Goal: Task Accomplishment & Management: Use online tool/utility

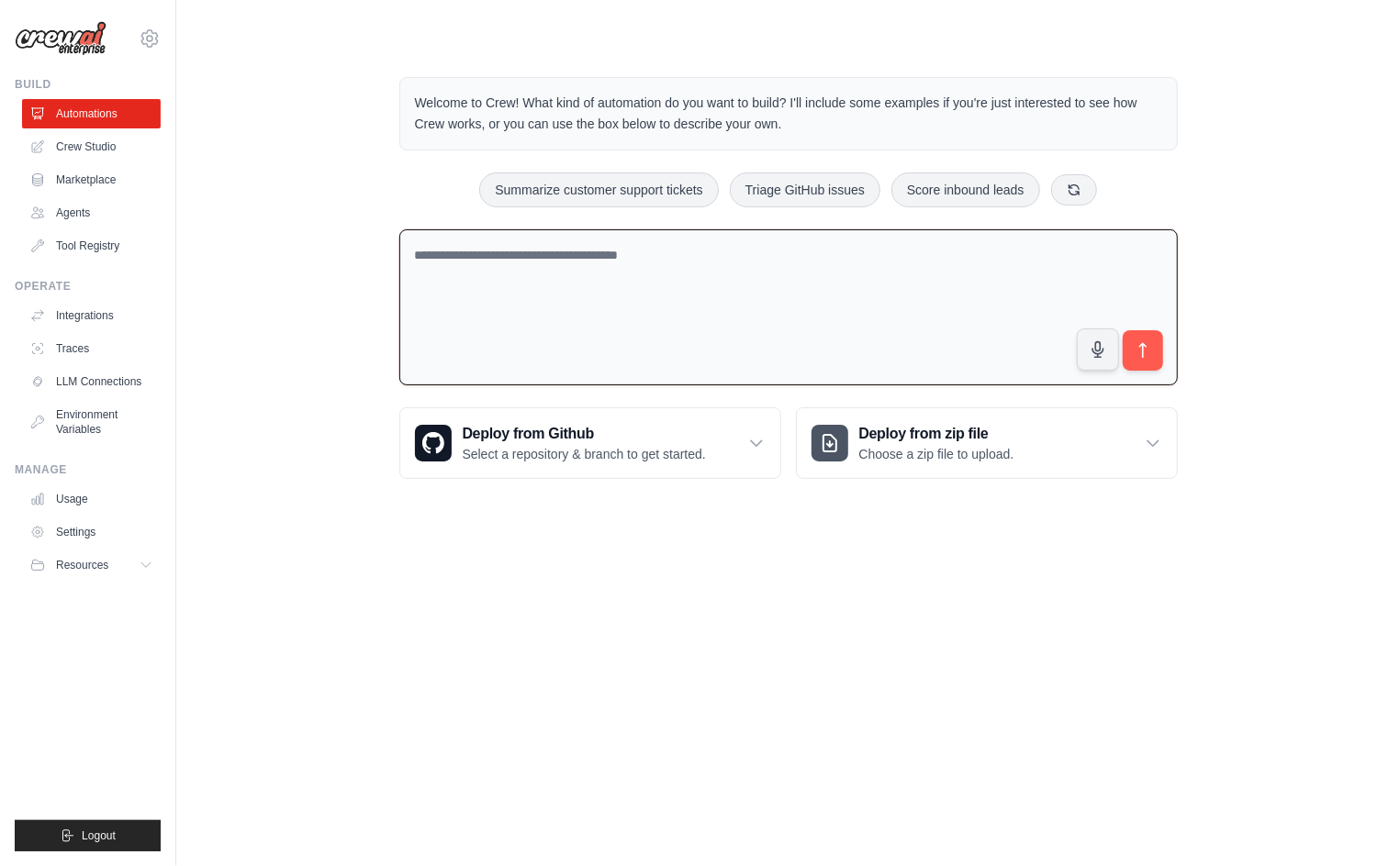
click at [564, 270] on textarea at bounding box center [788, 308] width 779 height 157
type textarea "**********"
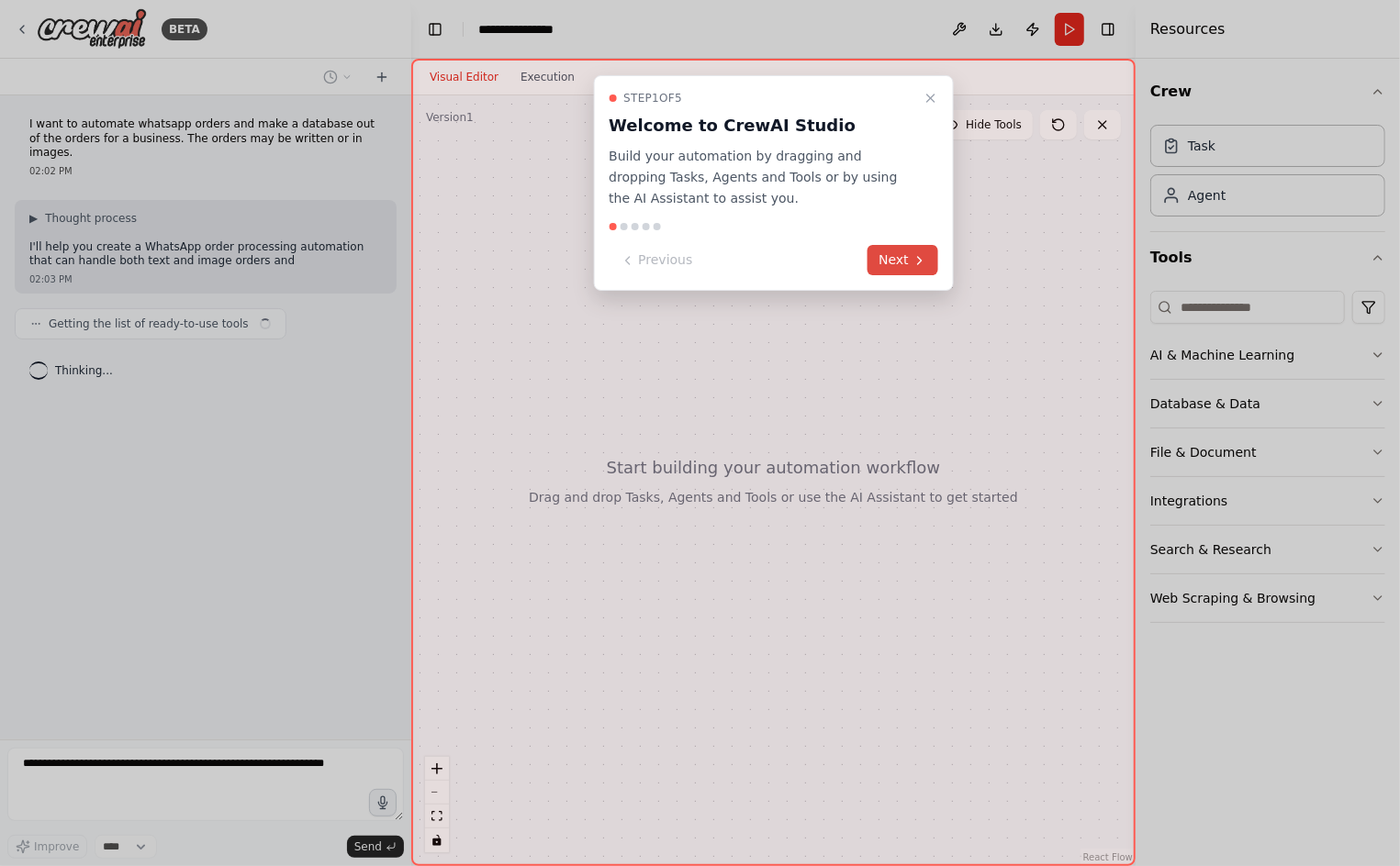
click at [934, 263] on button "Next" at bounding box center [903, 260] width 71 height 30
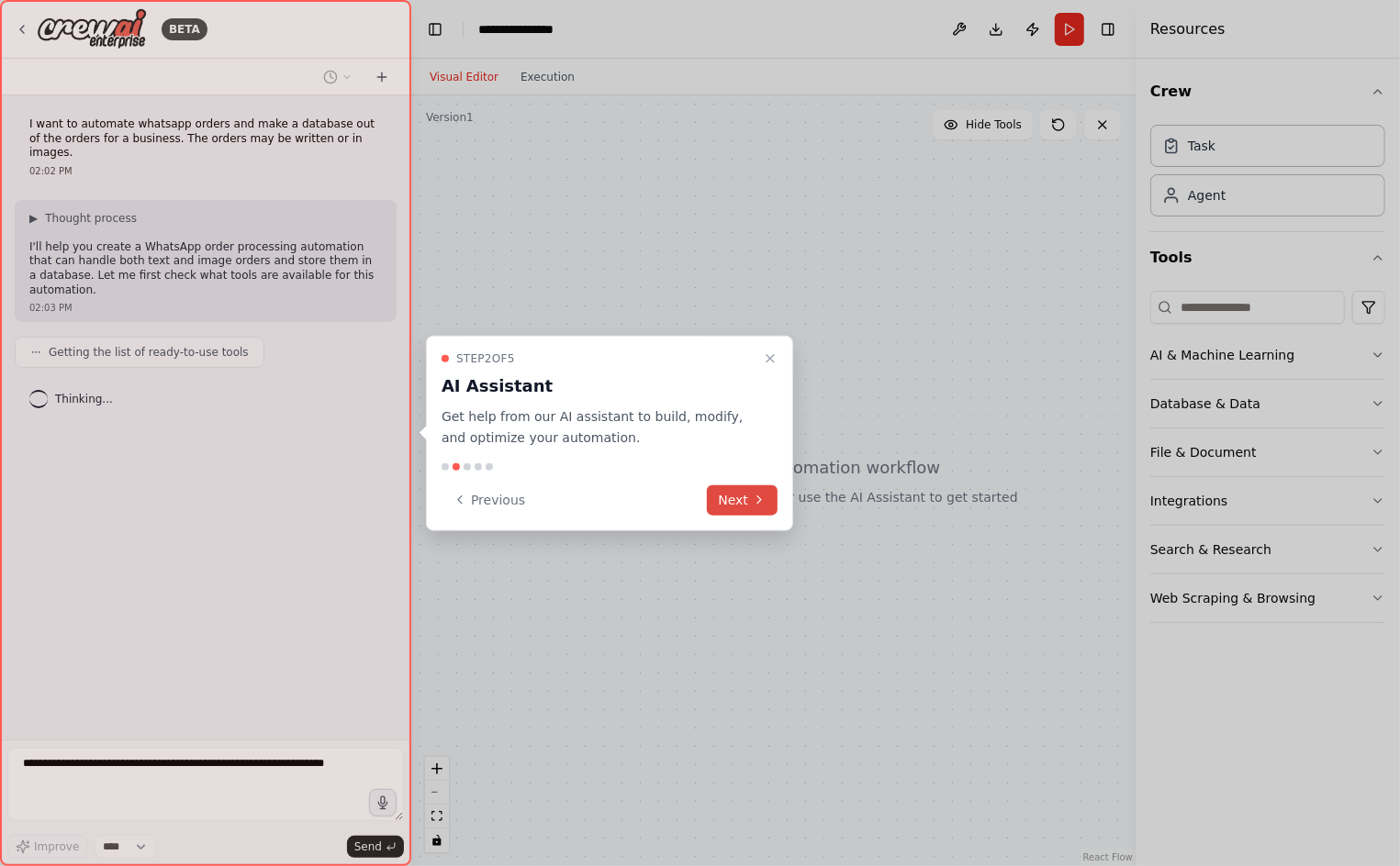
click at [754, 502] on icon at bounding box center [759, 500] width 15 height 15
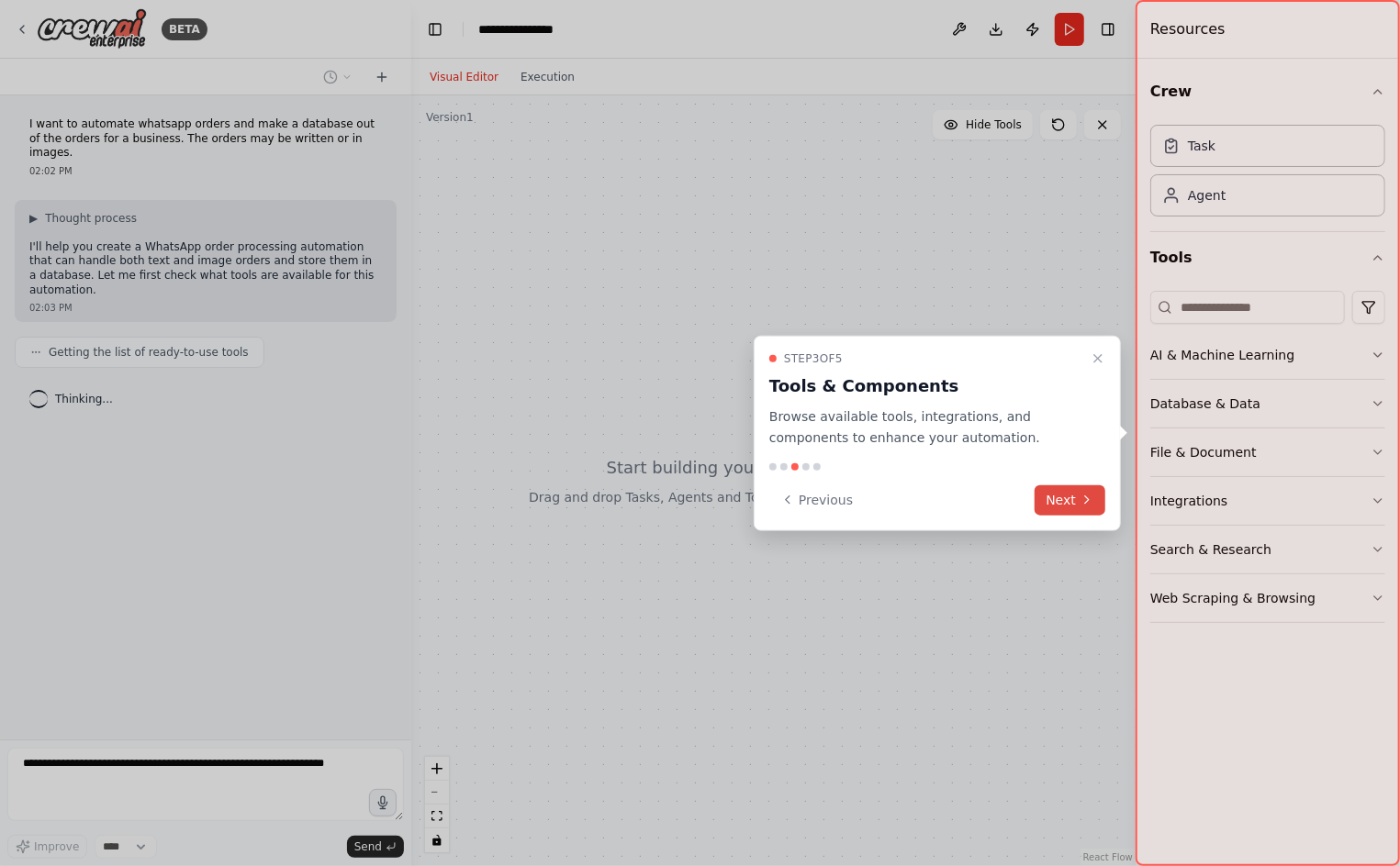
click at [1080, 498] on icon at bounding box center [1087, 500] width 15 height 15
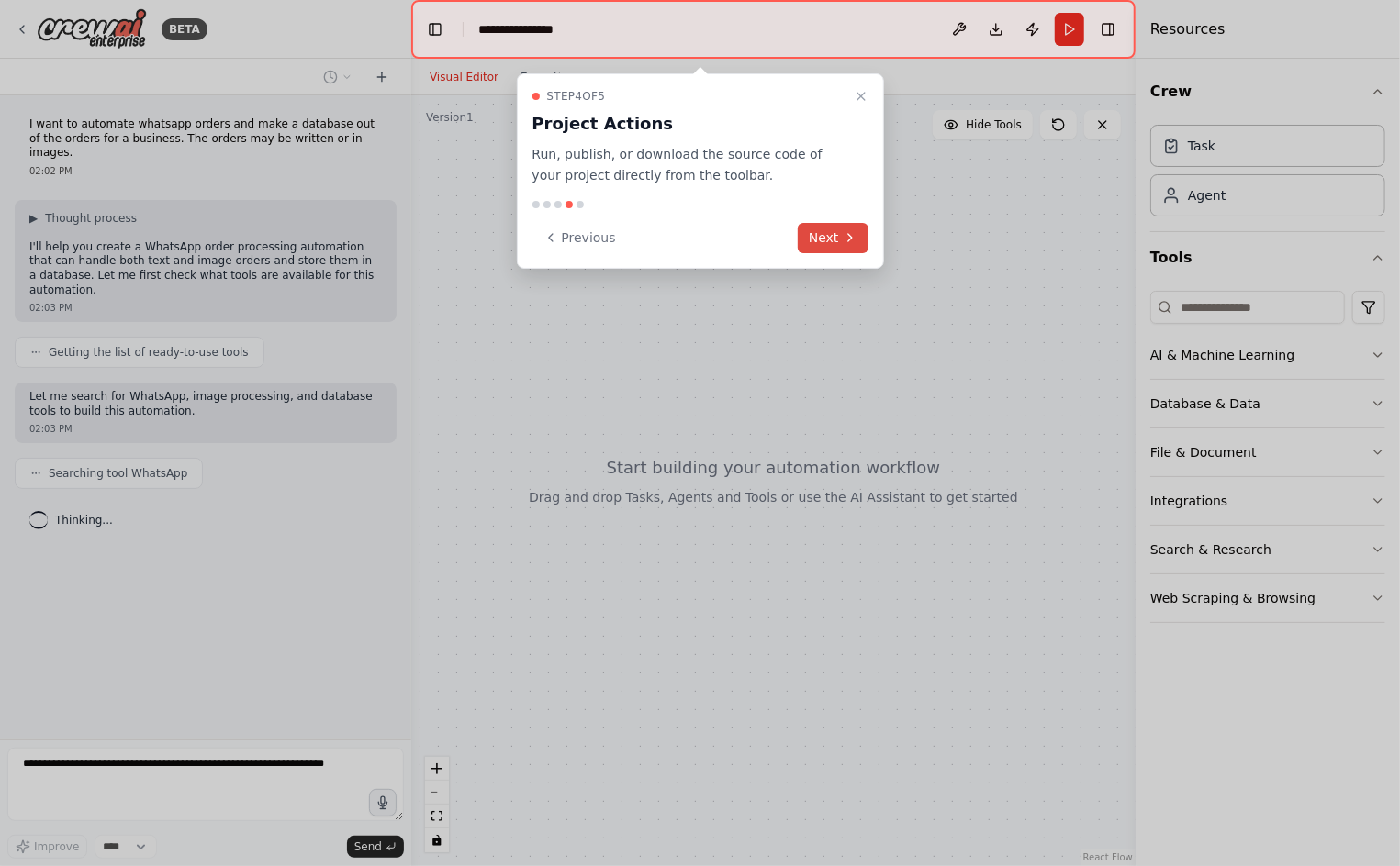
click at [832, 239] on button "Next" at bounding box center [833, 238] width 71 height 30
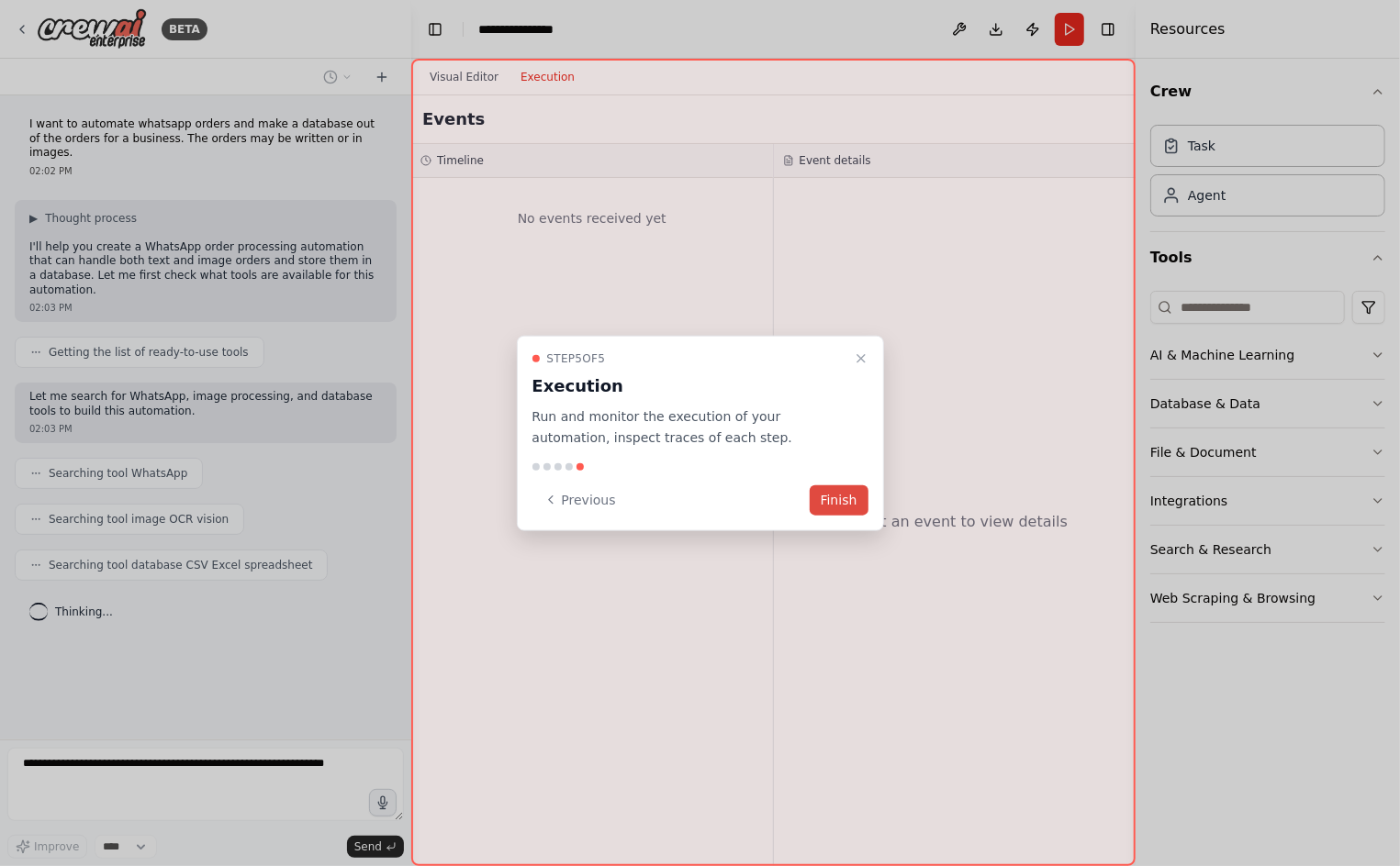
click at [850, 505] on button "Finish" at bounding box center [838, 500] width 59 height 30
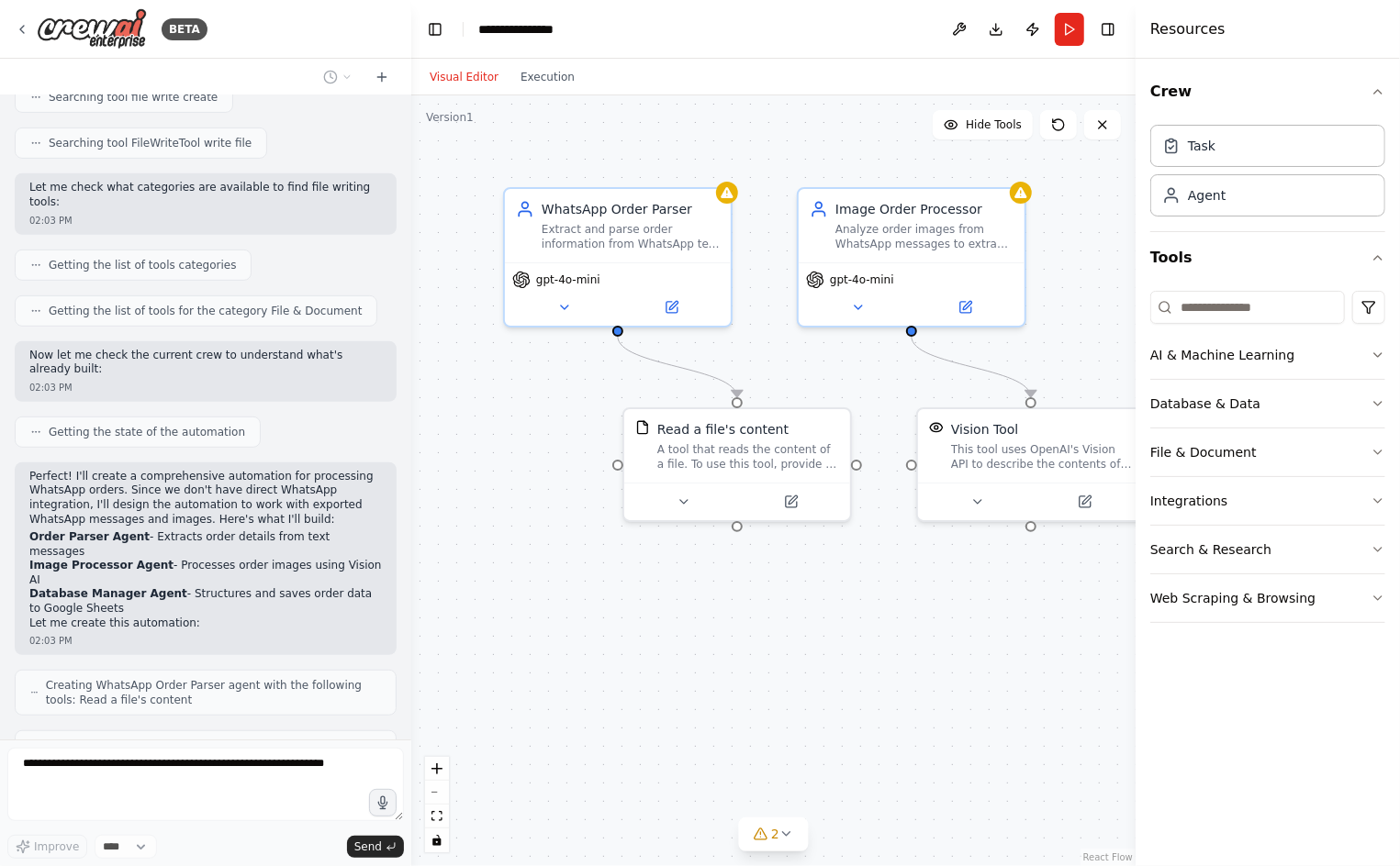
scroll to position [575, 0]
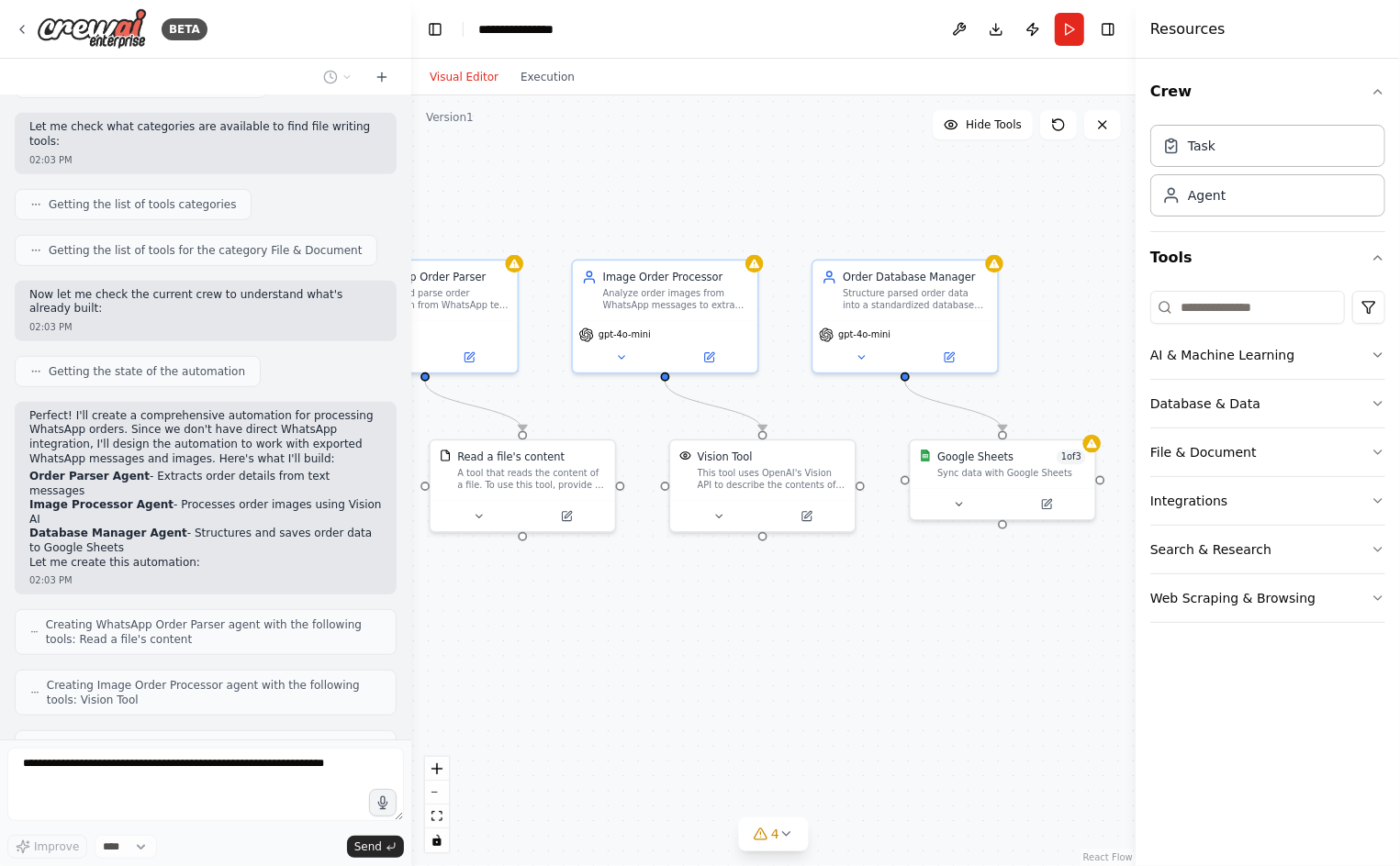
drag, startPoint x: 849, startPoint y: 696, endPoint x: 566, endPoint y: 669, distance: 284.3
click at [566, 669] on div ".deletable-edge-delete-btn { width: 20px; height: 20px; border: 0px solid #ffff…" at bounding box center [773, 480] width 724 height 771
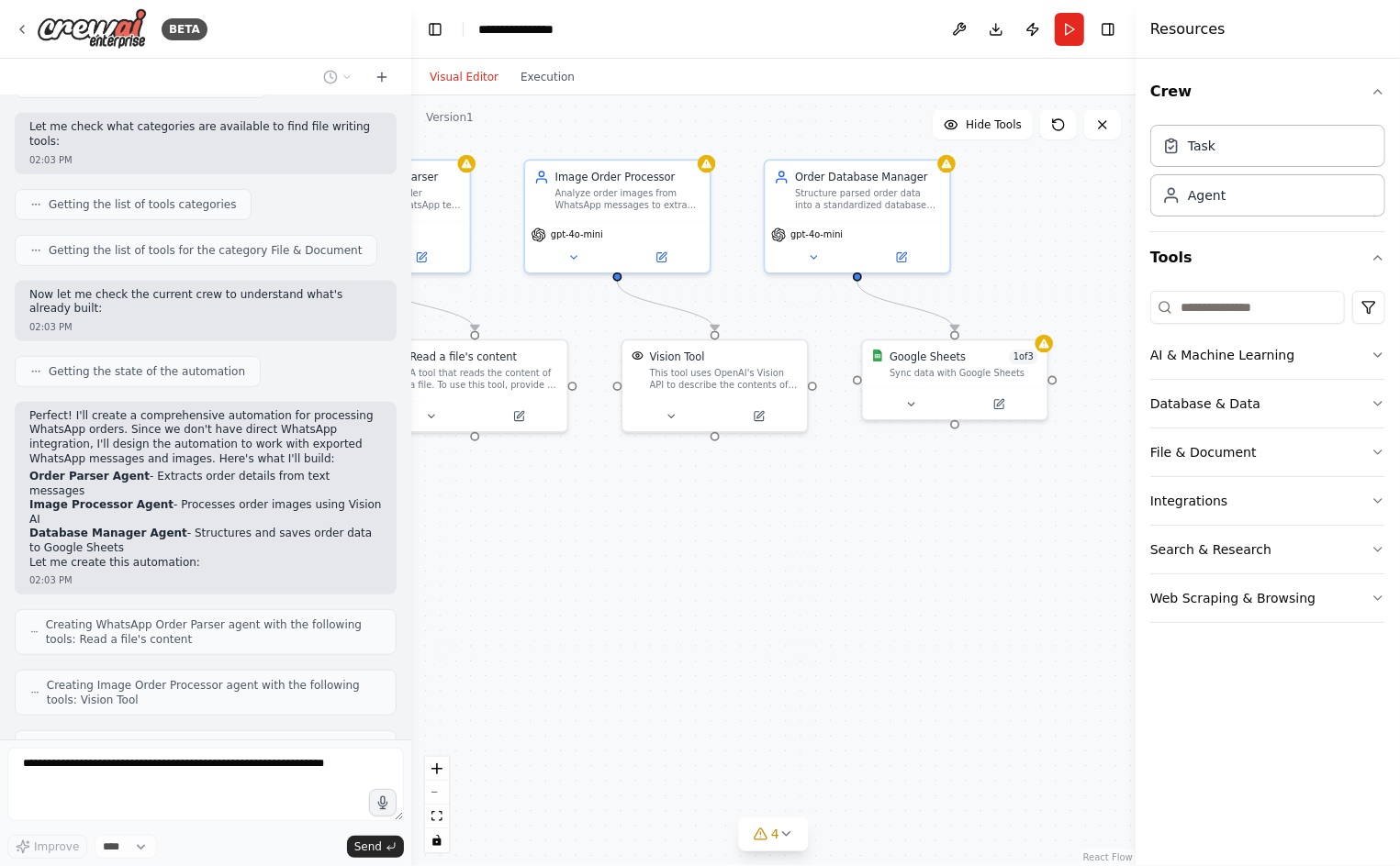
drag, startPoint x: 770, startPoint y: 648, endPoint x: 772, endPoint y: 555, distance: 93.0
click at [772, 555] on div ".deletable-edge-delete-btn { width: 20px; height: 20px; border: 0px solid #ffff…" at bounding box center [773, 480] width 724 height 771
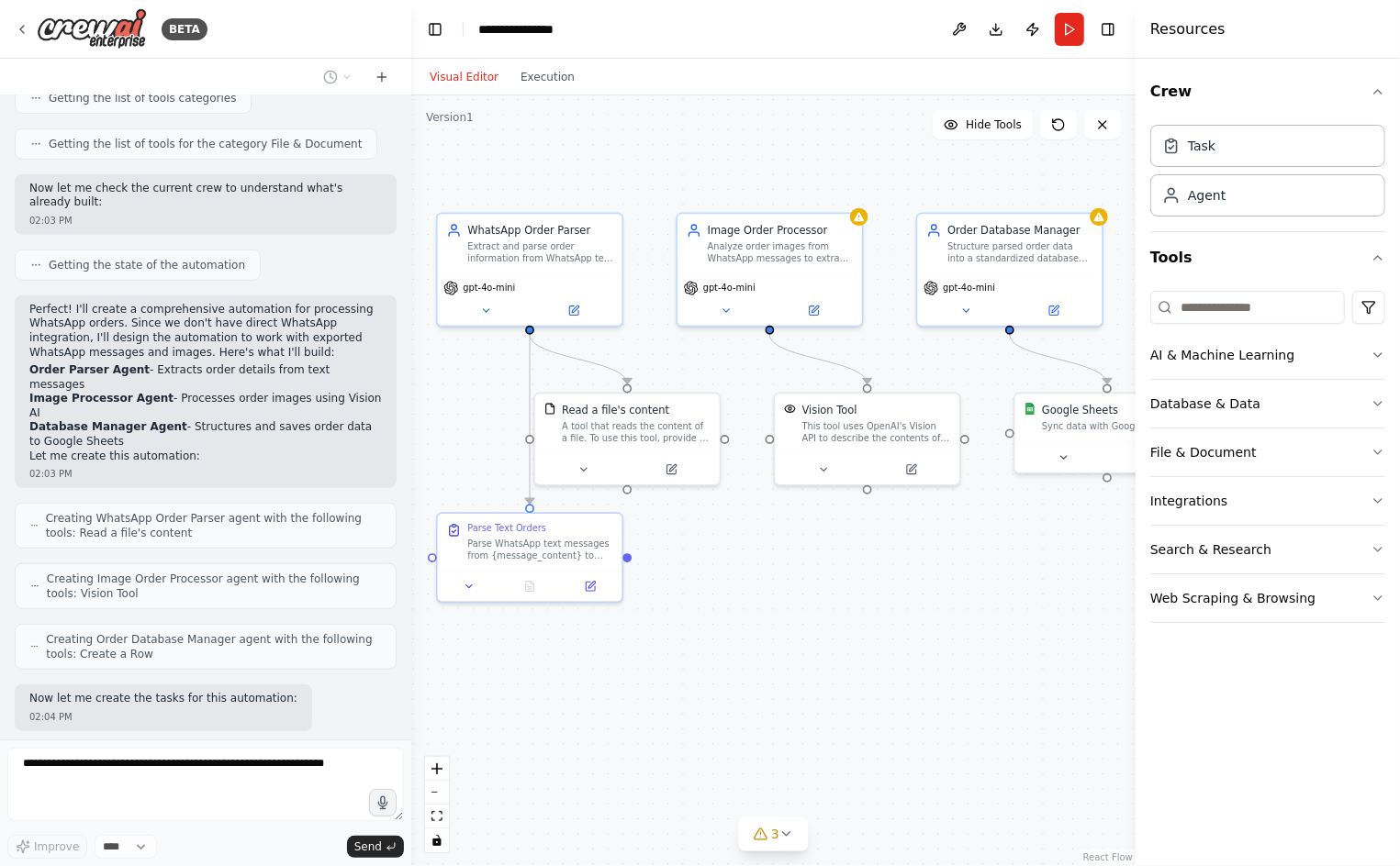
drag, startPoint x: 888, startPoint y: 572, endPoint x: 1038, endPoint y: 625, distance: 159.1
click at [1038, 625] on div ".deletable-edge-delete-btn { width: 20px; height: 20px; border: 0px solid #ffff…" at bounding box center [773, 480] width 724 height 771
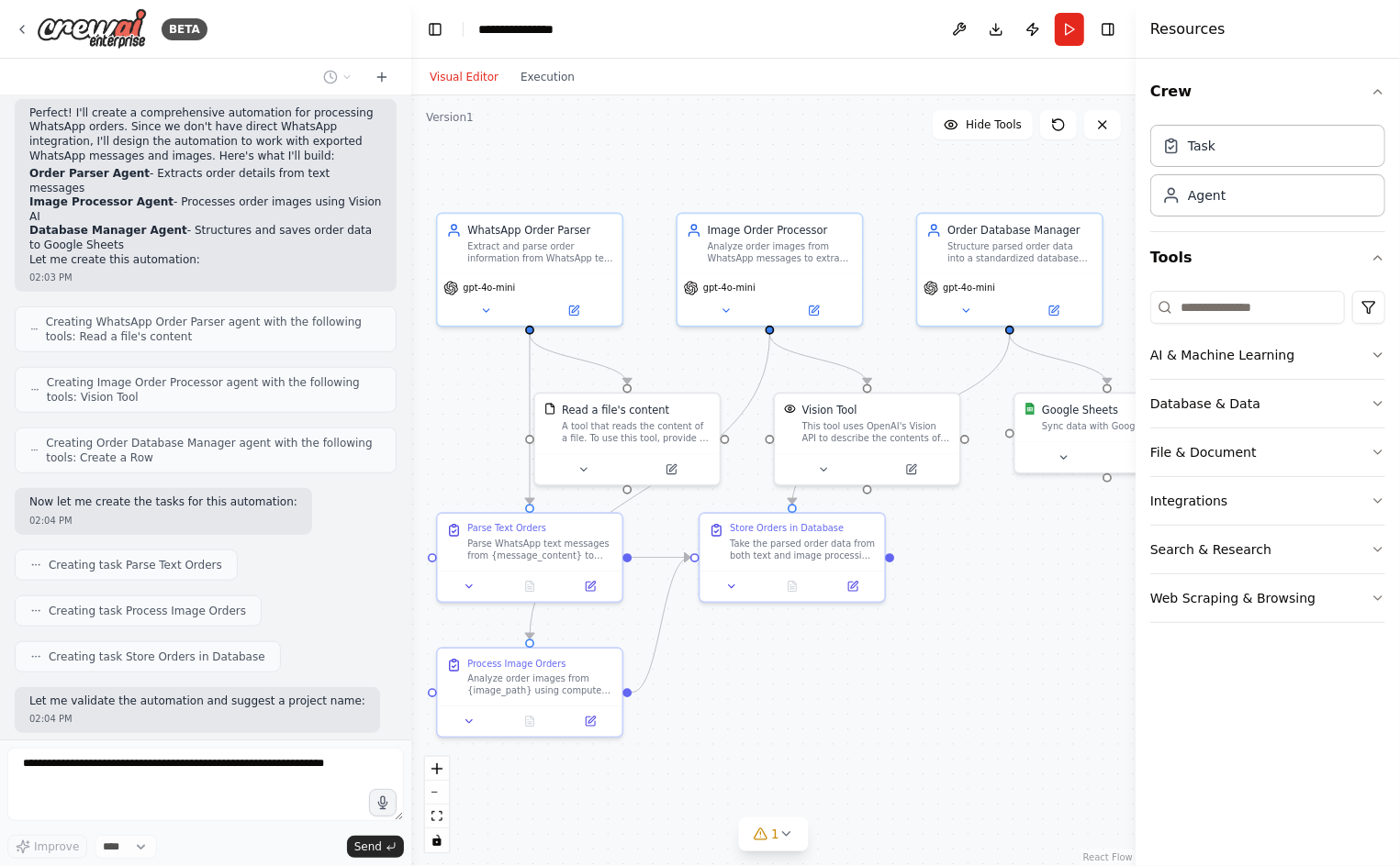
scroll to position [923, 0]
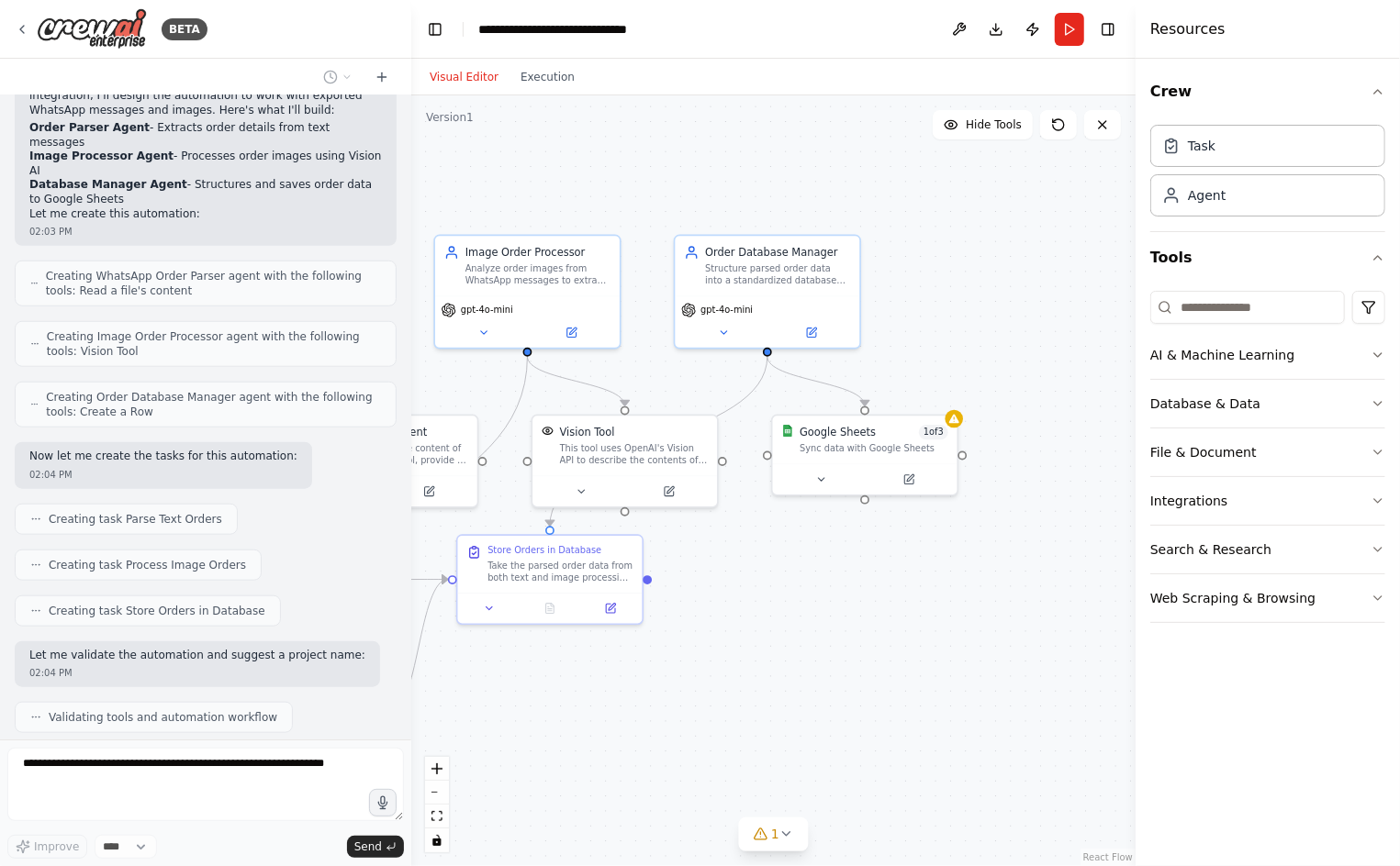
drag, startPoint x: 1038, startPoint y: 625, endPoint x: 768, endPoint y: 625, distance: 270.0
click at [768, 625] on div ".deletable-edge-delete-btn { width: 20px; height: 20px; border: 0px solid #ffff…" at bounding box center [773, 480] width 724 height 771
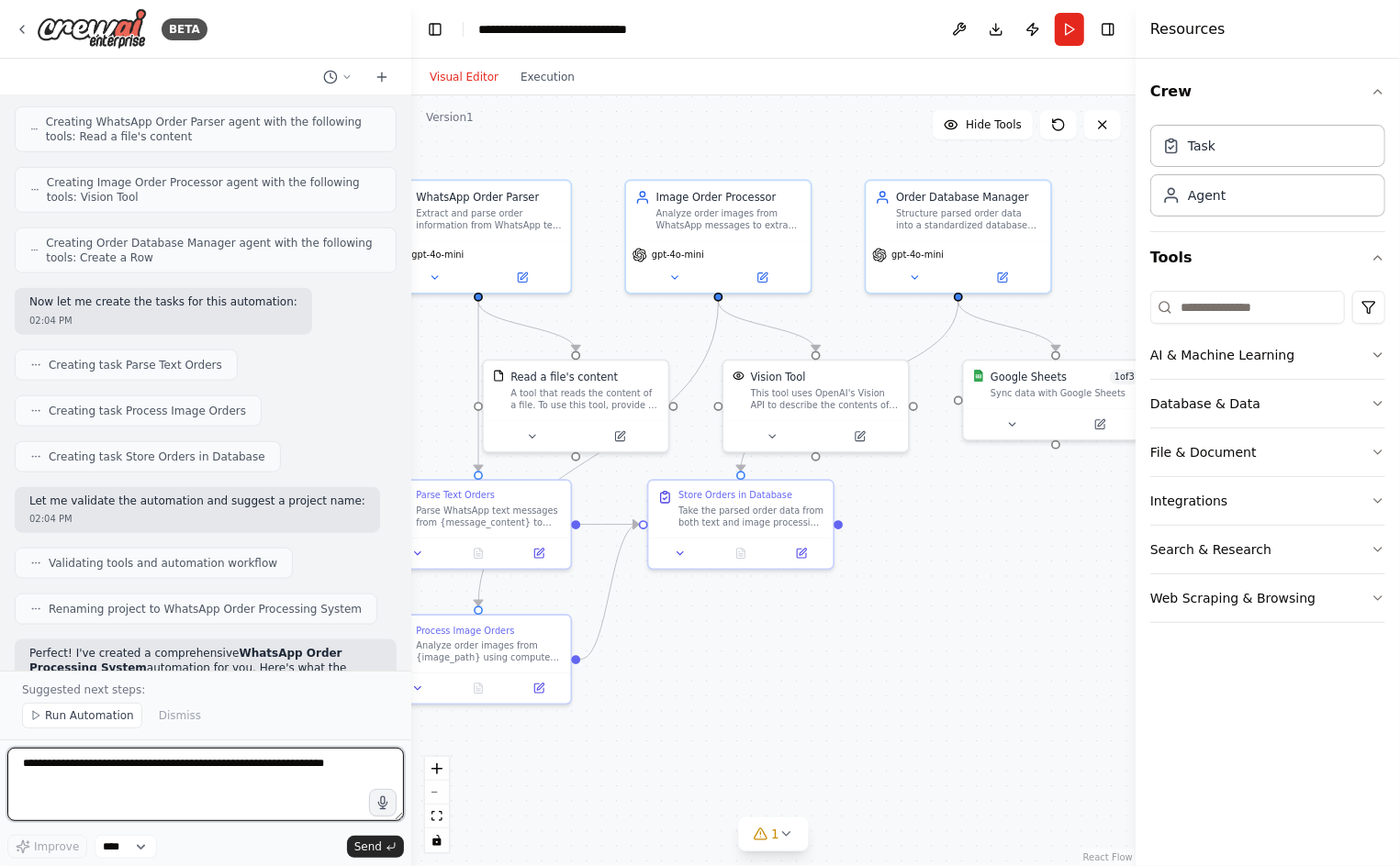
drag, startPoint x: 768, startPoint y: 591, endPoint x: 991, endPoint y: 556, distance: 225.7
click at [991, 556] on div ".deletable-edge-delete-btn { width: 20px; height: 20px; border: 0px solid #ffff…" at bounding box center [773, 480] width 724 height 771
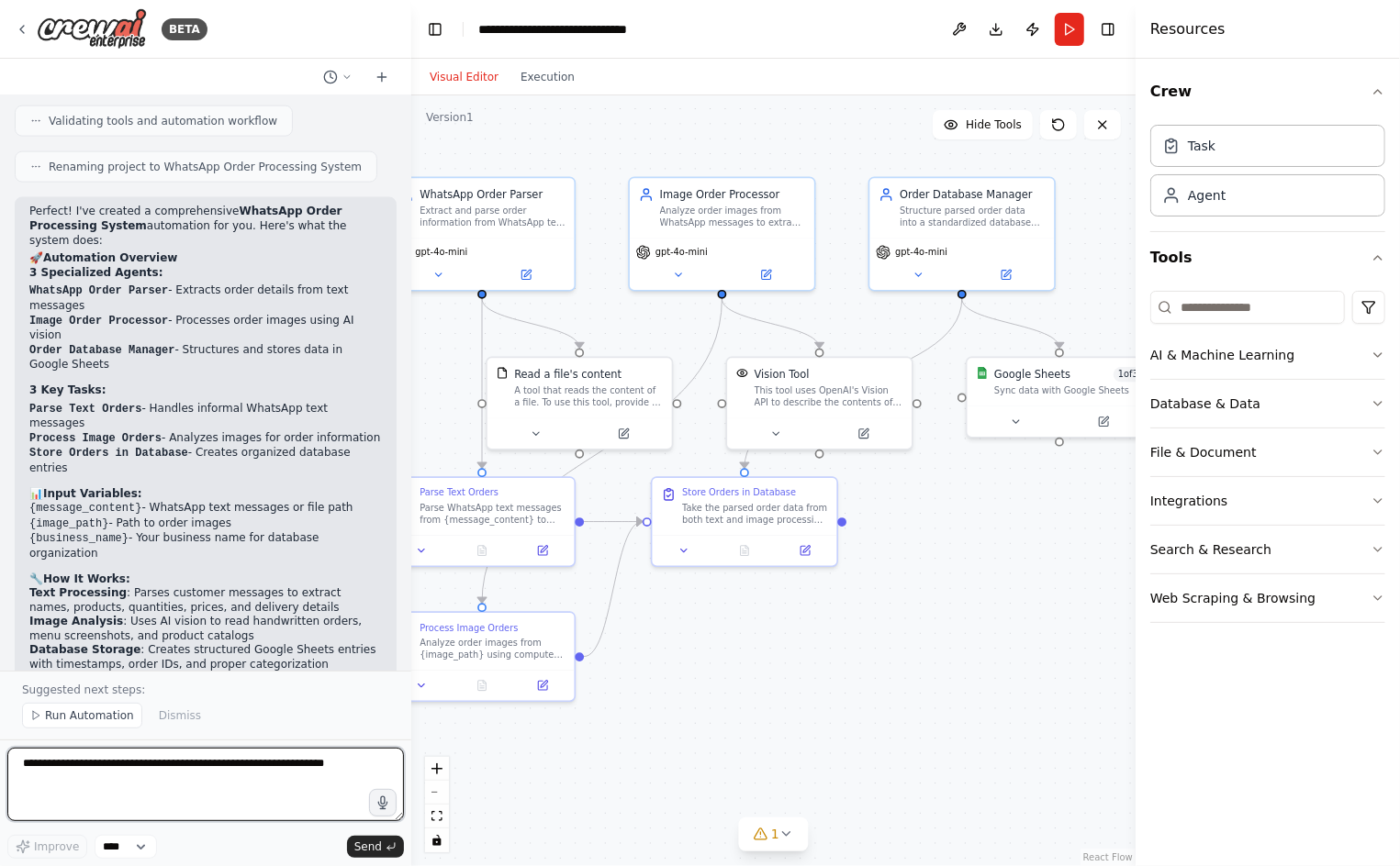
scroll to position [1534, 0]
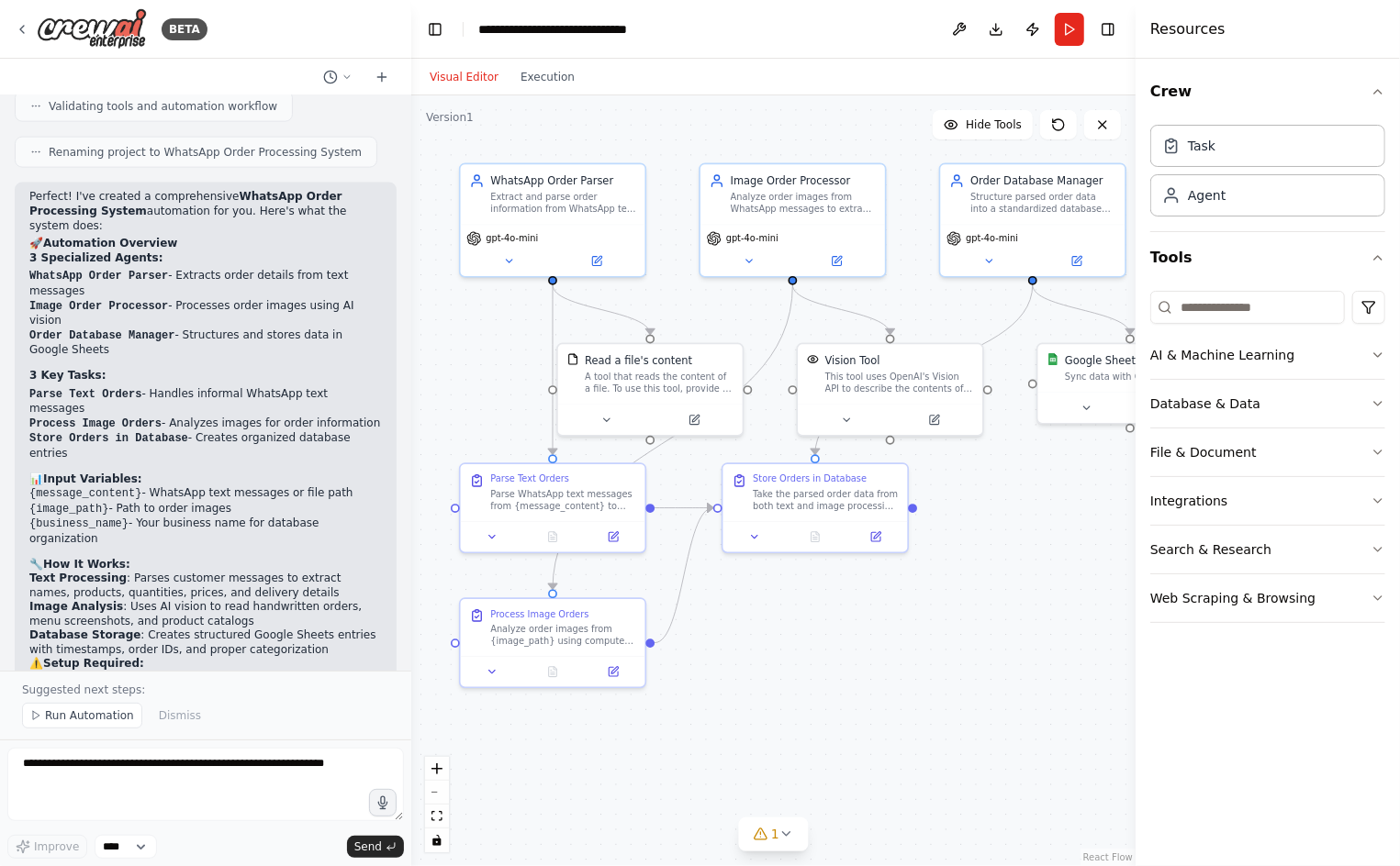
drag, startPoint x: 736, startPoint y: 673, endPoint x: 804, endPoint y: 660, distance: 69.2
click at [804, 660] on div ".deletable-edge-delete-btn { width: 20px; height: 20px; border: 0px solid #ffff…" at bounding box center [773, 480] width 724 height 771
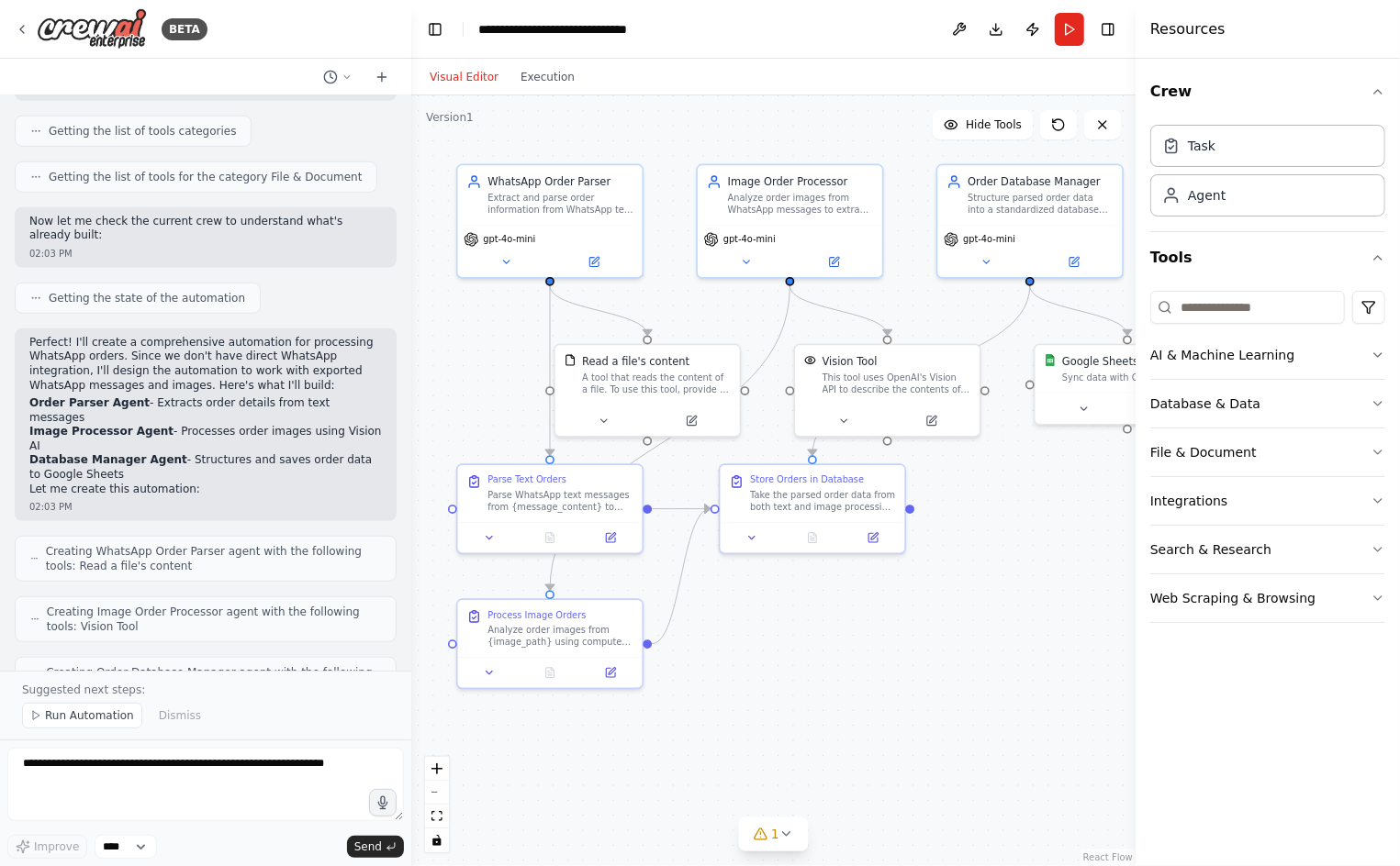
scroll to position [0, 0]
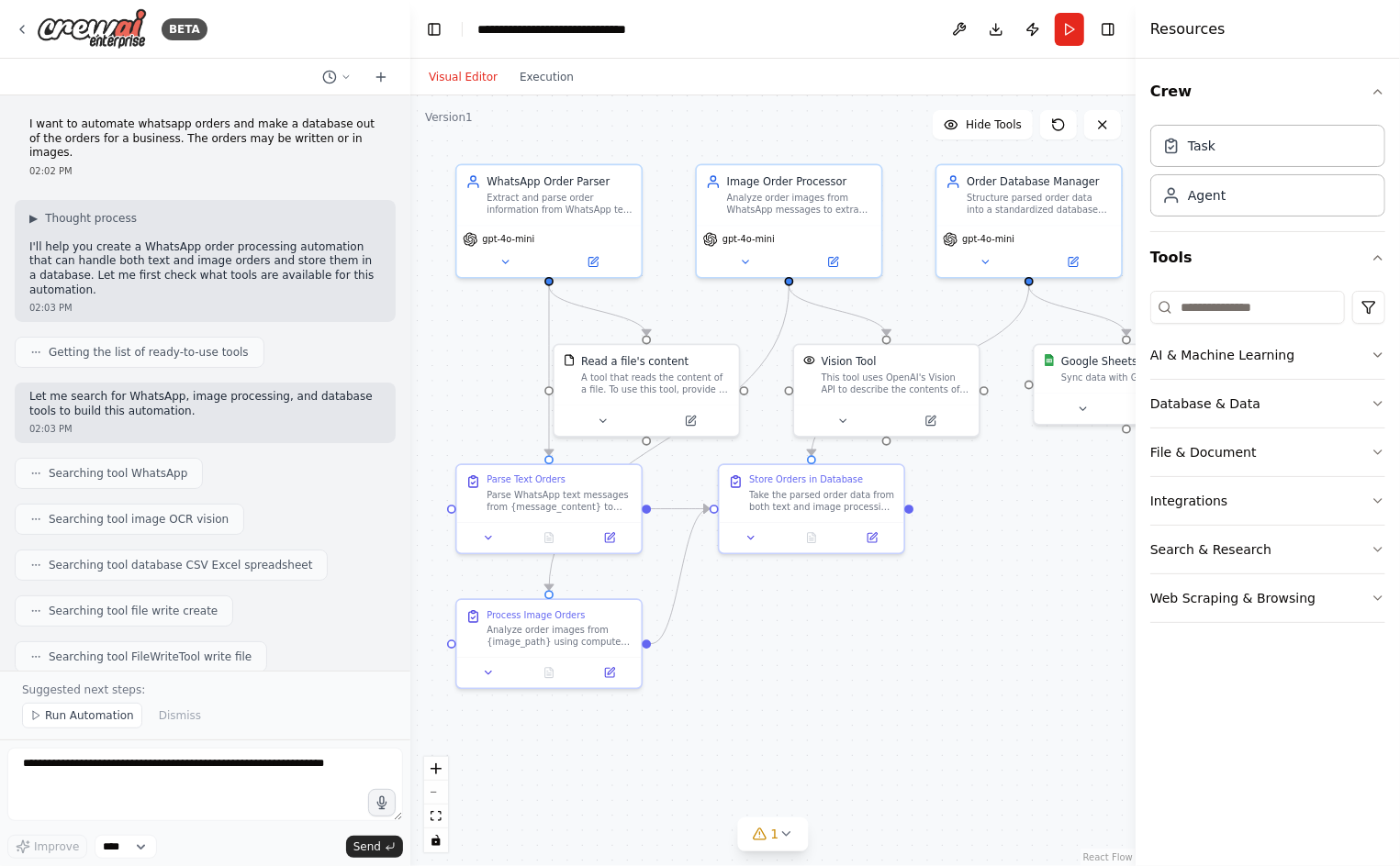
drag, startPoint x: 409, startPoint y: 156, endPoint x: 420, endPoint y: 266, distance: 110.5
click at [420, 266] on div "BETA I want to automate whatsapp orders and make a database out of the orders f…" at bounding box center [700, 433] width 1400 height 866
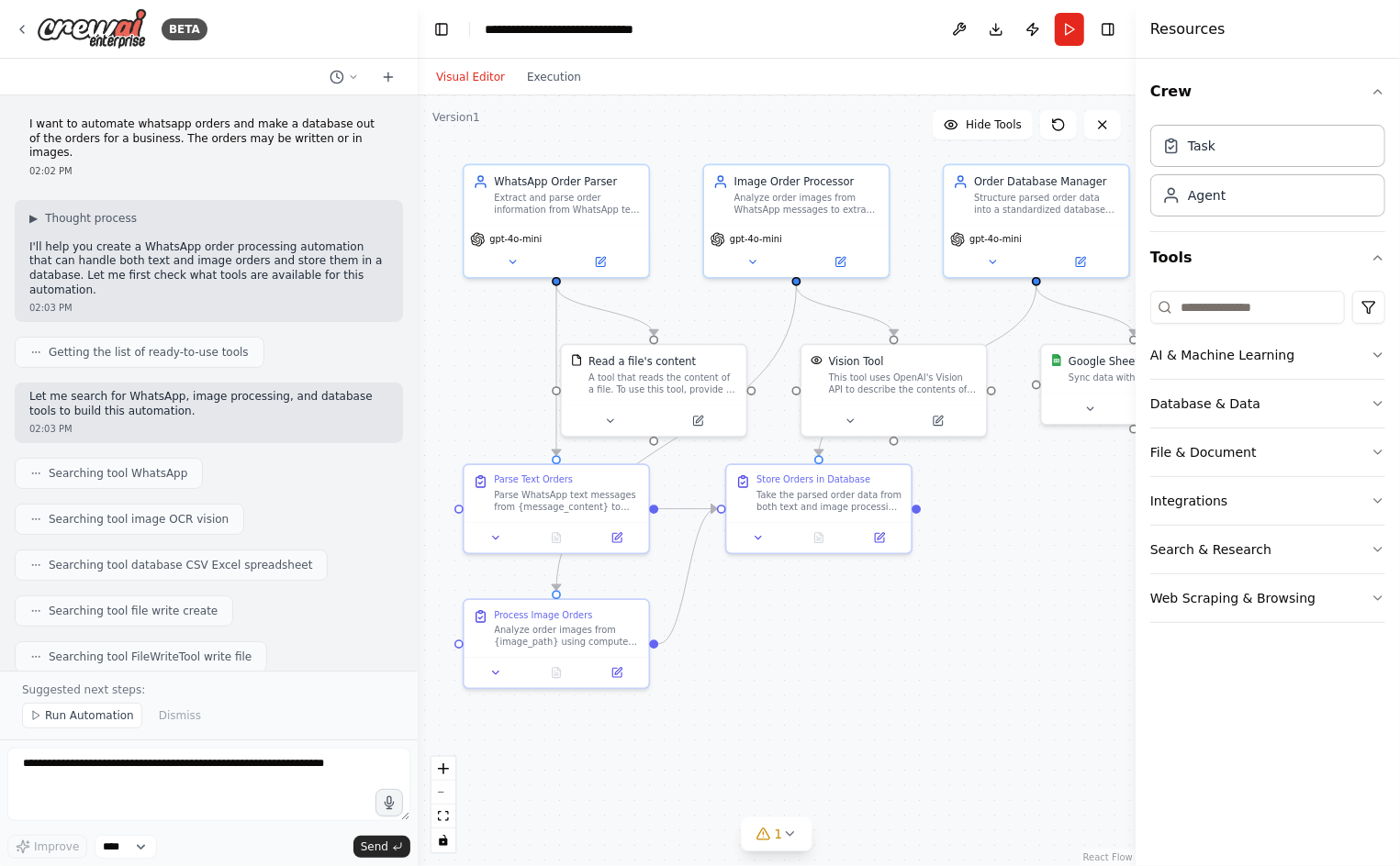
drag, startPoint x: 418, startPoint y: 220, endPoint x: 418, endPoint y: 261, distance: 41.0
click at [418, 261] on div at bounding box center [414, 433] width 7 height 866
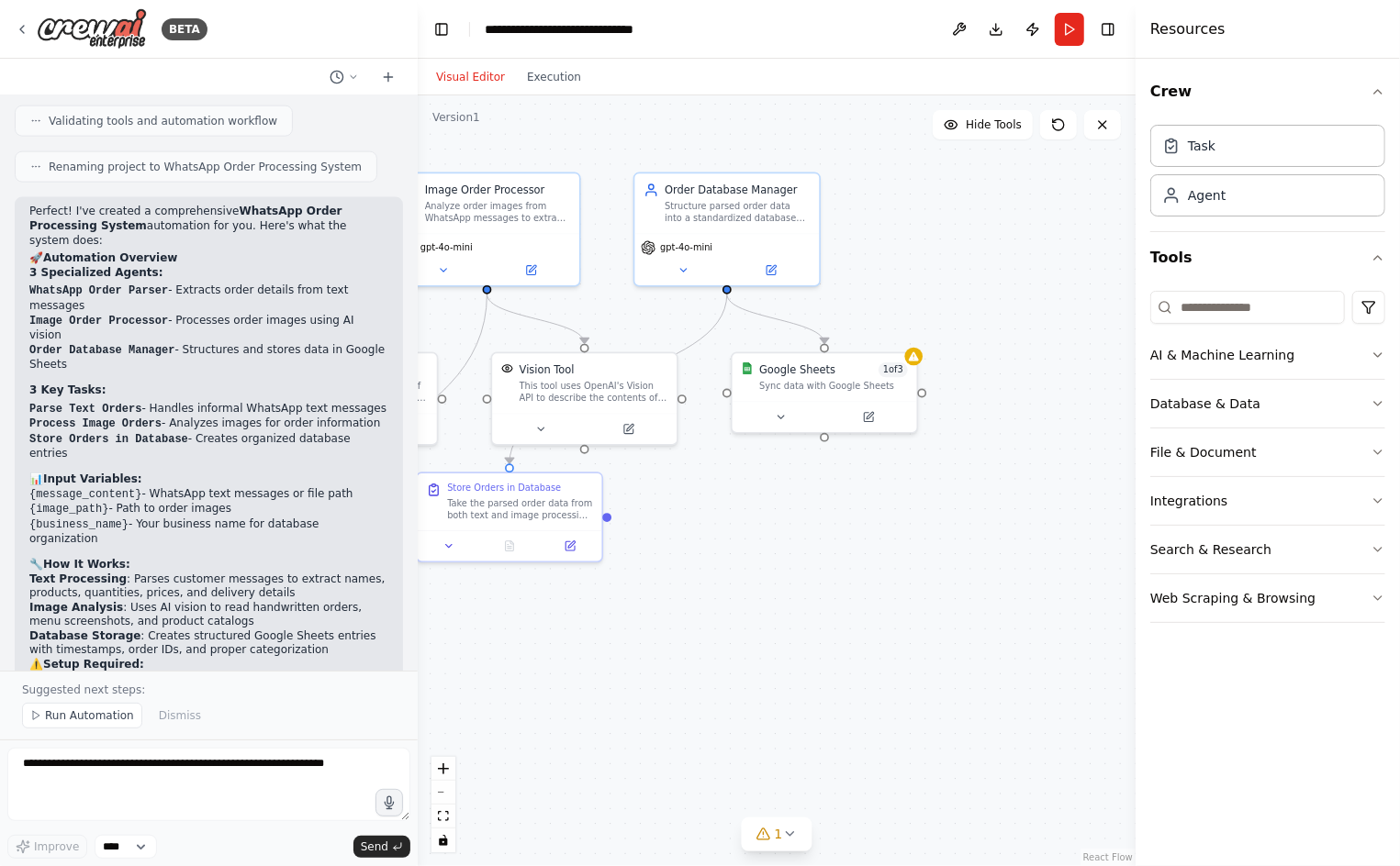
drag, startPoint x: 945, startPoint y: 657, endPoint x: 635, endPoint y: 649, distance: 310.1
click at [635, 649] on div ".deletable-edge-delete-btn { width: 20px; height: 20px; border: 0px solid #ffff…" at bounding box center [777, 480] width 718 height 771
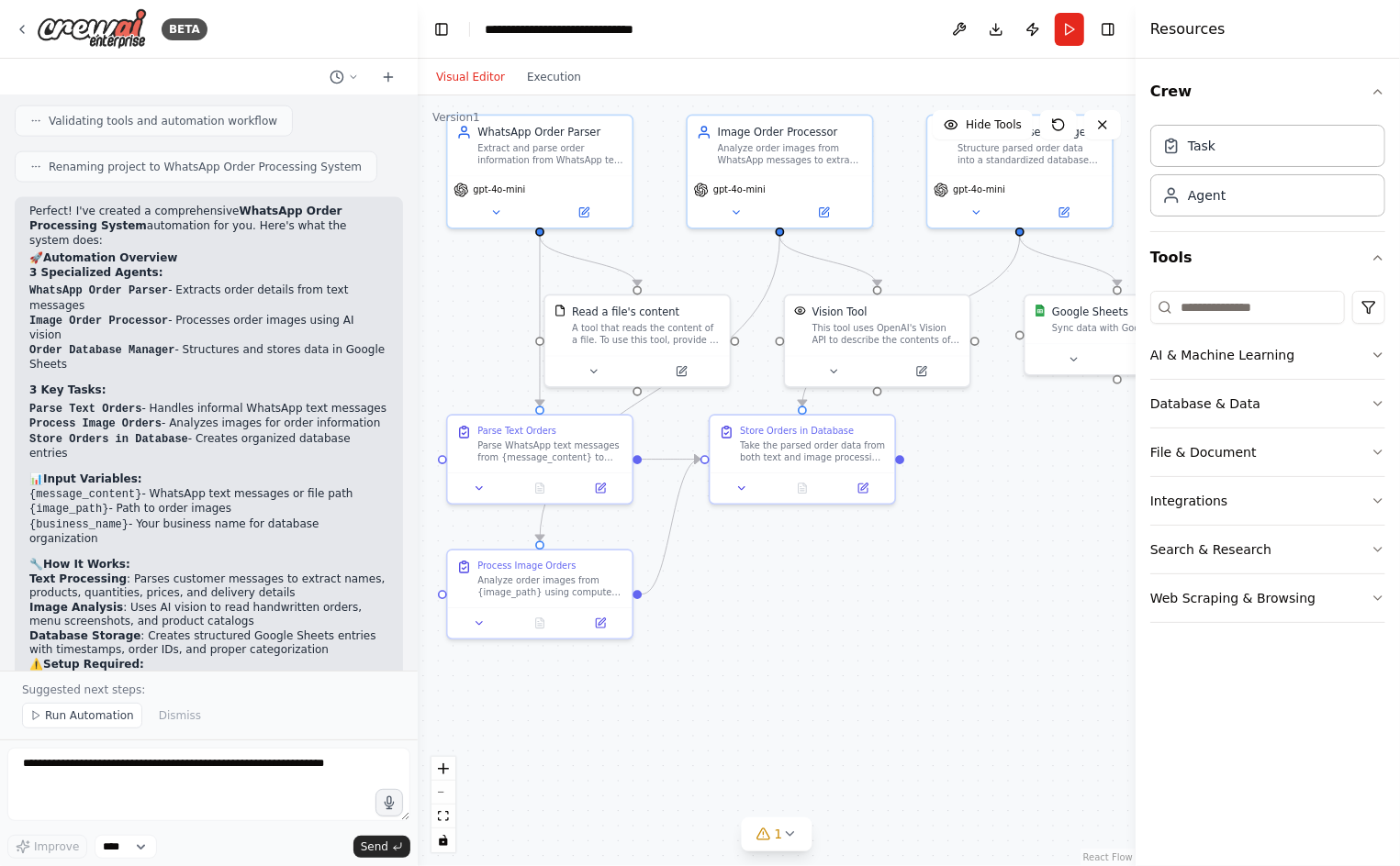
drag, startPoint x: 825, startPoint y: 510, endPoint x: 1119, endPoint y: 467, distance: 297.1
click at [1119, 467] on div ".deletable-edge-delete-btn { width: 20px; height: 20px; border: 0px solid #ffff…" at bounding box center [777, 480] width 718 height 771
click at [1067, 35] on button "Run" at bounding box center [1068, 29] width 29 height 33
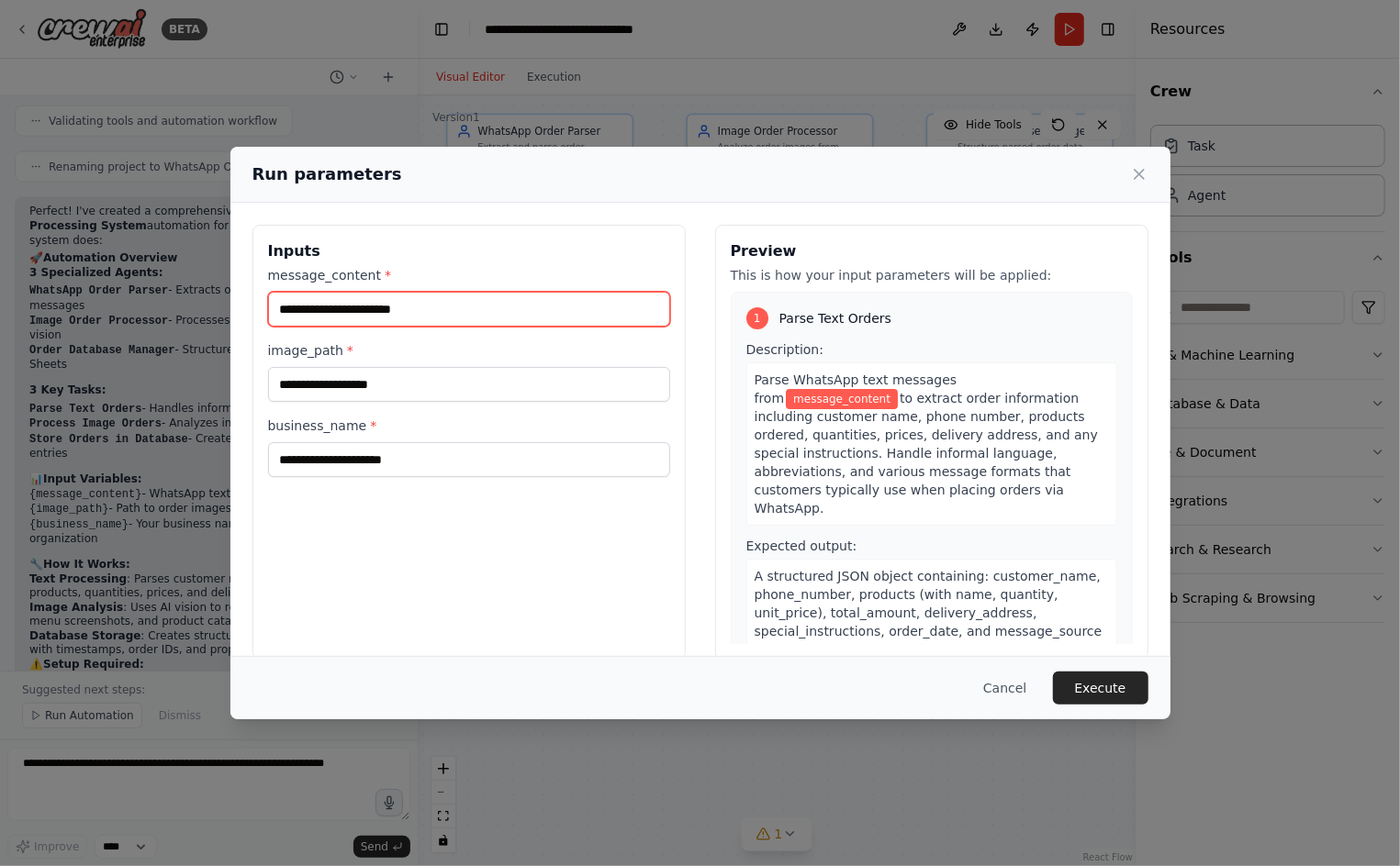
click at [445, 312] on input "message_content *" at bounding box center [469, 308] width 402 height 35
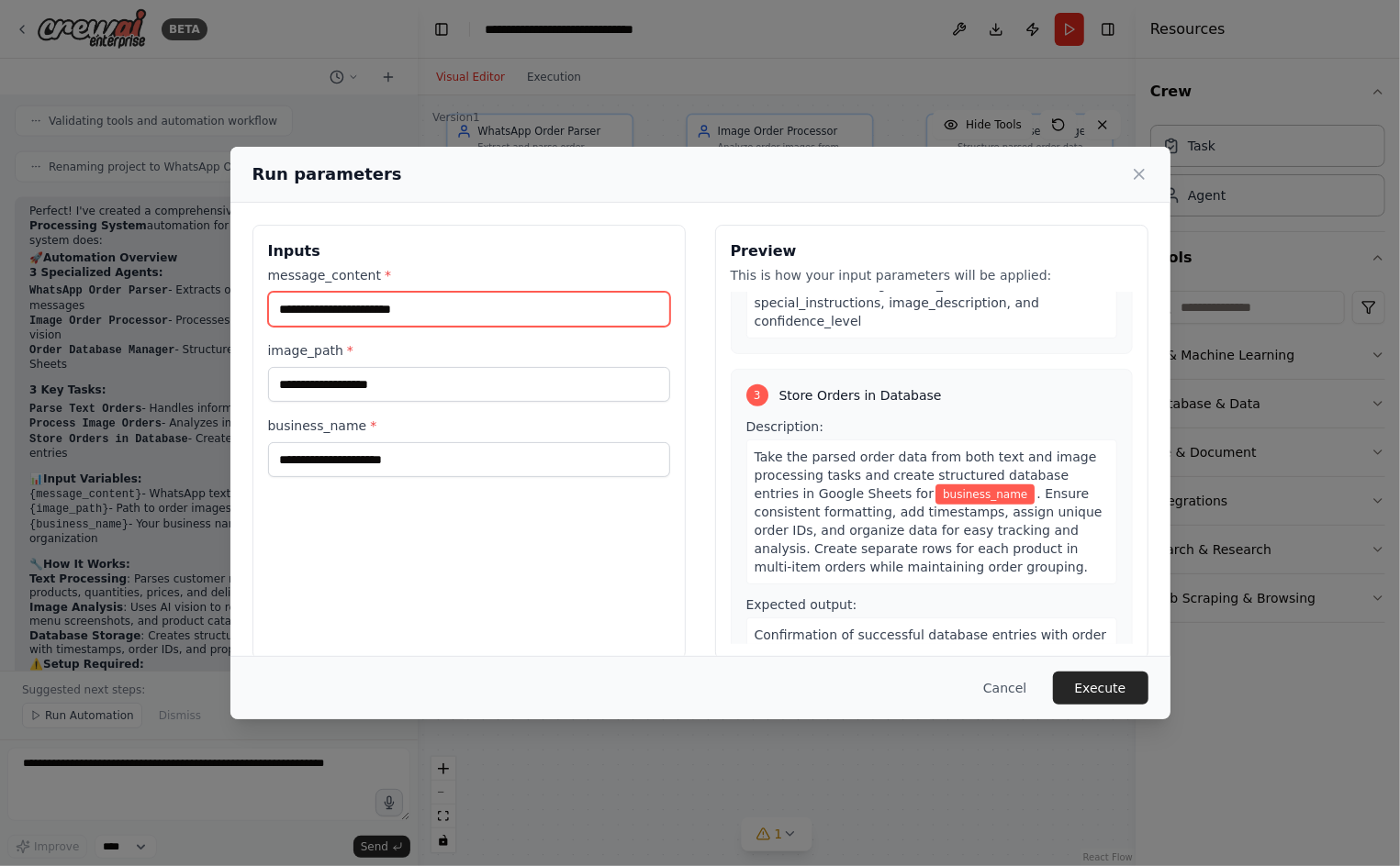
scroll to position [25, 0]
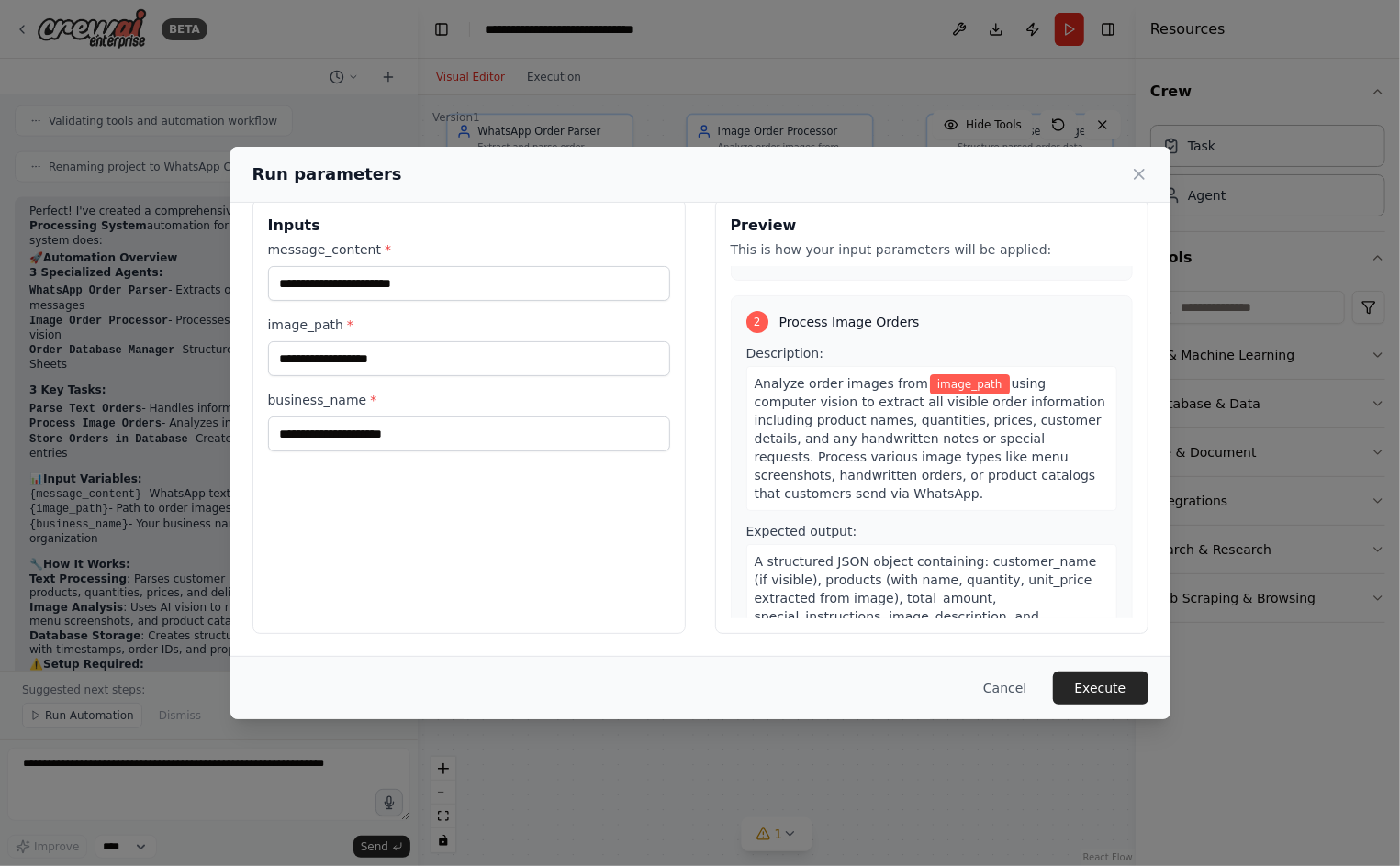
click at [1014, 401] on span "using computer vision to extract all visible order information including produc…" at bounding box center [929, 439] width 350 height 125
click at [1132, 170] on icon at bounding box center [1139, 175] width 19 height 19
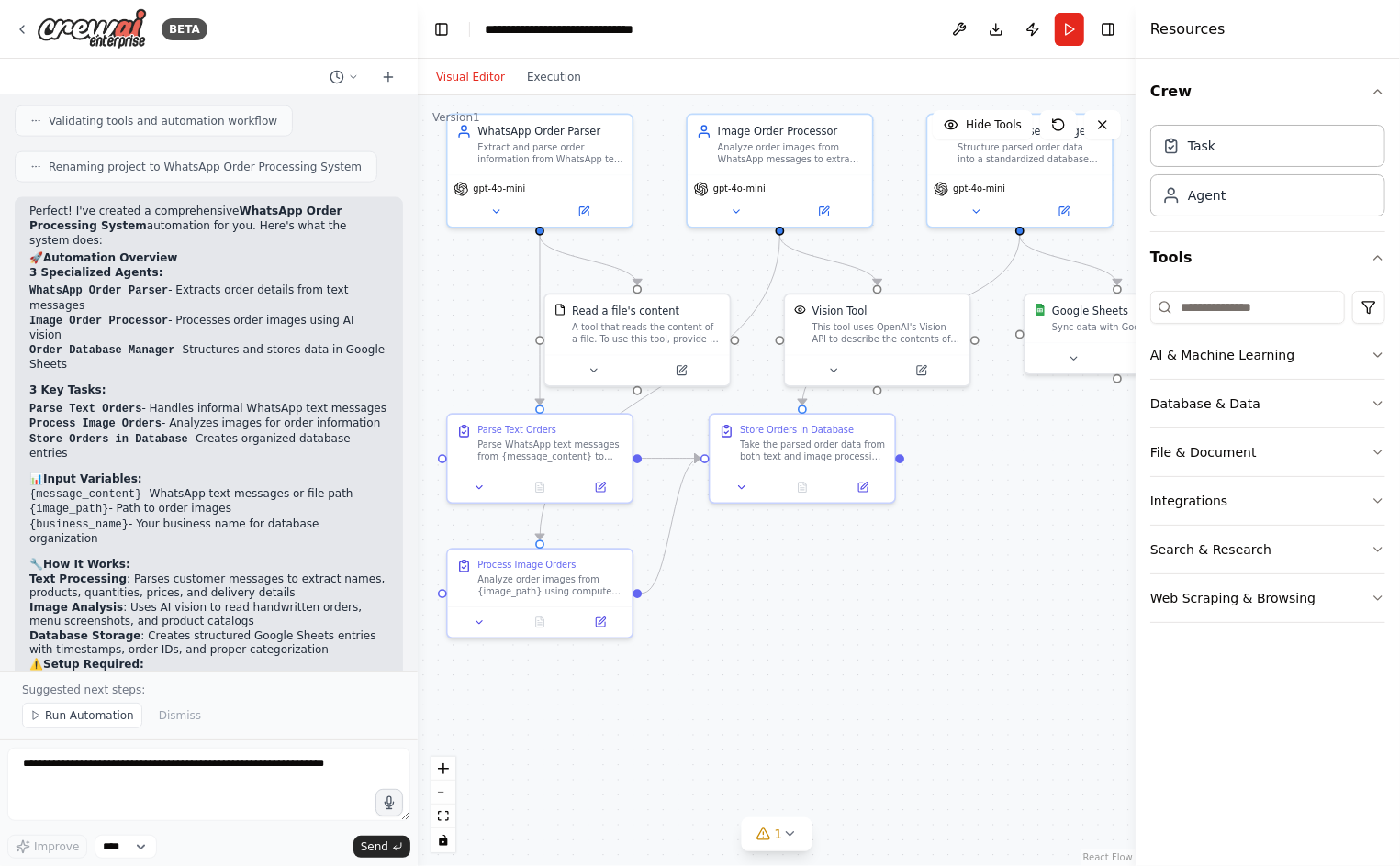
click at [976, 629] on div ".deletable-edge-delete-btn { width: 20px; height: 20px; border: 0px solid #ffff…" at bounding box center [777, 480] width 718 height 771
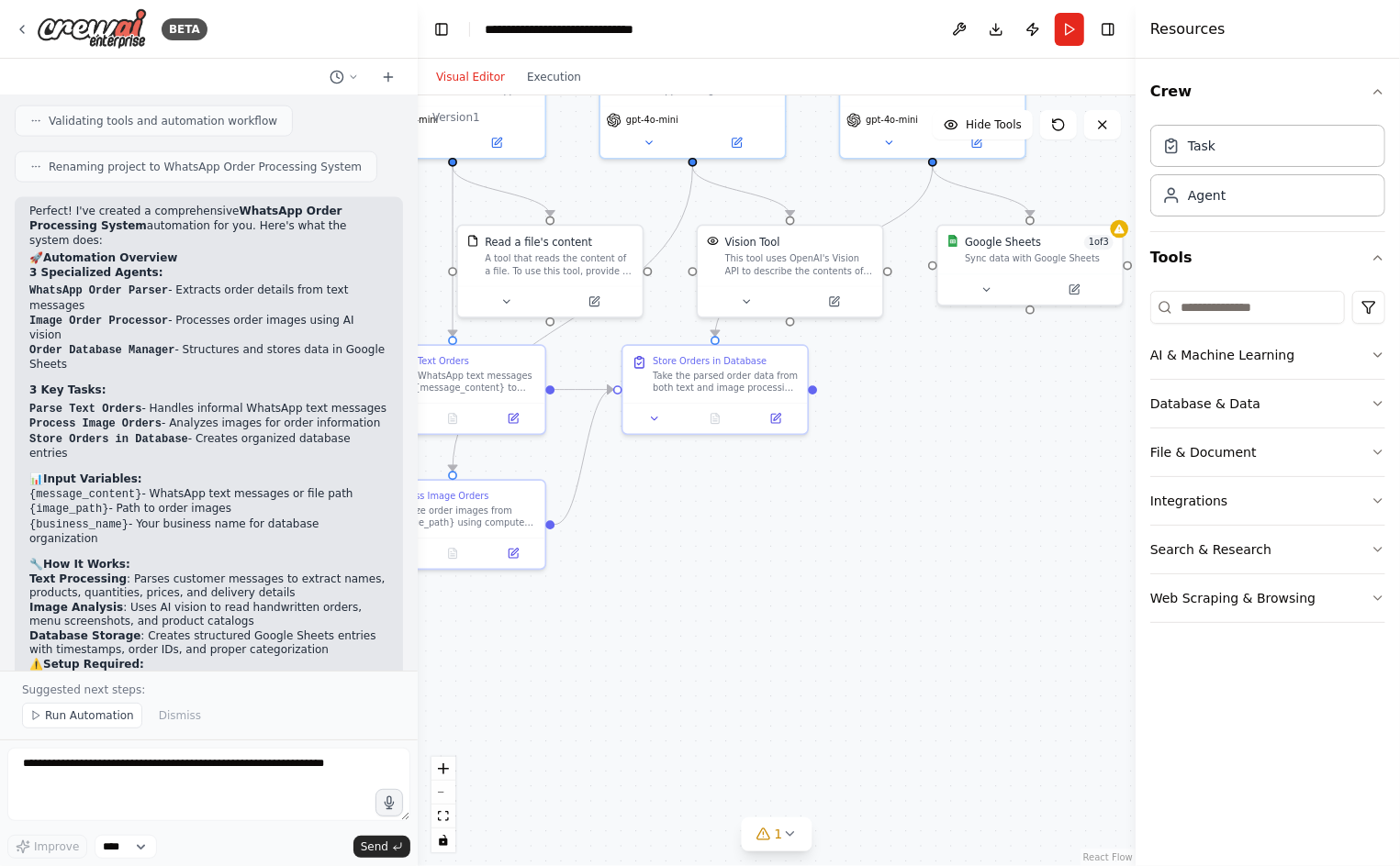
drag, startPoint x: 990, startPoint y: 516, endPoint x: 922, endPoint y: 446, distance: 97.6
click at [922, 446] on div ".deletable-edge-delete-btn { width: 20px; height: 20px; border: 0px solid #ffff…" at bounding box center [777, 480] width 718 height 771
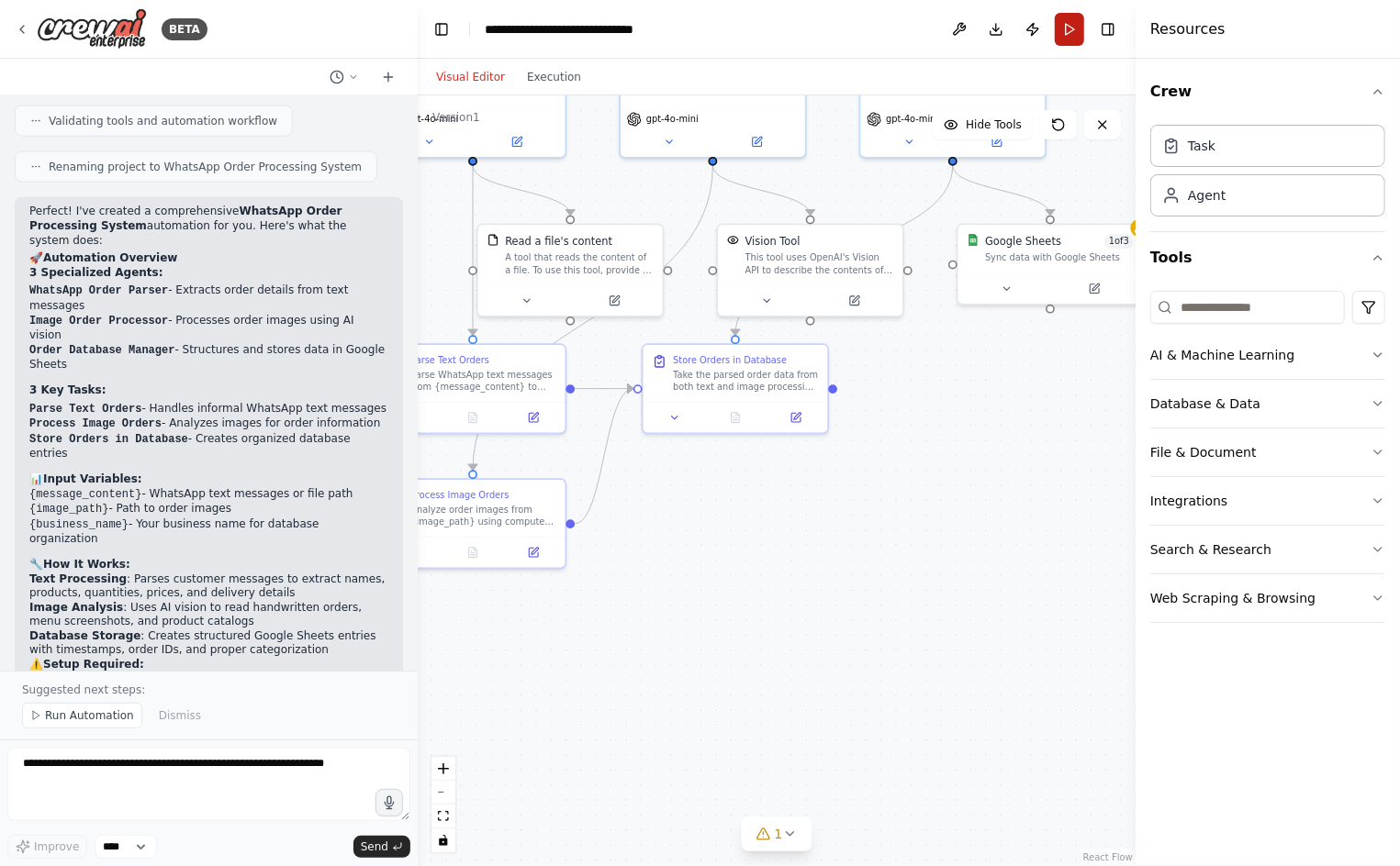
click at [1062, 30] on button "Run" at bounding box center [1068, 29] width 29 height 33
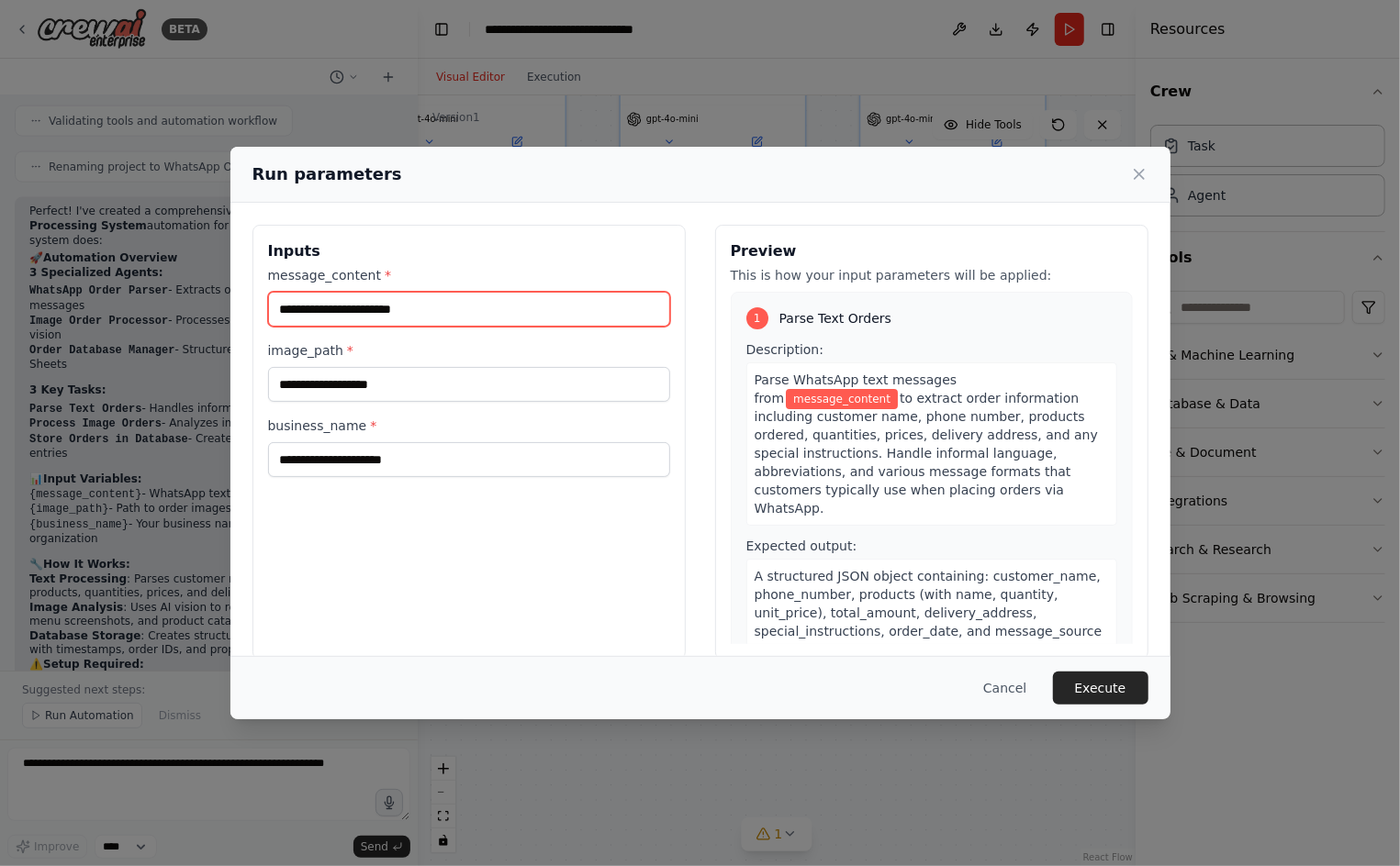
click at [448, 299] on input "message_content *" at bounding box center [469, 308] width 402 height 35
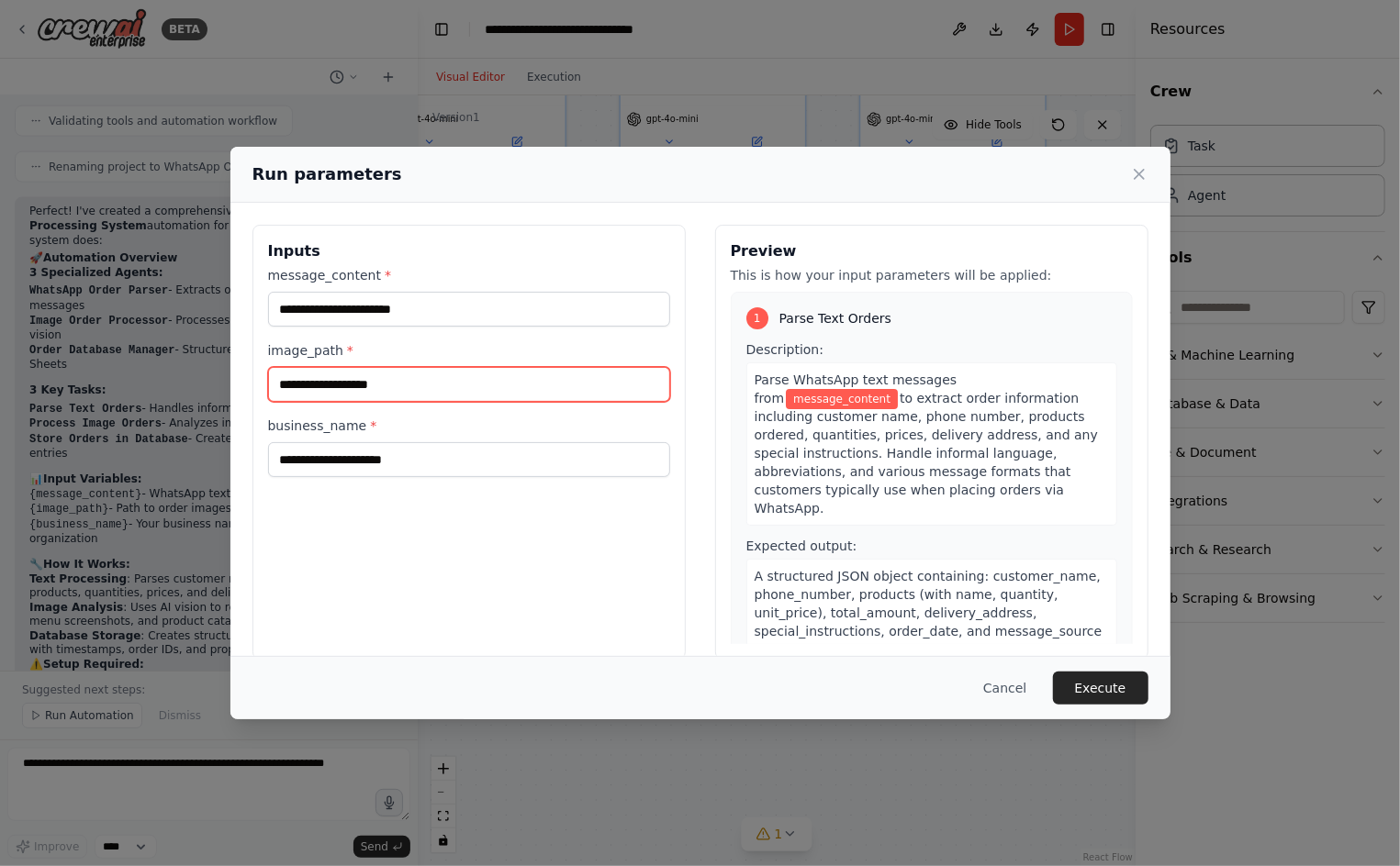
click at [415, 395] on input "image_path *" at bounding box center [469, 384] width 402 height 35
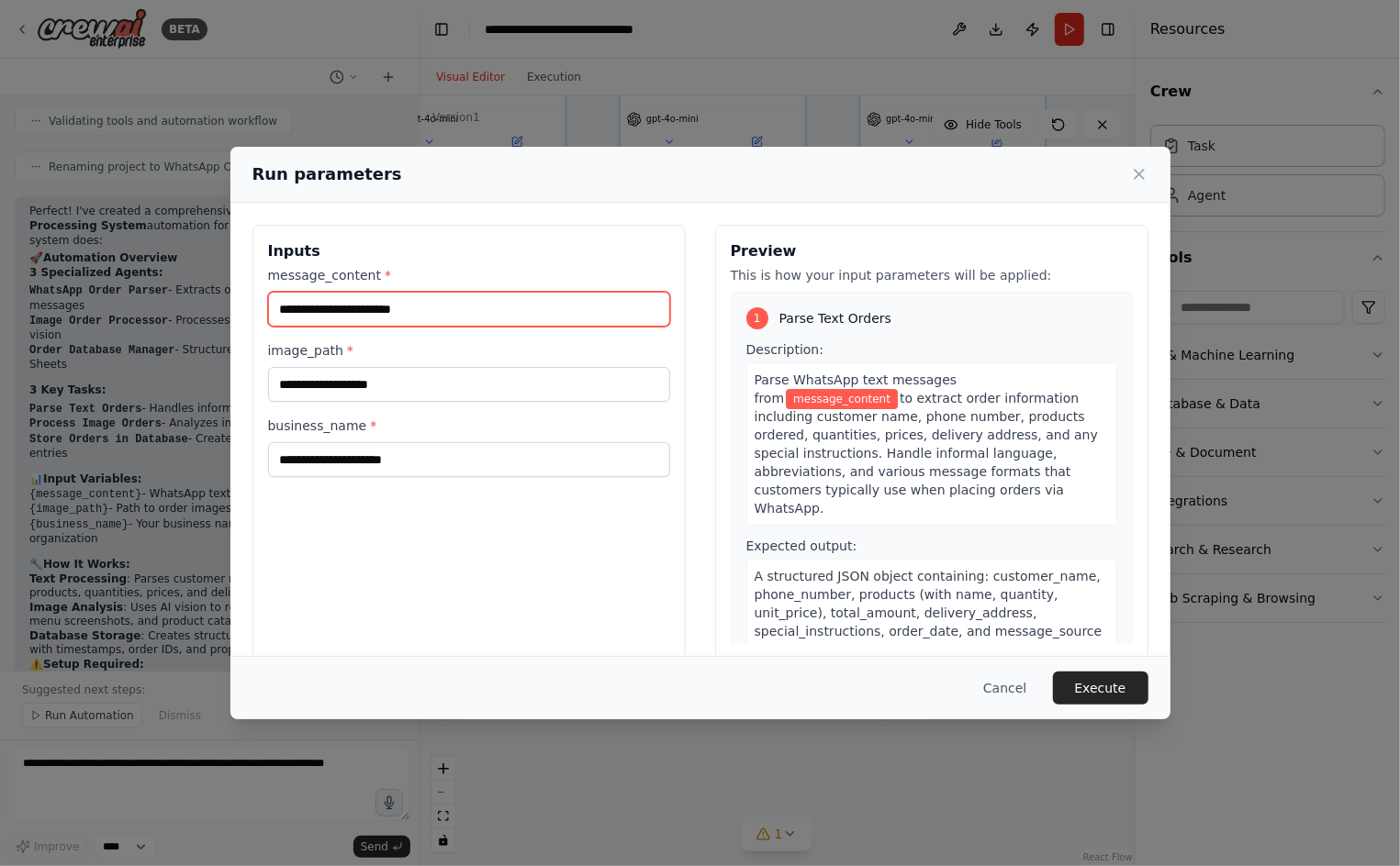
click at [449, 310] on input "message_content *" at bounding box center [469, 308] width 402 height 35
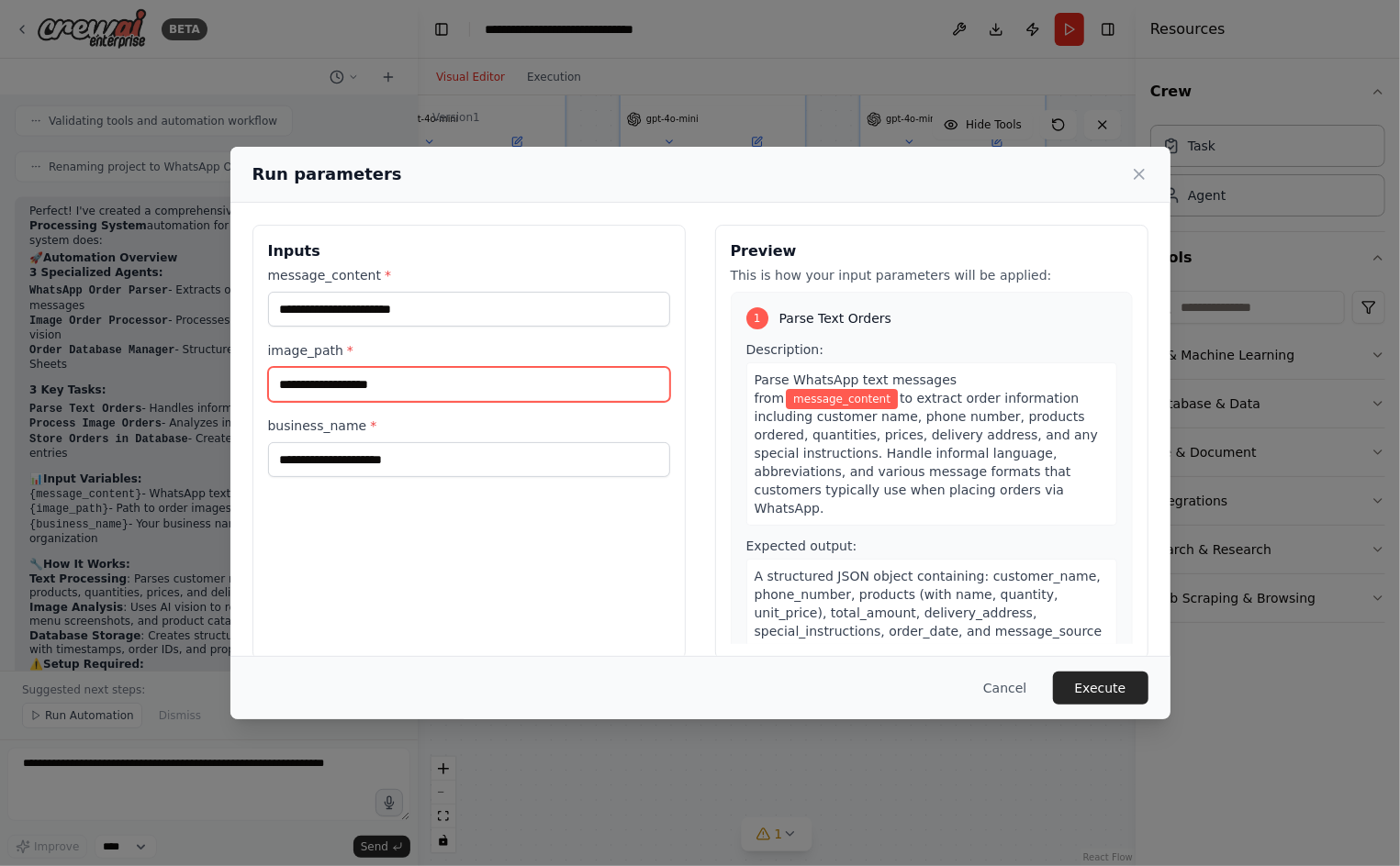
click at [429, 388] on input "image_path *" at bounding box center [469, 384] width 402 height 35
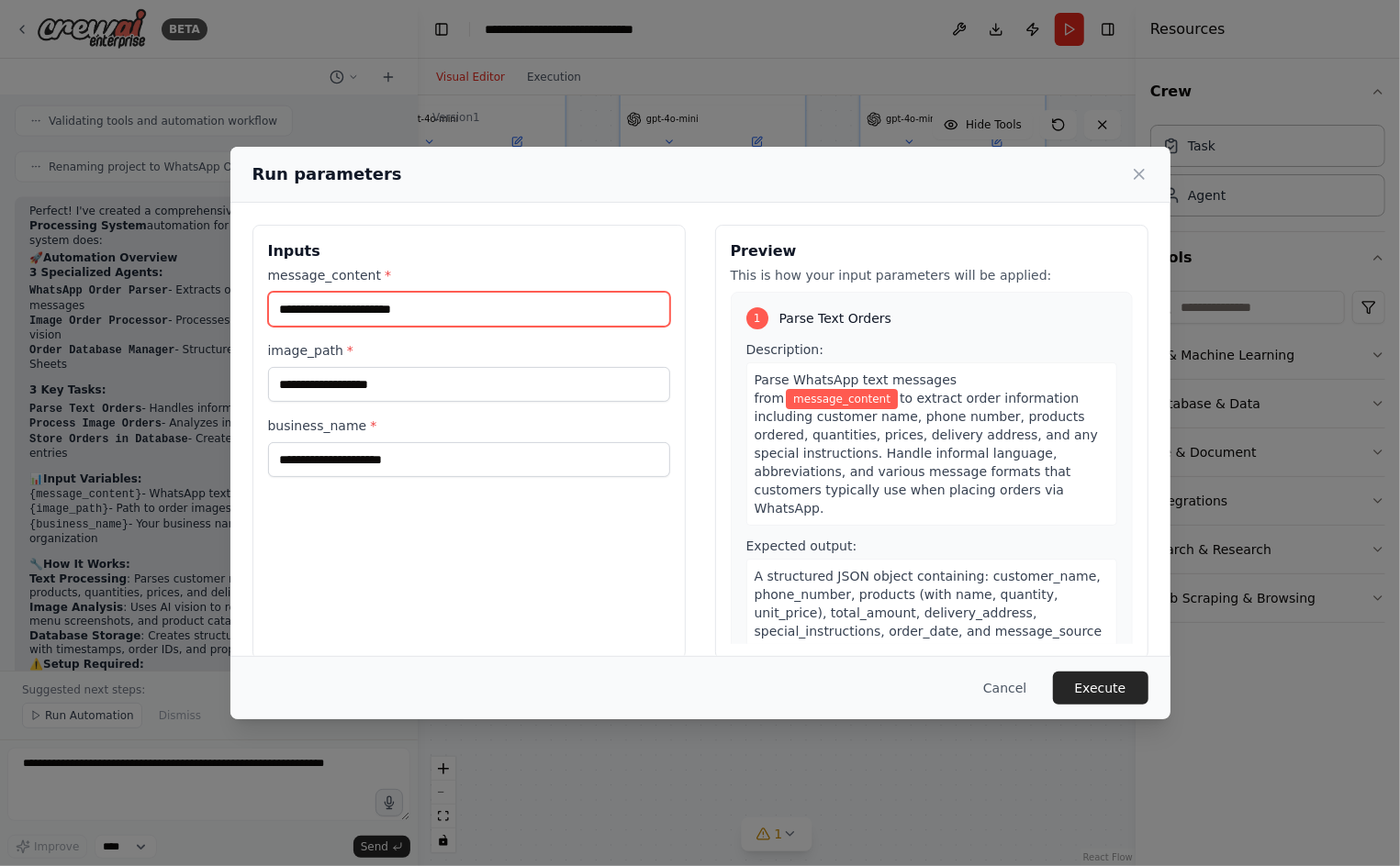
click at [435, 308] on input "message_content *" at bounding box center [469, 308] width 402 height 35
click at [1139, 173] on icon at bounding box center [1139, 175] width 19 height 19
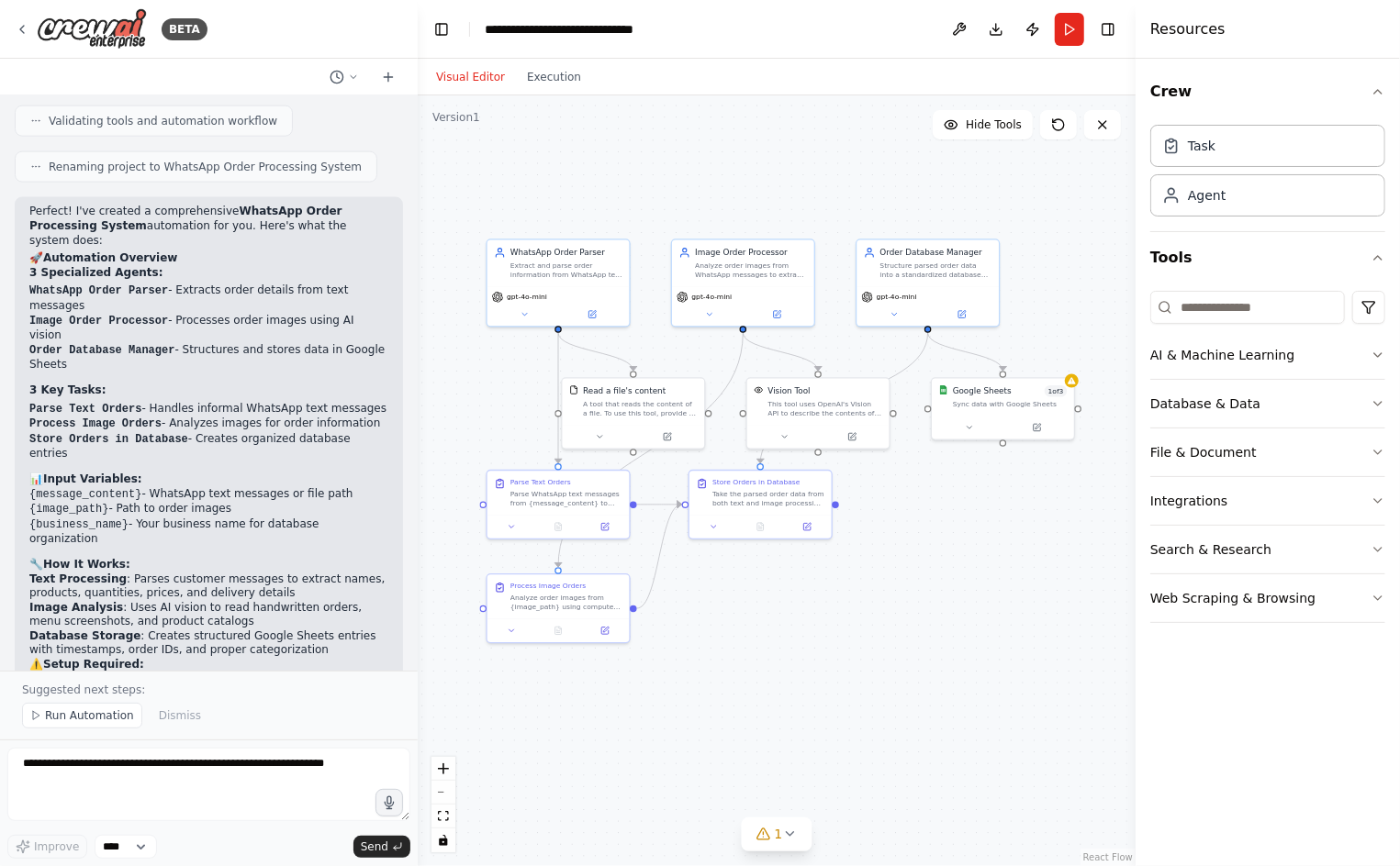
drag, startPoint x: 824, startPoint y: 493, endPoint x: 829, endPoint y: 581, distance: 88.1
click at [829, 581] on div ".deletable-edge-delete-btn { width: 20px; height: 20px; border: 0px solid #ffff…" at bounding box center [777, 480] width 718 height 771
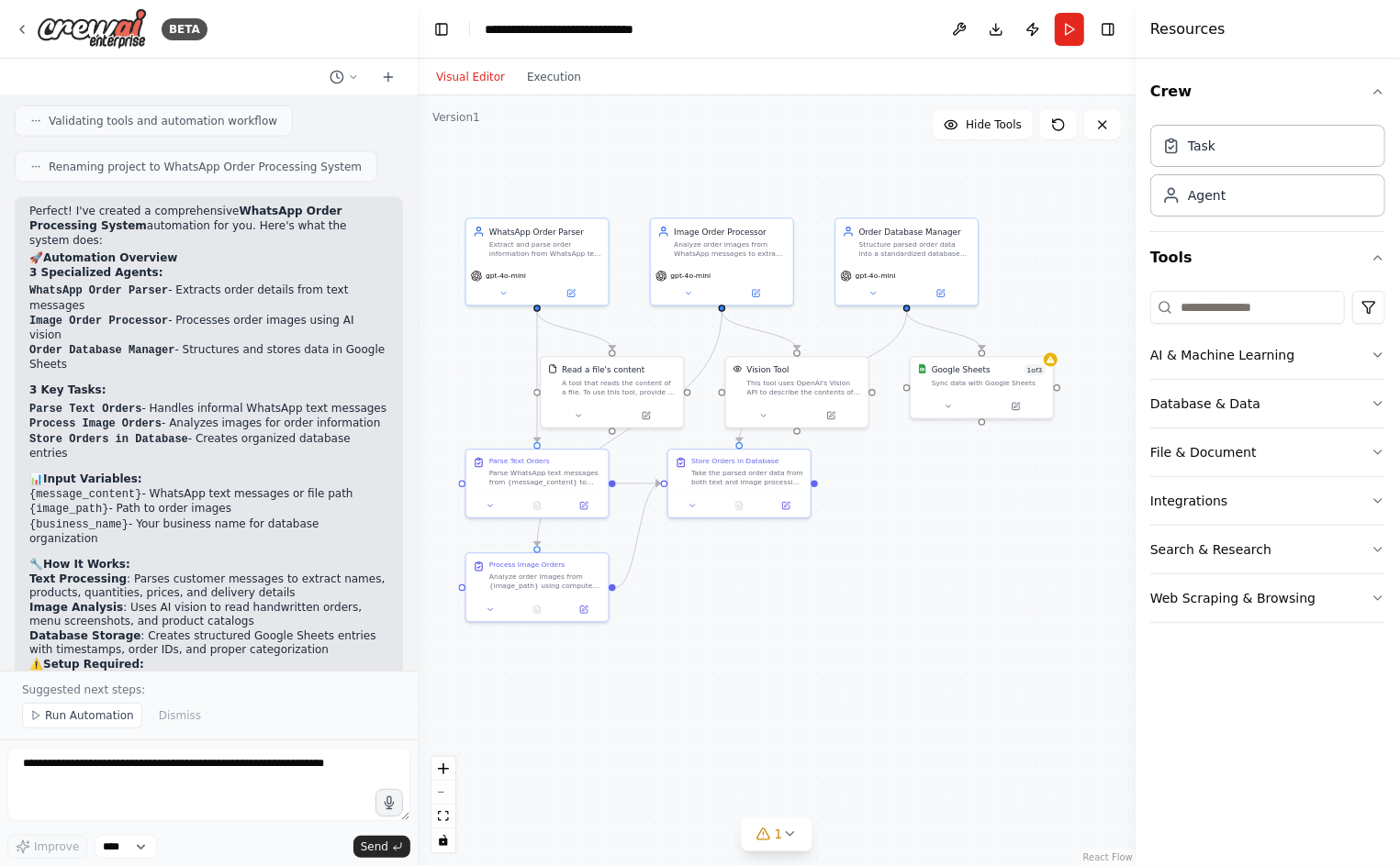
drag, startPoint x: 882, startPoint y: 503, endPoint x: 861, endPoint y: 486, distance: 27.0
click at [861, 486] on div ".deletable-edge-delete-btn { width: 20px; height: 20px; border: 0px solid #ffff…" at bounding box center [777, 480] width 718 height 771
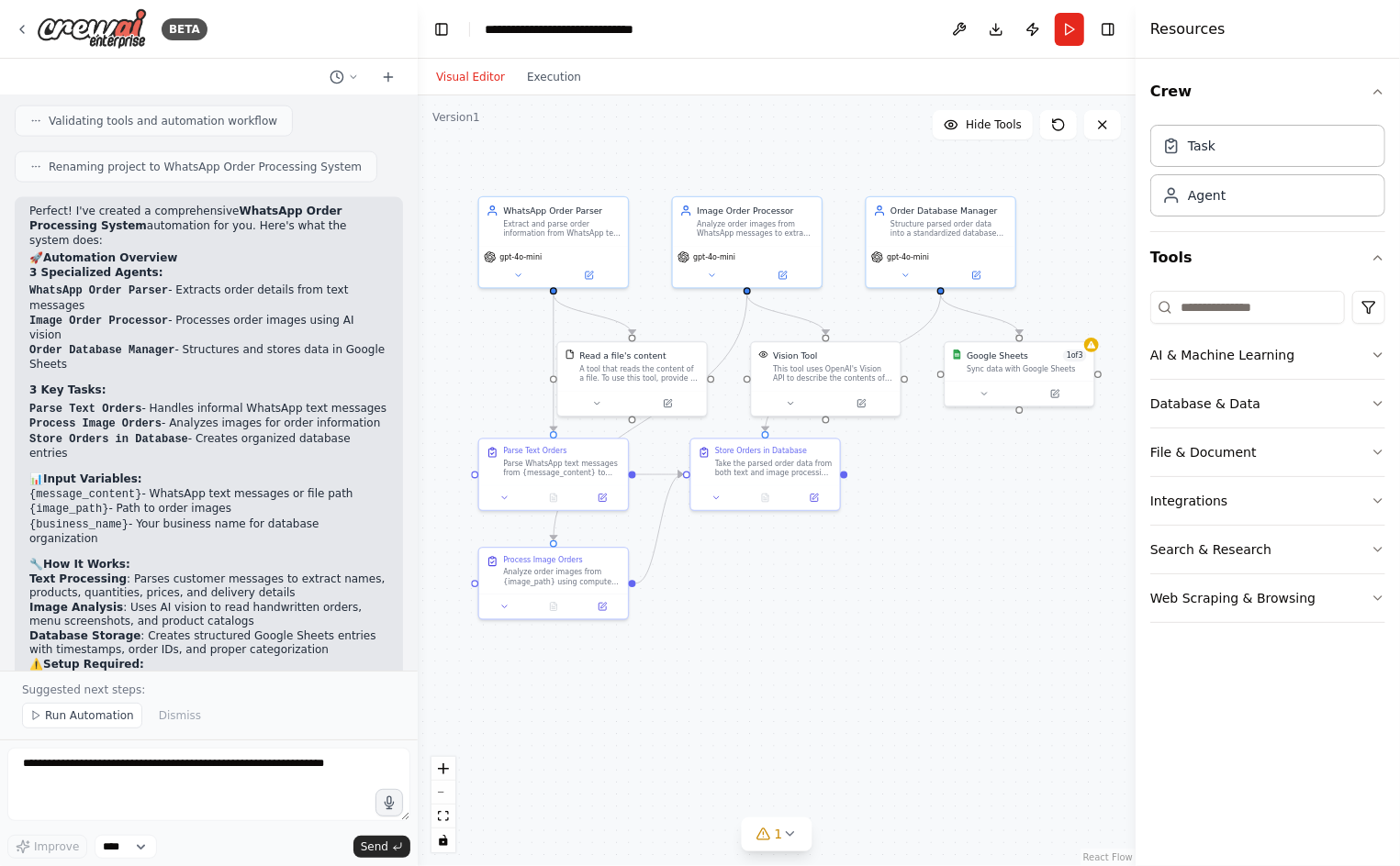
drag, startPoint x: 863, startPoint y: 513, endPoint x: 893, endPoint y: 502, distance: 32.0
click at [893, 502] on div ".deletable-edge-delete-btn { width: 20px; height: 20px; border: 0px solid #ffff…" at bounding box center [777, 480] width 718 height 771
click at [852, 505] on div ".deletable-edge-delete-btn { width: 20px; height: 20px; border: 0px solid #ffff…" at bounding box center [777, 480] width 718 height 771
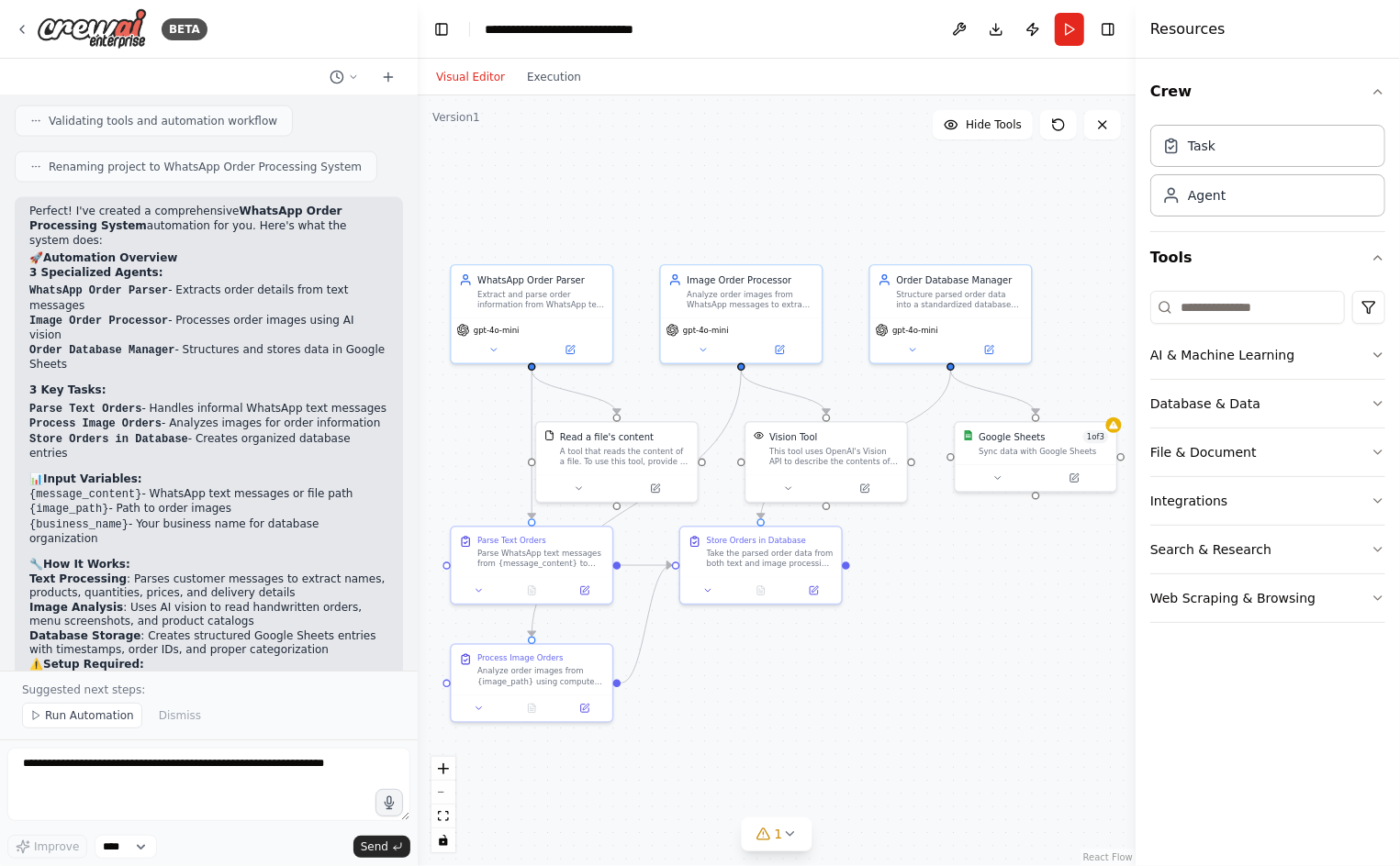
drag, startPoint x: 796, startPoint y: 572, endPoint x: 794, endPoint y: 674, distance: 102.0
click at [794, 674] on div ".deletable-edge-delete-btn { width: 20px; height: 20px; border: 0px solid #ffff…" at bounding box center [777, 480] width 718 height 771
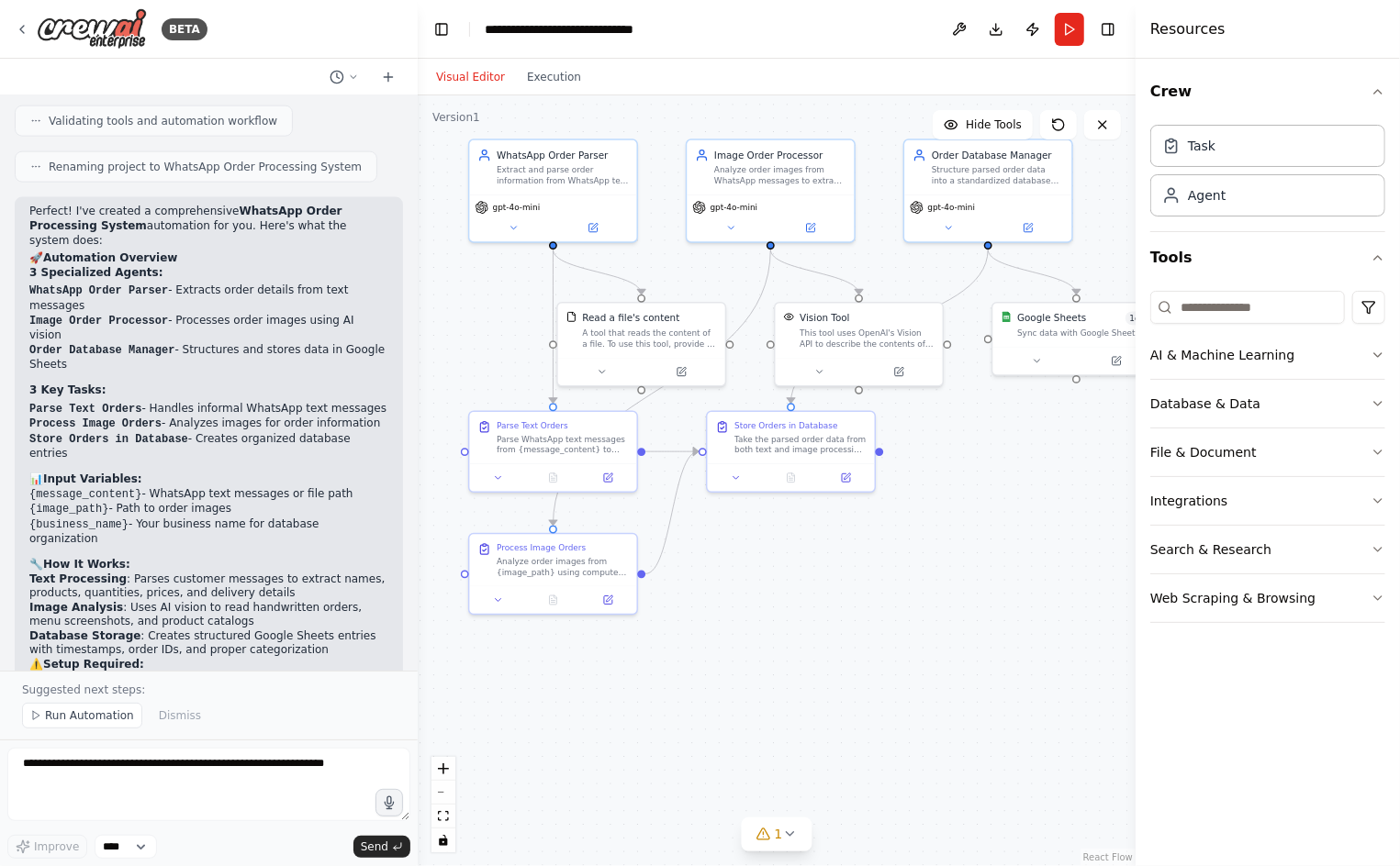
drag, startPoint x: 932, startPoint y: 604, endPoint x: 963, endPoint y: 490, distance: 118.1
click at [963, 490] on div ".deletable-edge-delete-btn { width: 20px; height: 20px; border: 0px solid #ffff…" at bounding box center [777, 480] width 718 height 771
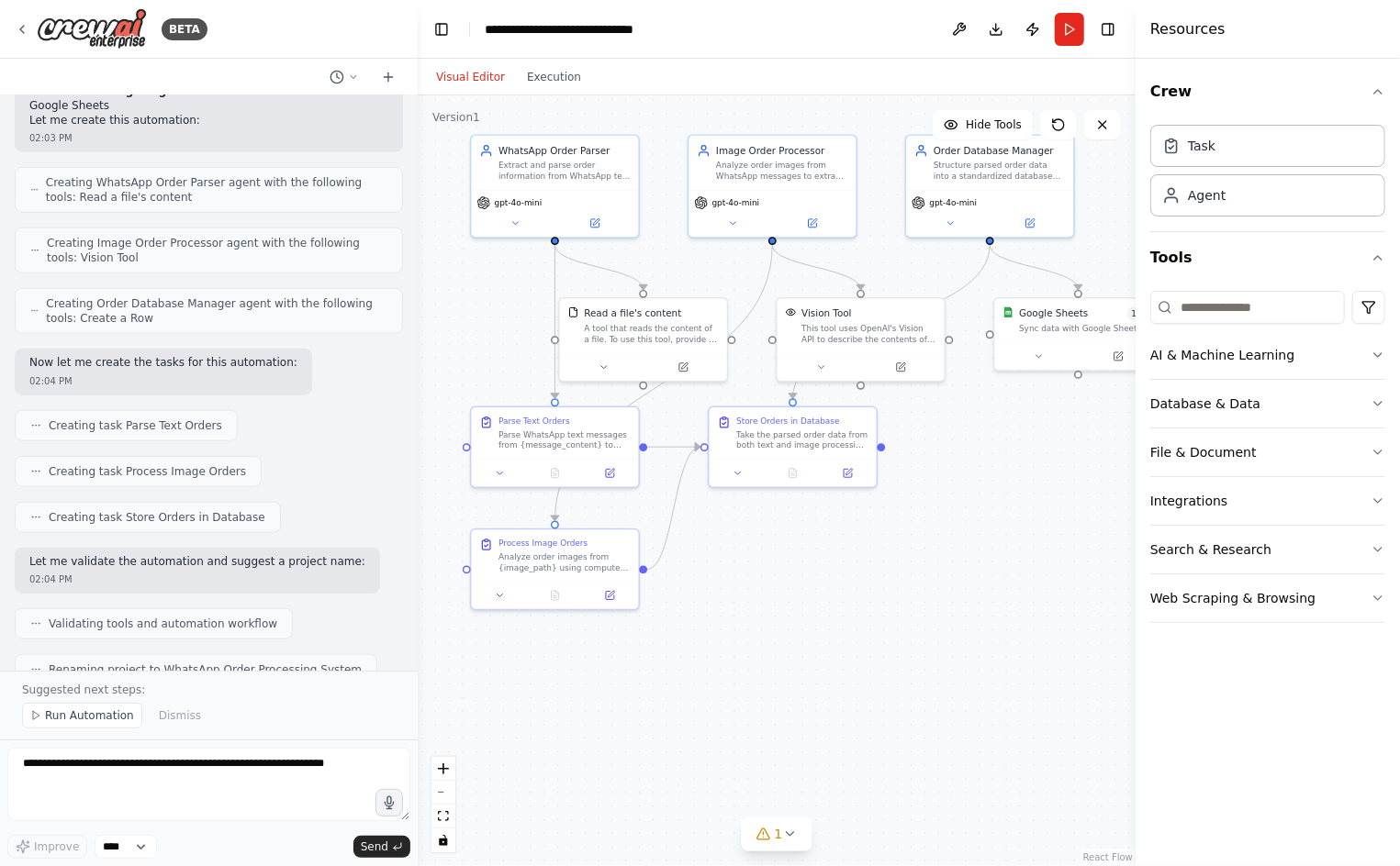
scroll to position [1519, 0]
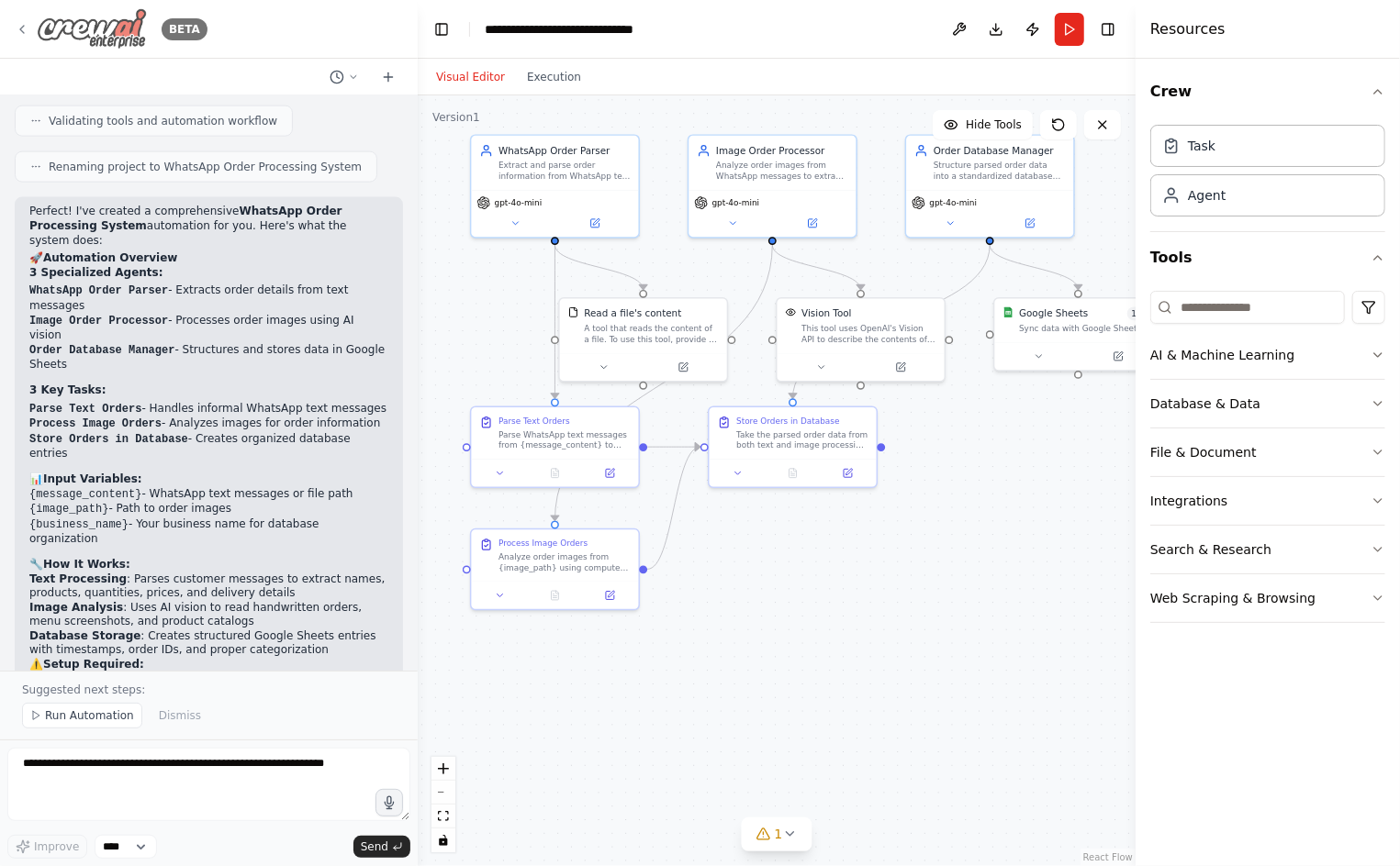
click at [26, 24] on icon at bounding box center [22, 30] width 15 height 15
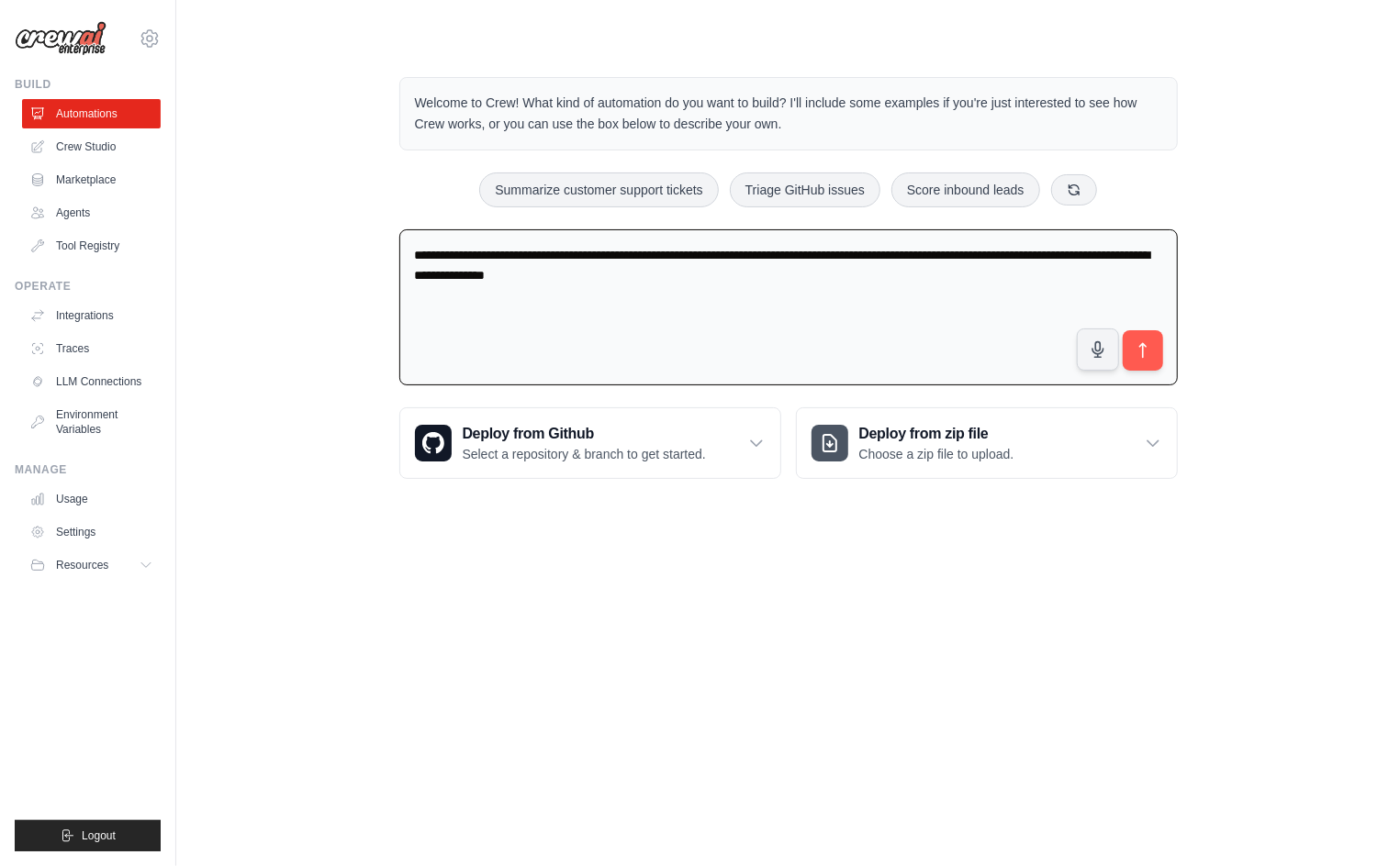
type textarea "**********"
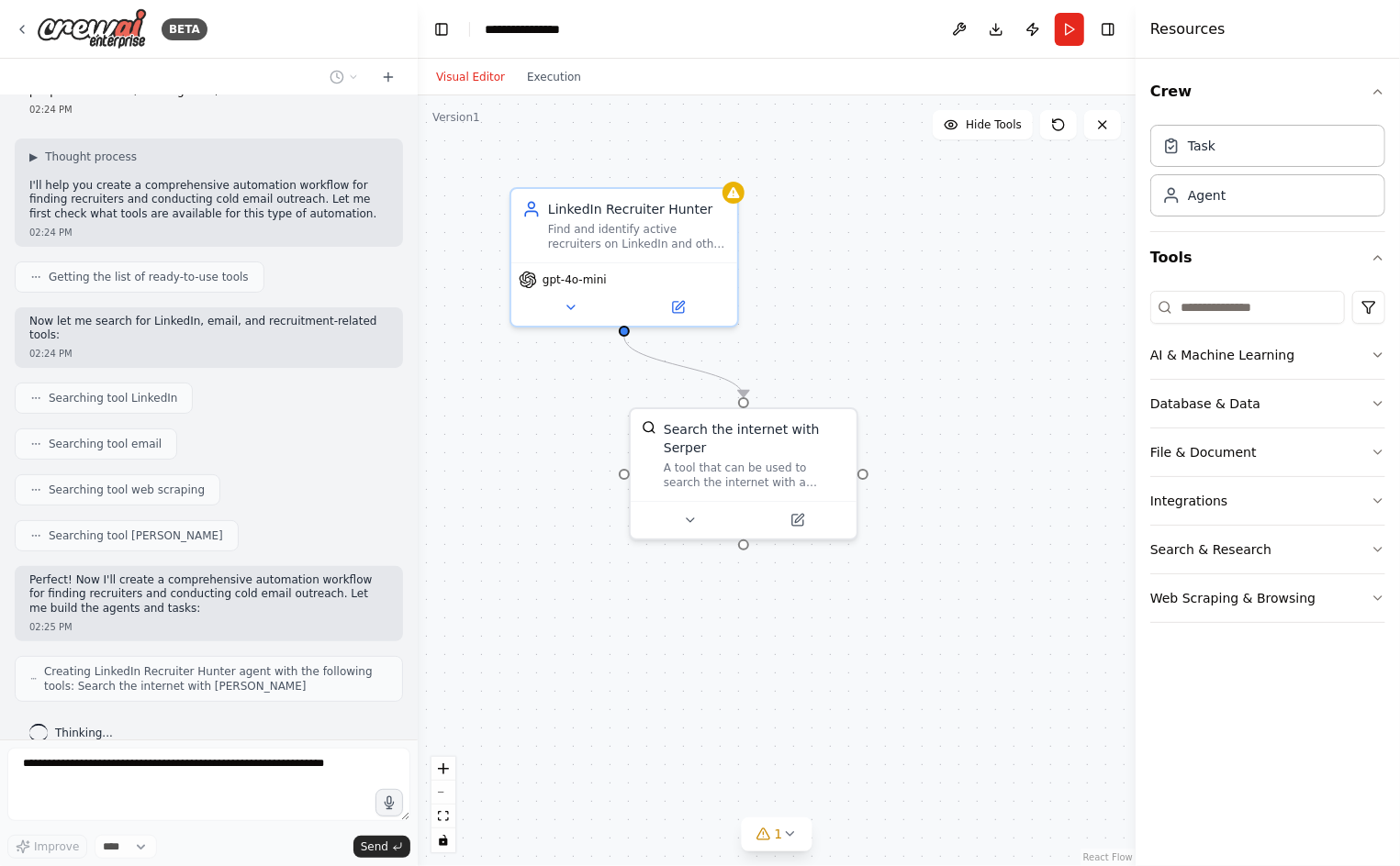
scroll to position [121, 0]
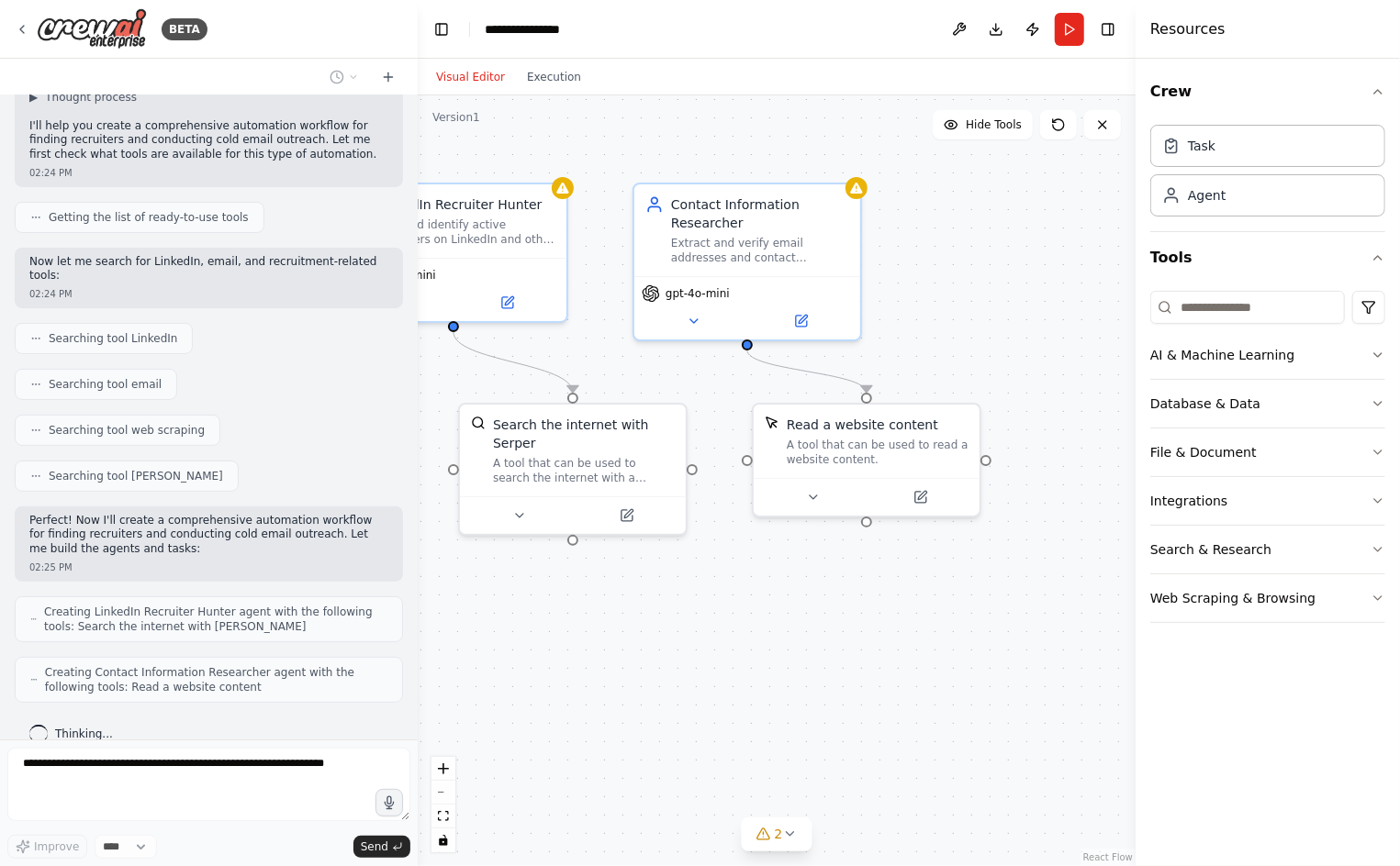
drag, startPoint x: 882, startPoint y: 583, endPoint x: 711, endPoint y: 576, distance: 171.1
click at [711, 576] on div ".deletable-edge-delete-btn { width: 20px; height: 20px; border: 0px solid #ffff…" at bounding box center [777, 480] width 718 height 771
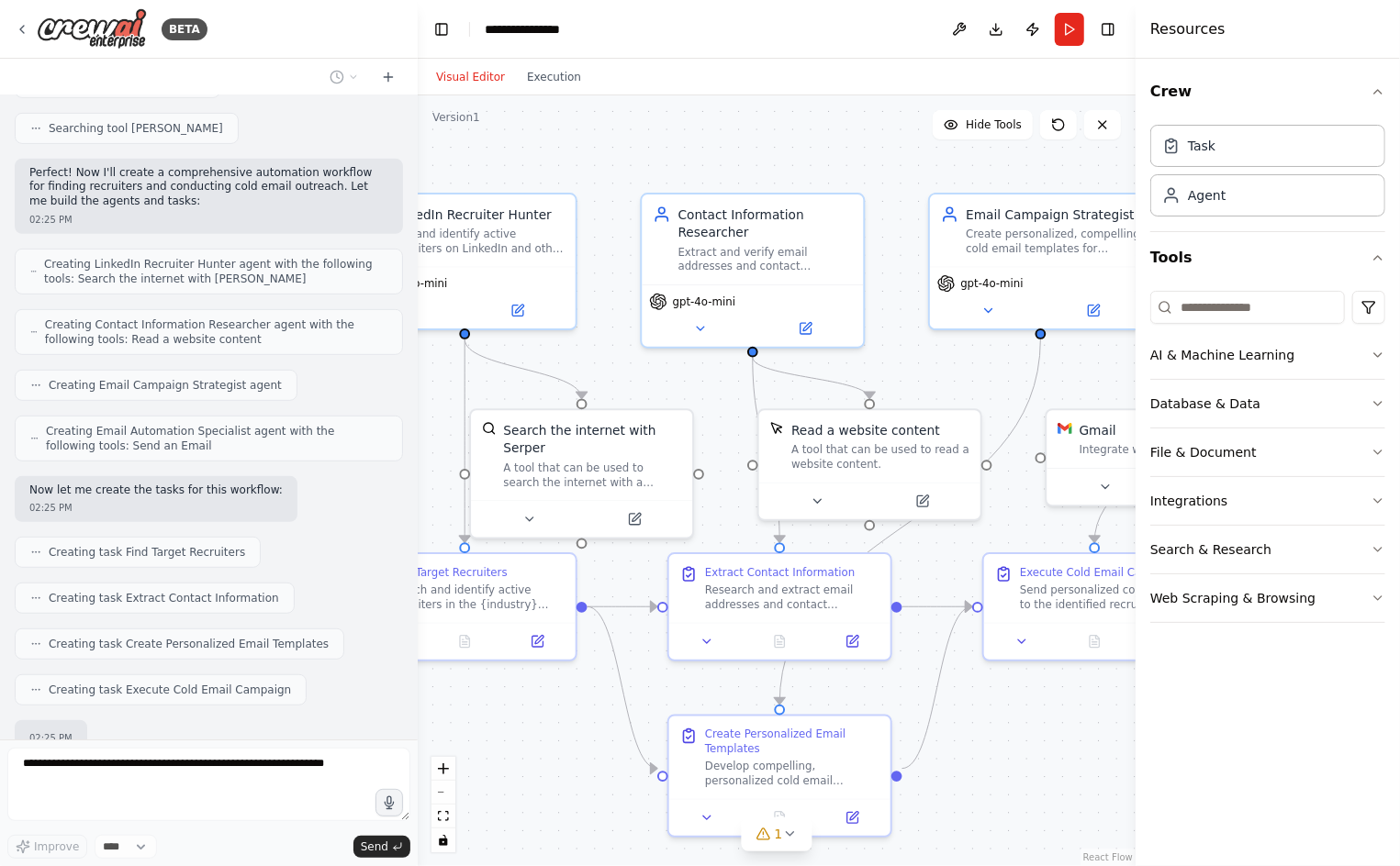
scroll to position [575, 0]
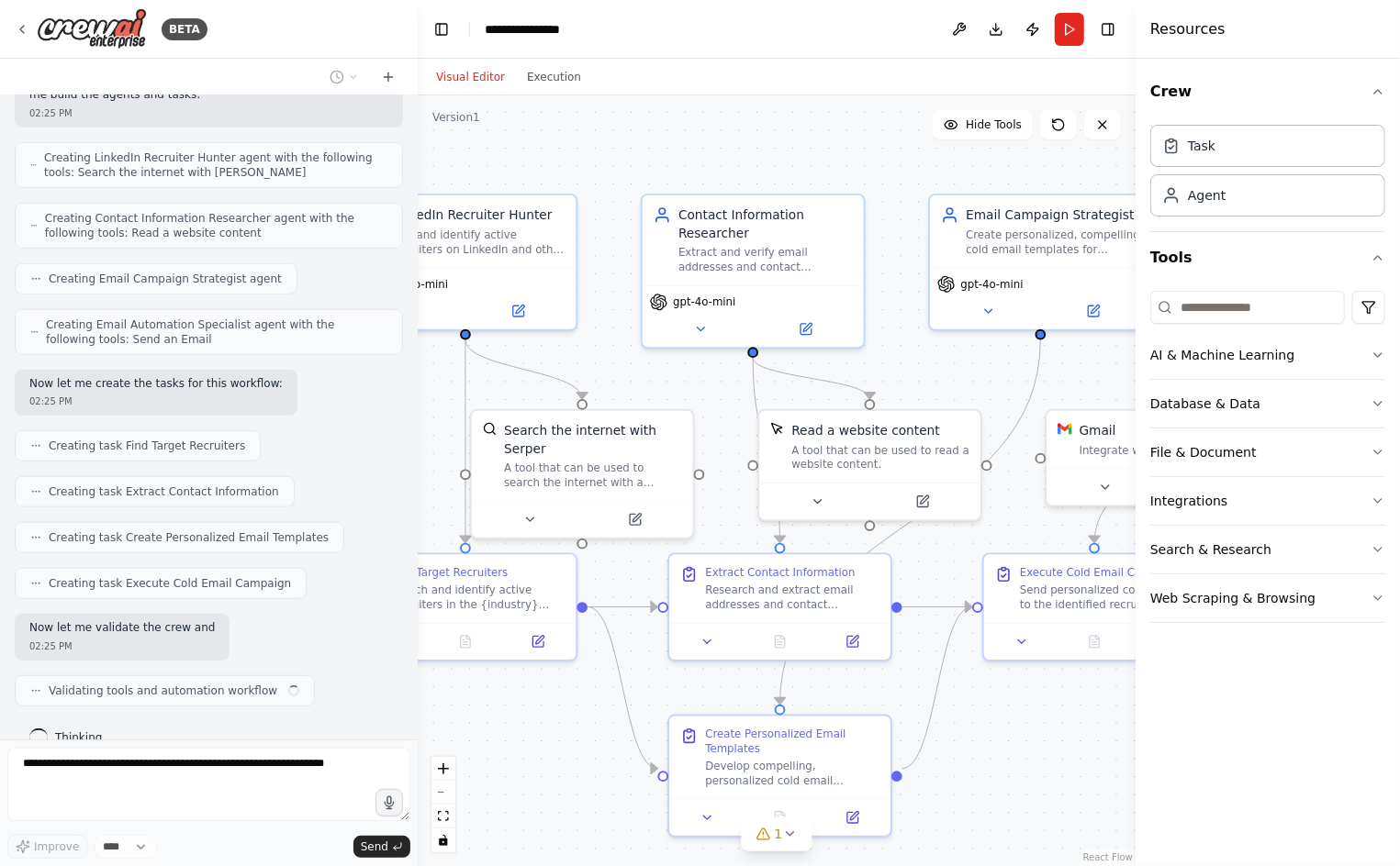
click at [1022, 790] on div ".deletable-edge-delete-btn { width: 20px; height: 20px; border: 0px solid #ffff…" at bounding box center [777, 480] width 718 height 771
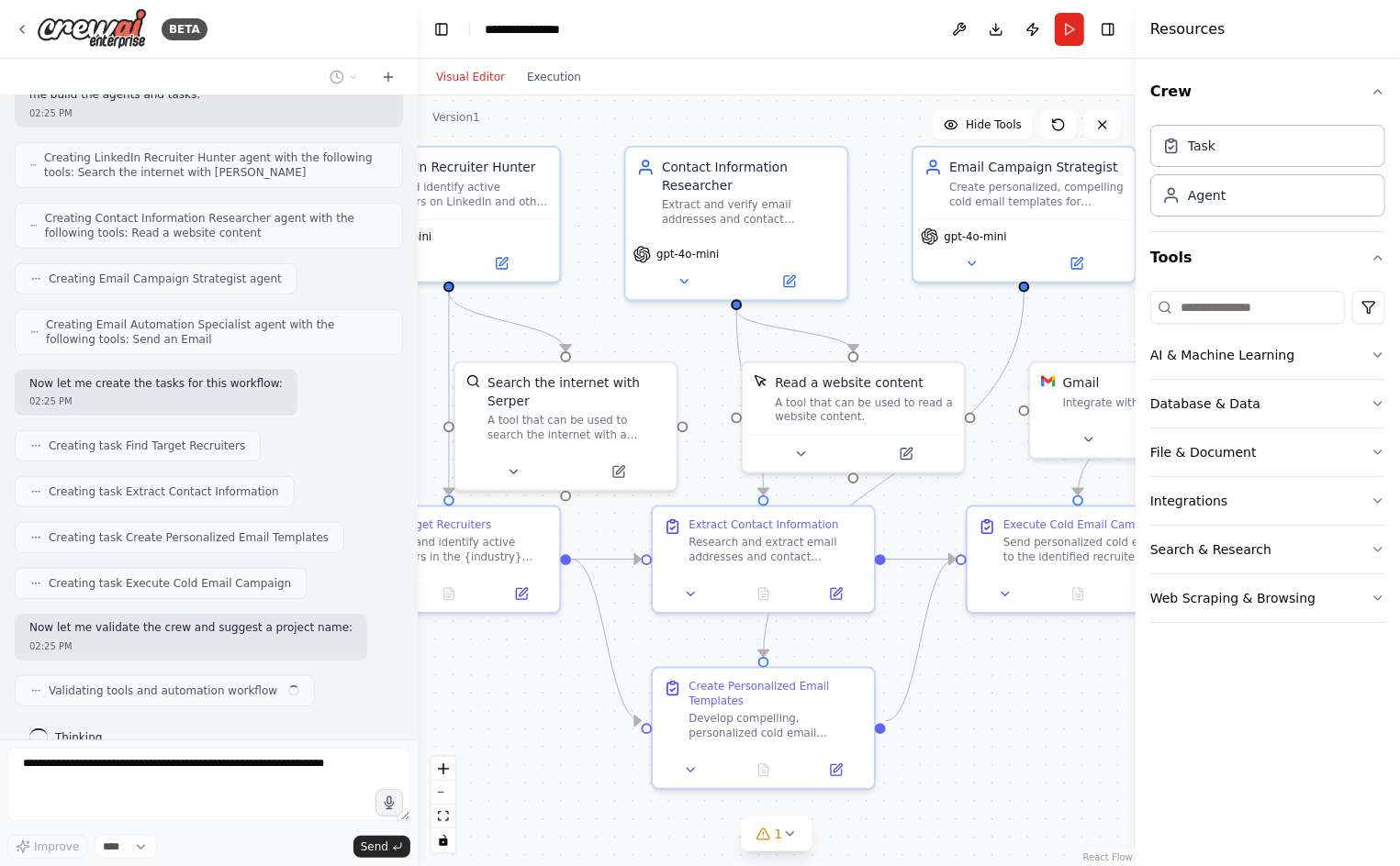
drag, startPoint x: 1022, startPoint y: 790, endPoint x: 1007, endPoint y: 739, distance: 53.2
click at [1007, 739] on div ".deletable-edge-delete-btn { width: 20px; height: 20px; border: 0px solid #ffff…" at bounding box center [777, 480] width 718 height 771
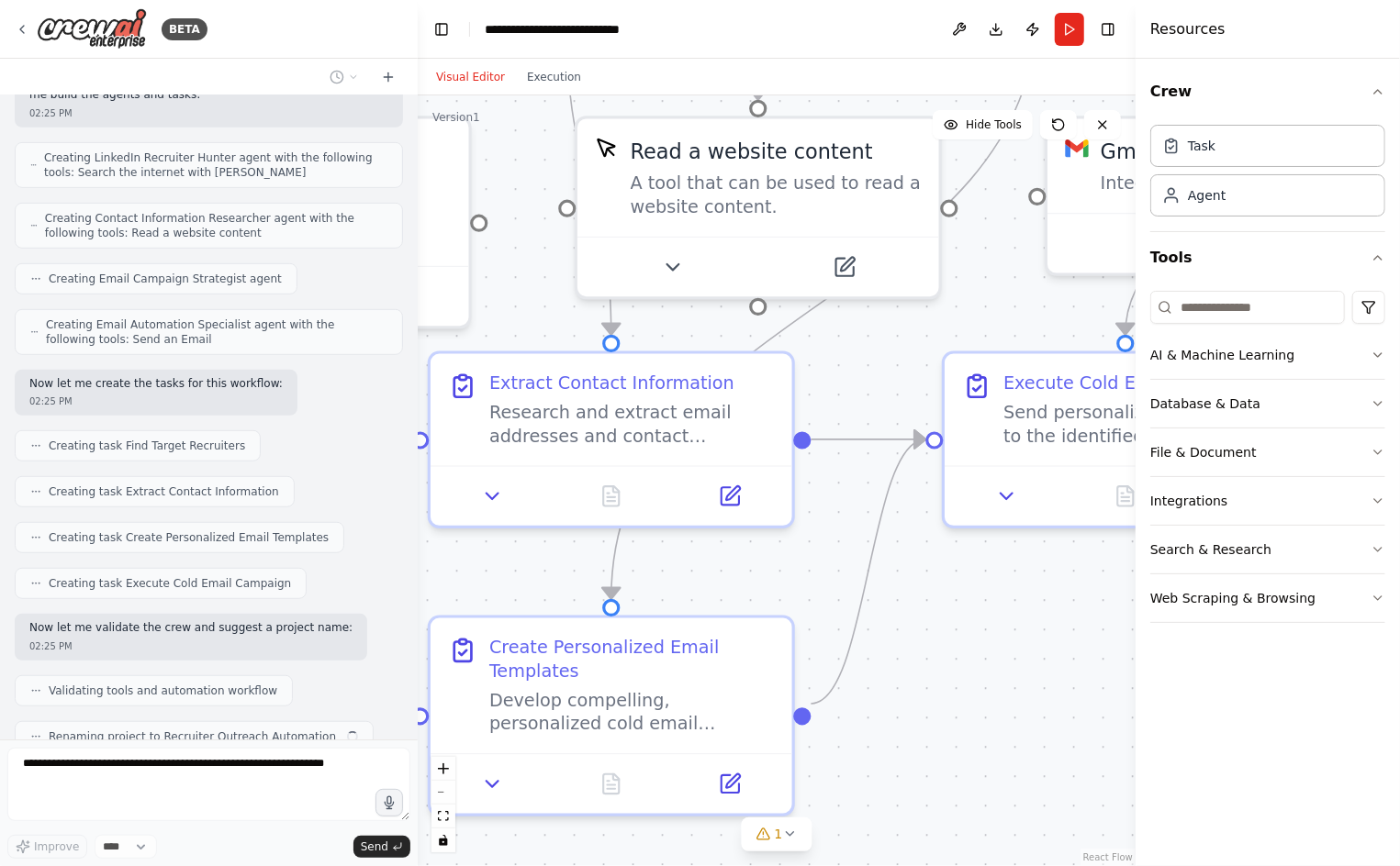
scroll to position [620, 0]
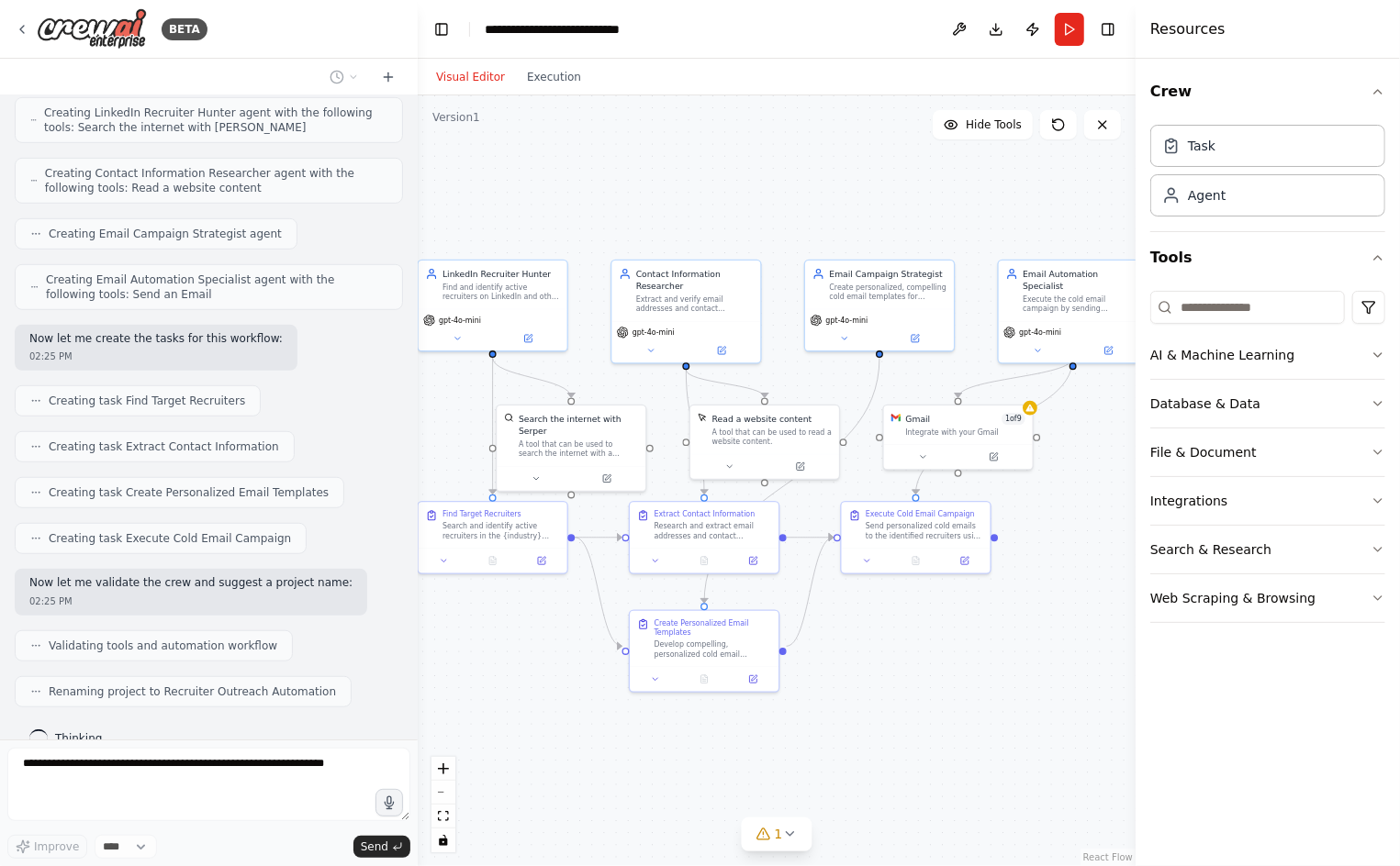
drag, startPoint x: 1007, startPoint y: 739, endPoint x: 867, endPoint y: 659, distance: 161.2
click at [867, 659] on div ".deletable-edge-delete-btn { width: 20px; height: 20px; border: 0px solid #ffff…" at bounding box center [777, 480] width 718 height 771
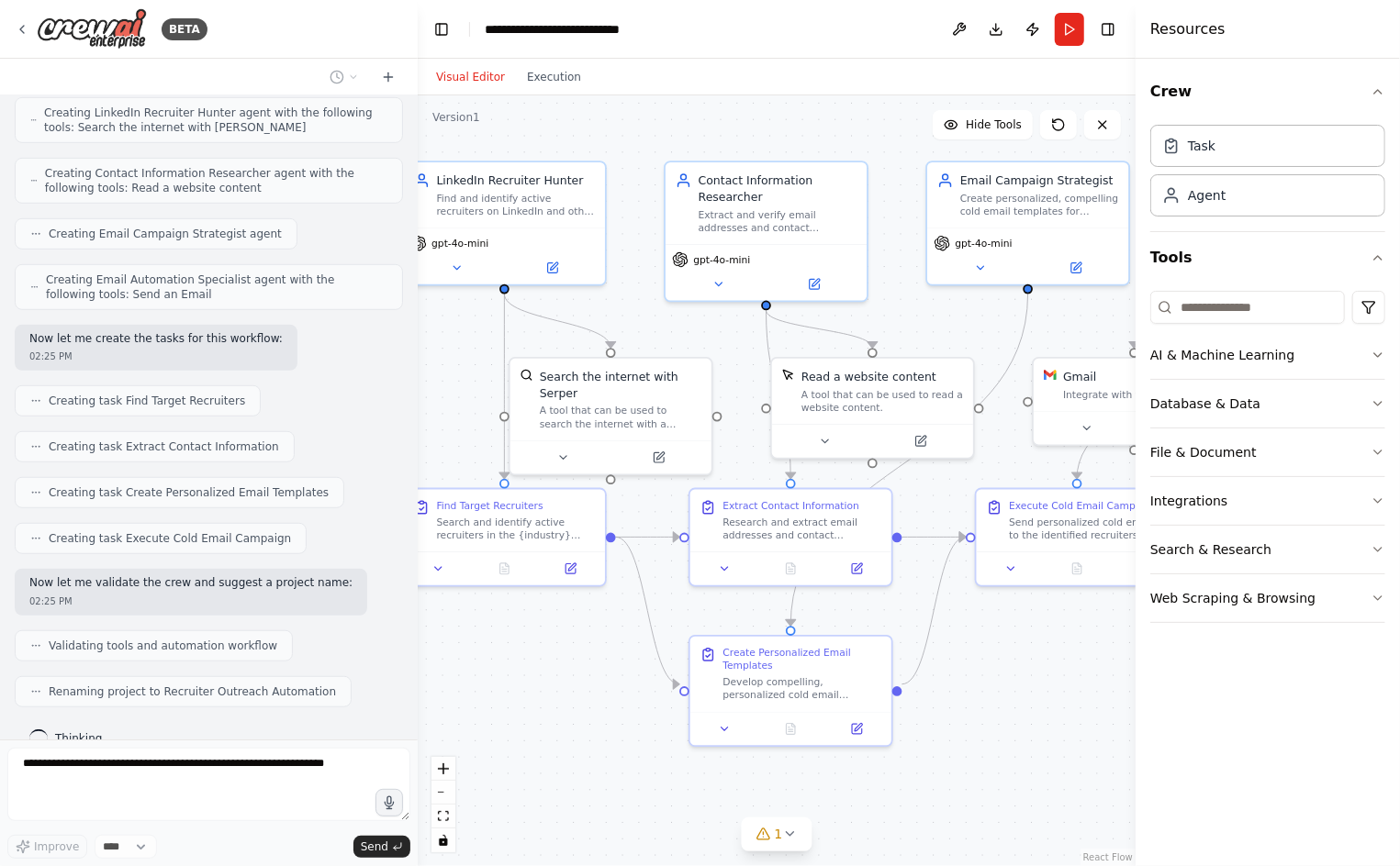
drag, startPoint x: 867, startPoint y: 659, endPoint x: 1012, endPoint y: 703, distance: 151.5
click at [1012, 703] on div ".deletable-edge-delete-btn { width: 20px; height: 20px; border: 0px solid #ffff…" at bounding box center [777, 480] width 718 height 771
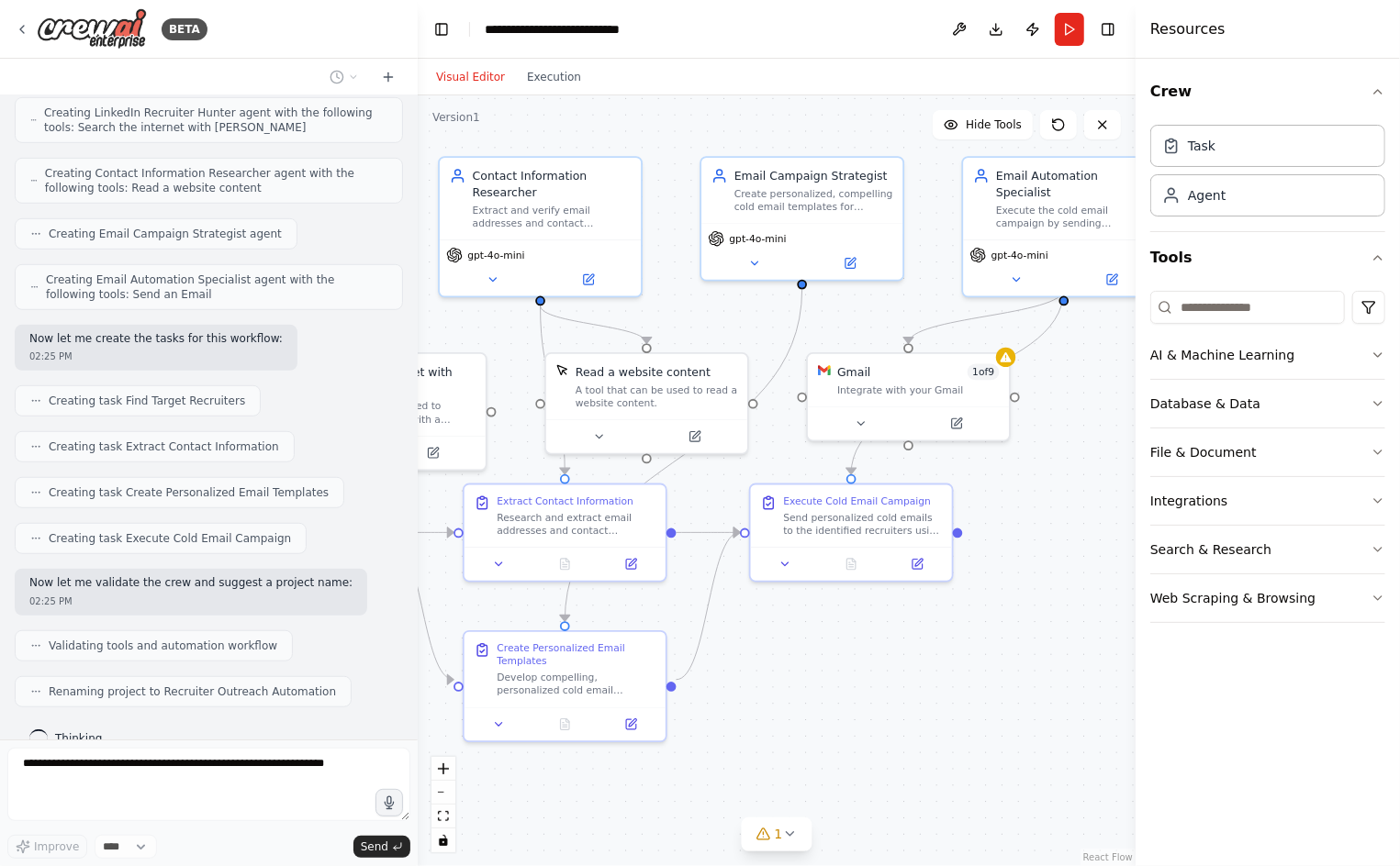
drag, startPoint x: 559, startPoint y: 667, endPoint x: 331, endPoint y: 662, distance: 228.1
click at [418, 662] on div ".deletable-edge-delete-btn { width: 20px; height: 20px; border: 0px solid #ffff…" at bounding box center [777, 480] width 718 height 771
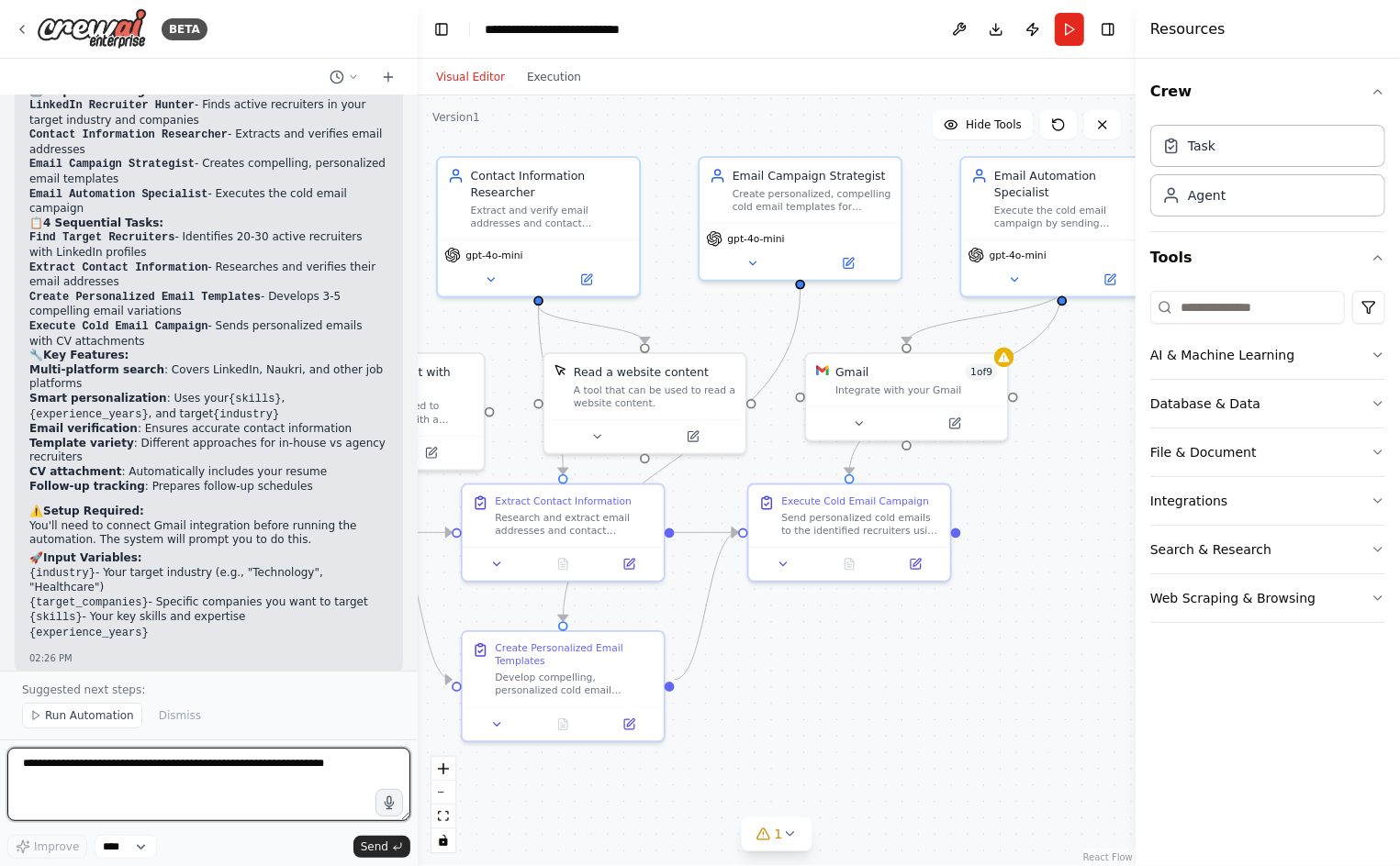
scroll to position [1327, 0]
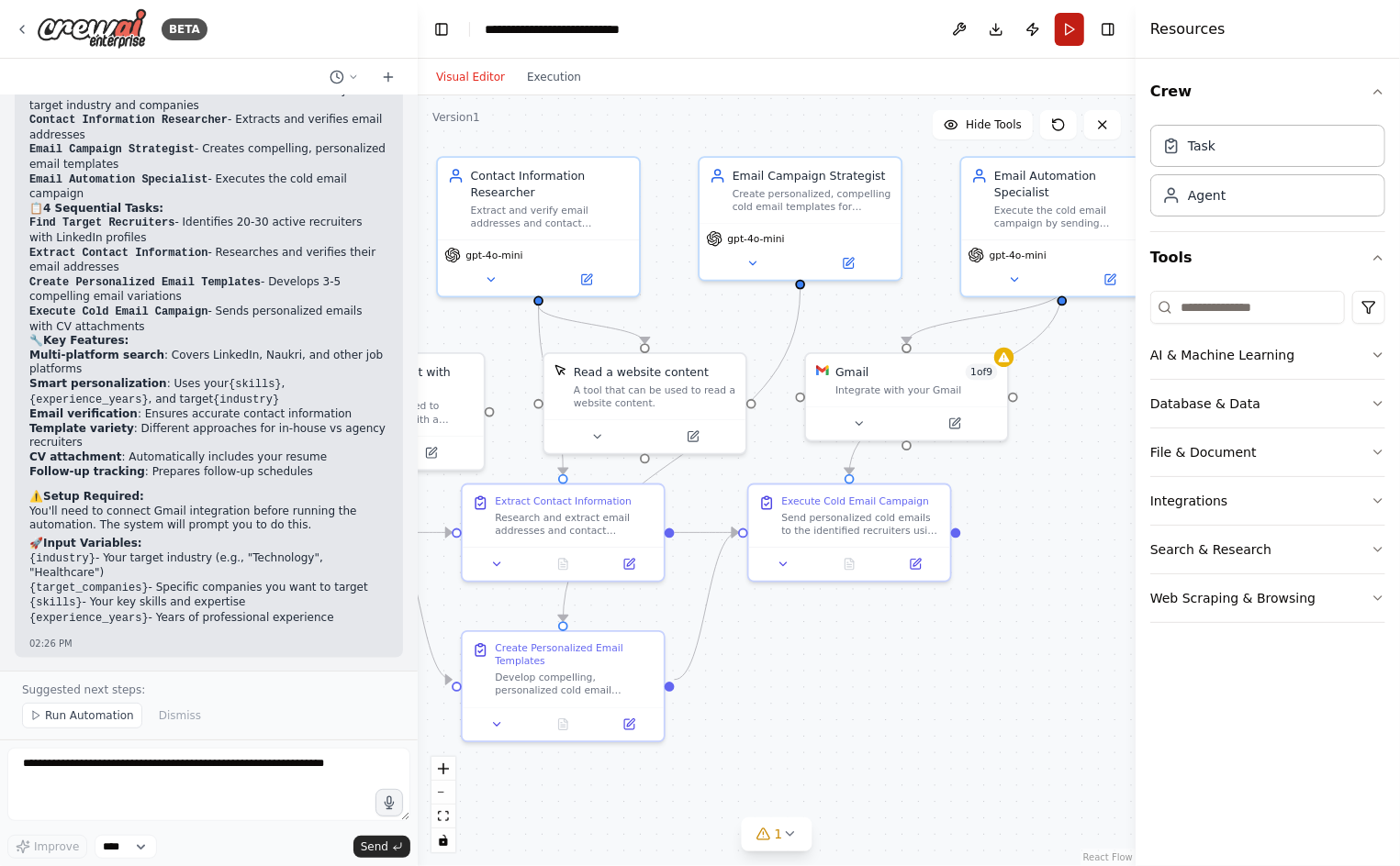
click at [1076, 26] on button "Run" at bounding box center [1068, 29] width 29 height 33
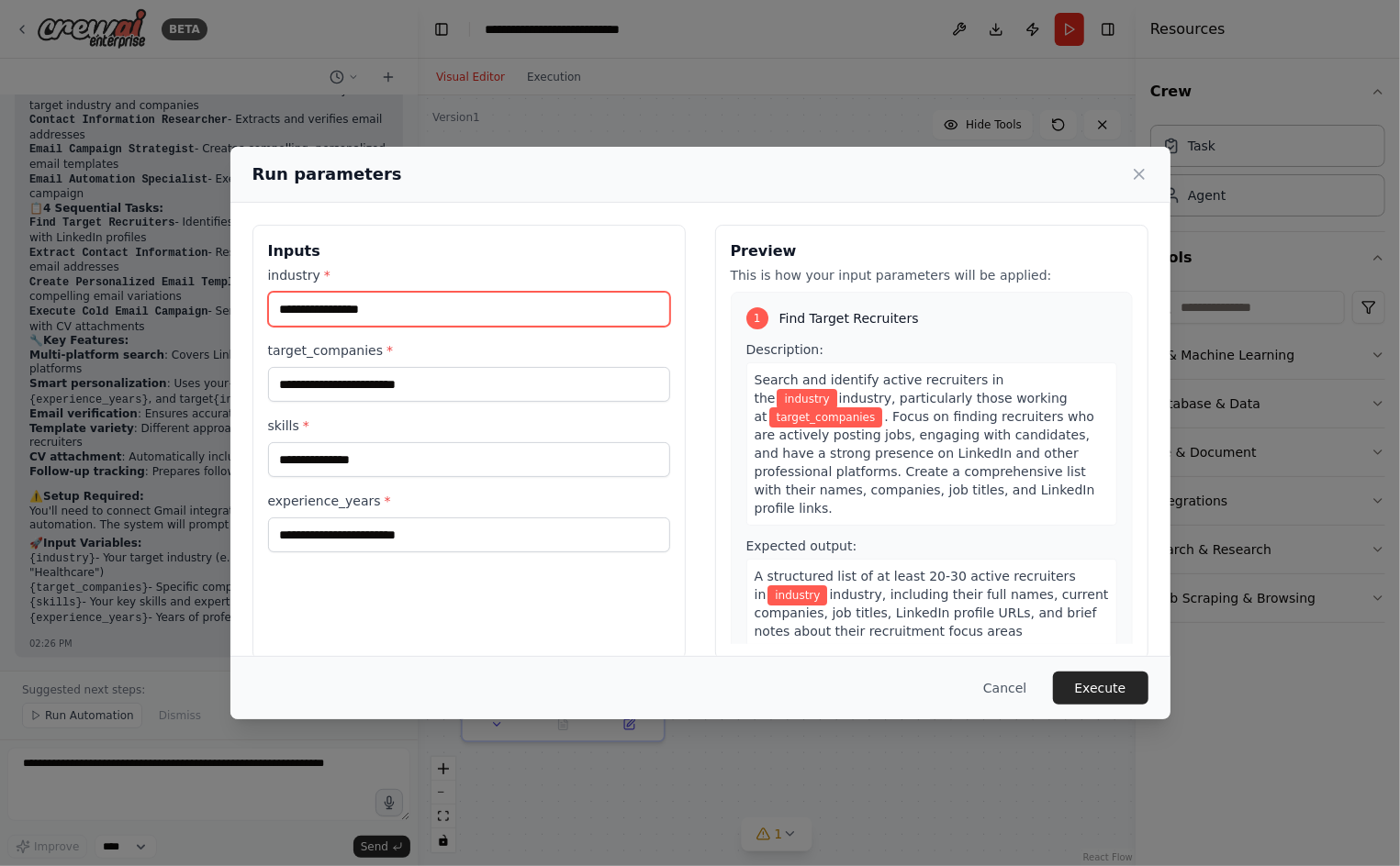
click at [528, 314] on input "industry *" at bounding box center [469, 308] width 402 height 35
type input "******"
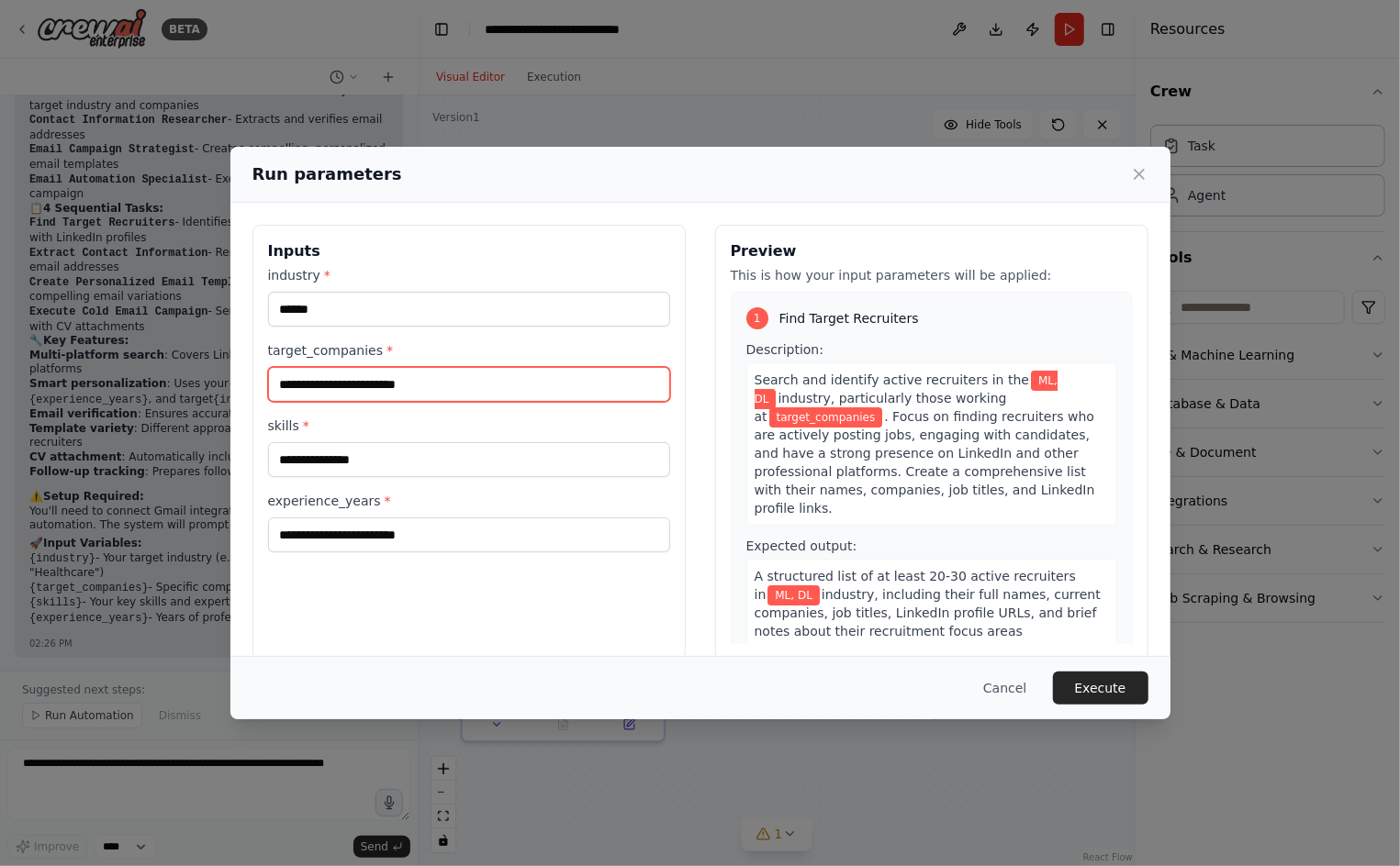
click at [410, 383] on input "target_companies *" at bounding box center [469, 384] width 402 height 35
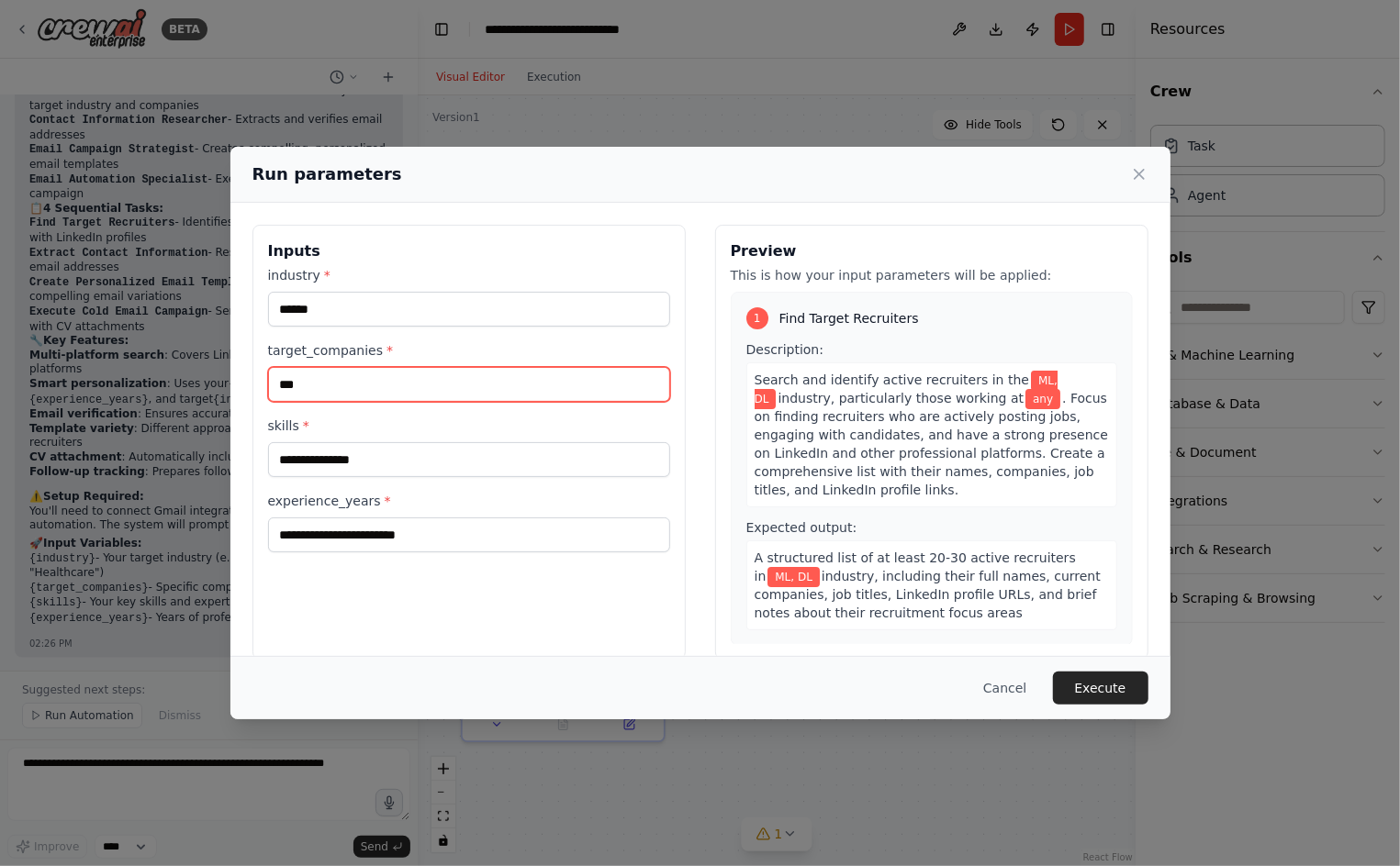
type input "***"
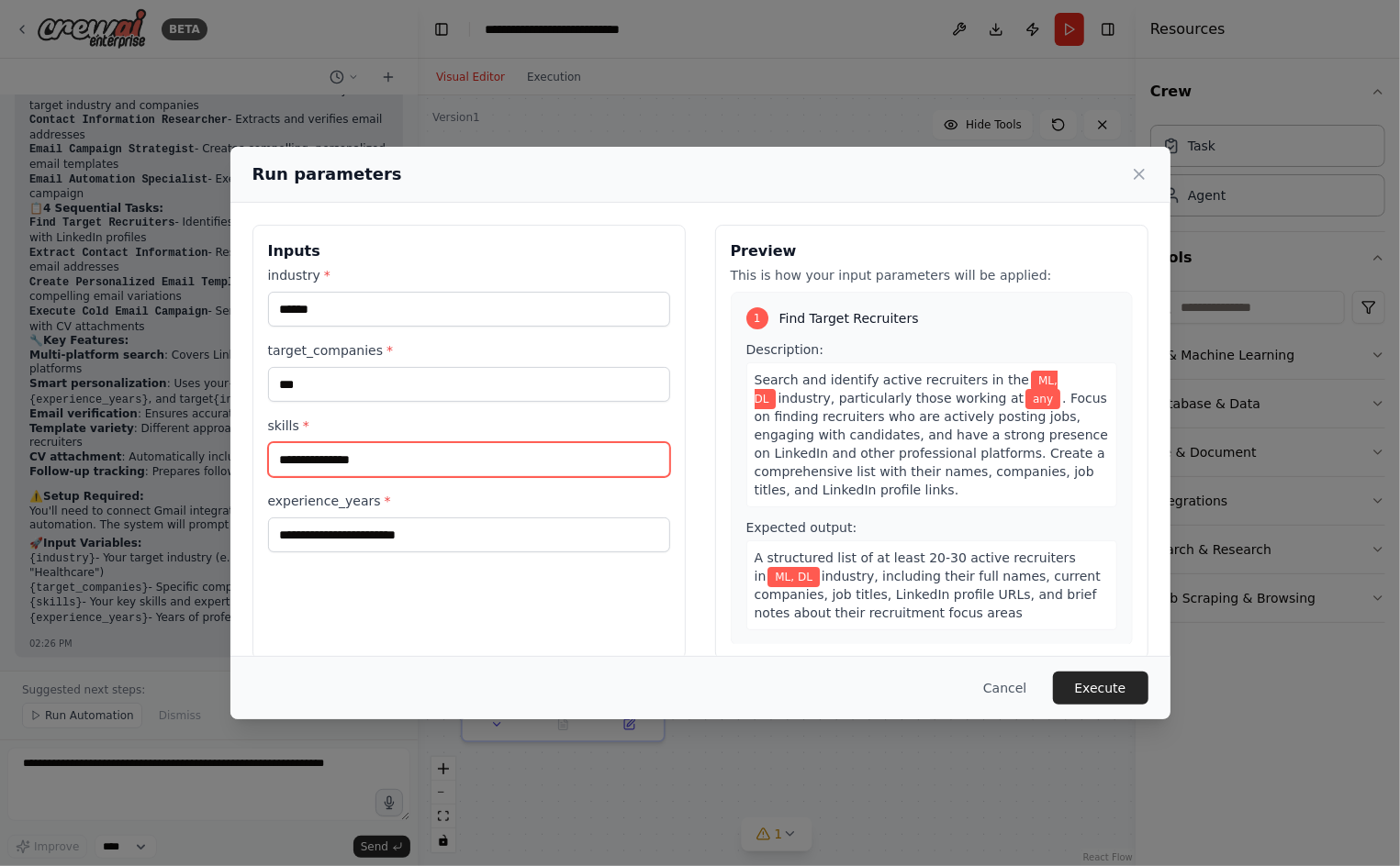
click at [473, 460] on input "skills *" at bounding box center [469, 459] width 402 height 35
type input "**********"
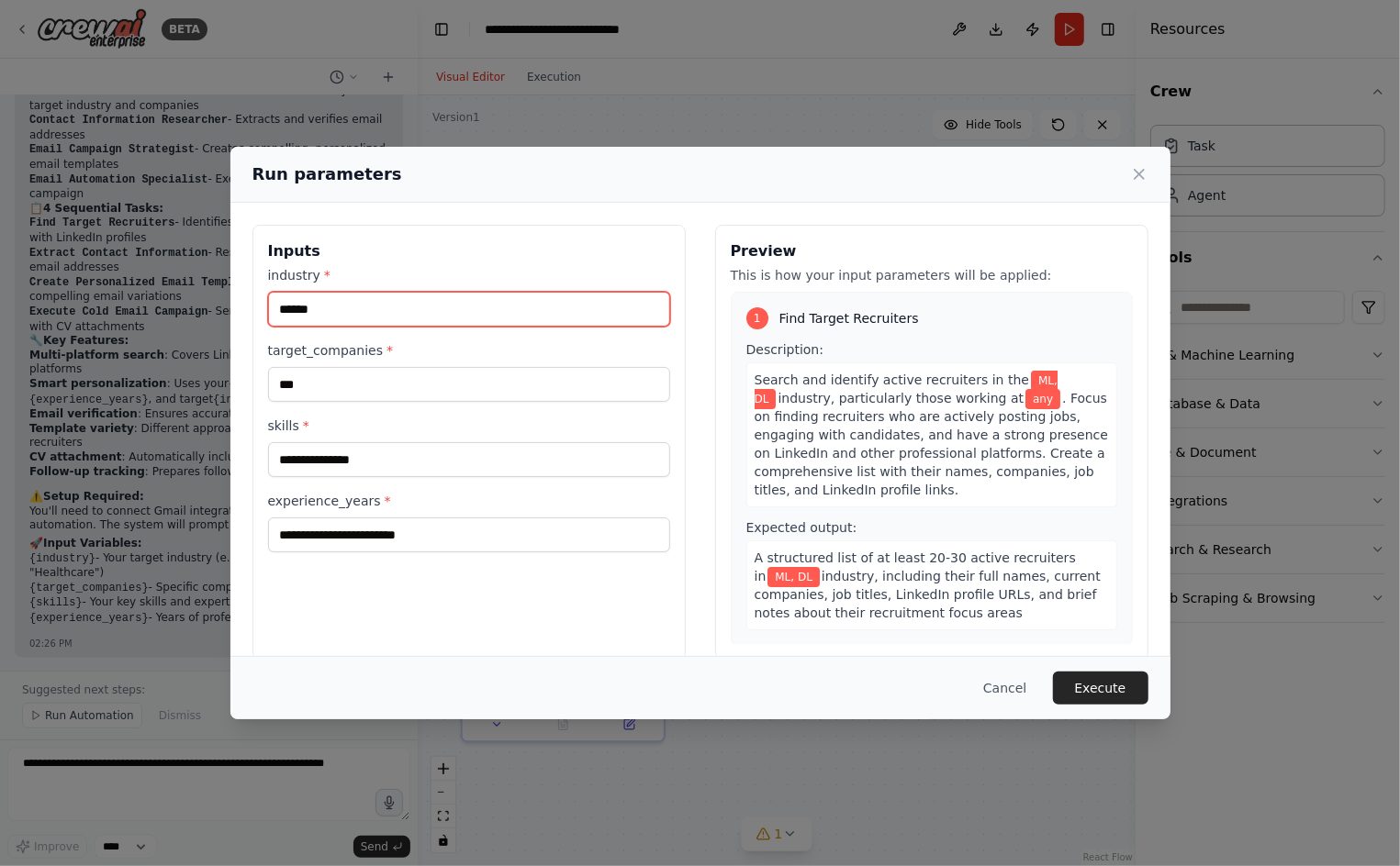
click at [357, 308] on input "******" at bounding box center [469, 308] width 402 height 35
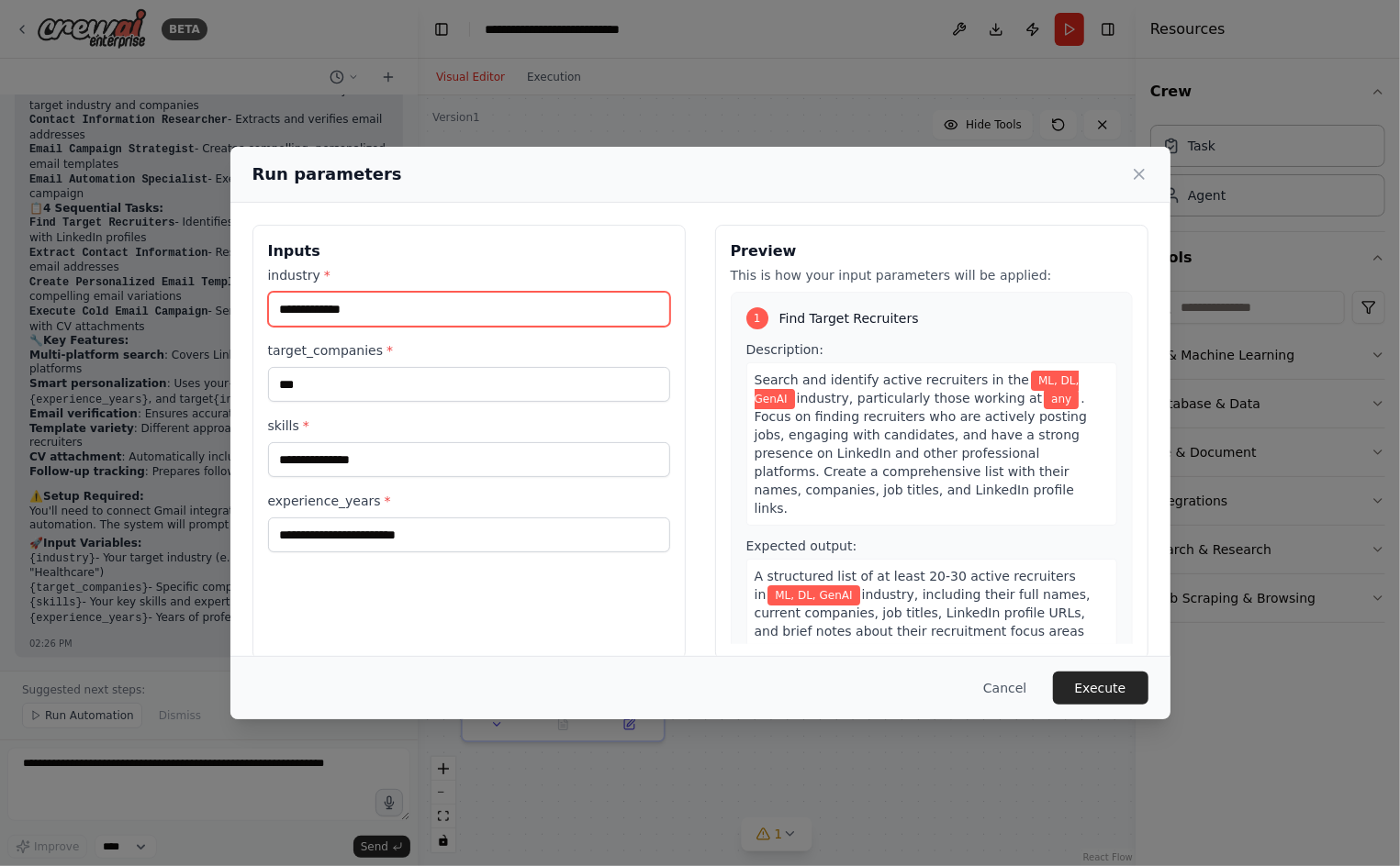
type input "**********"
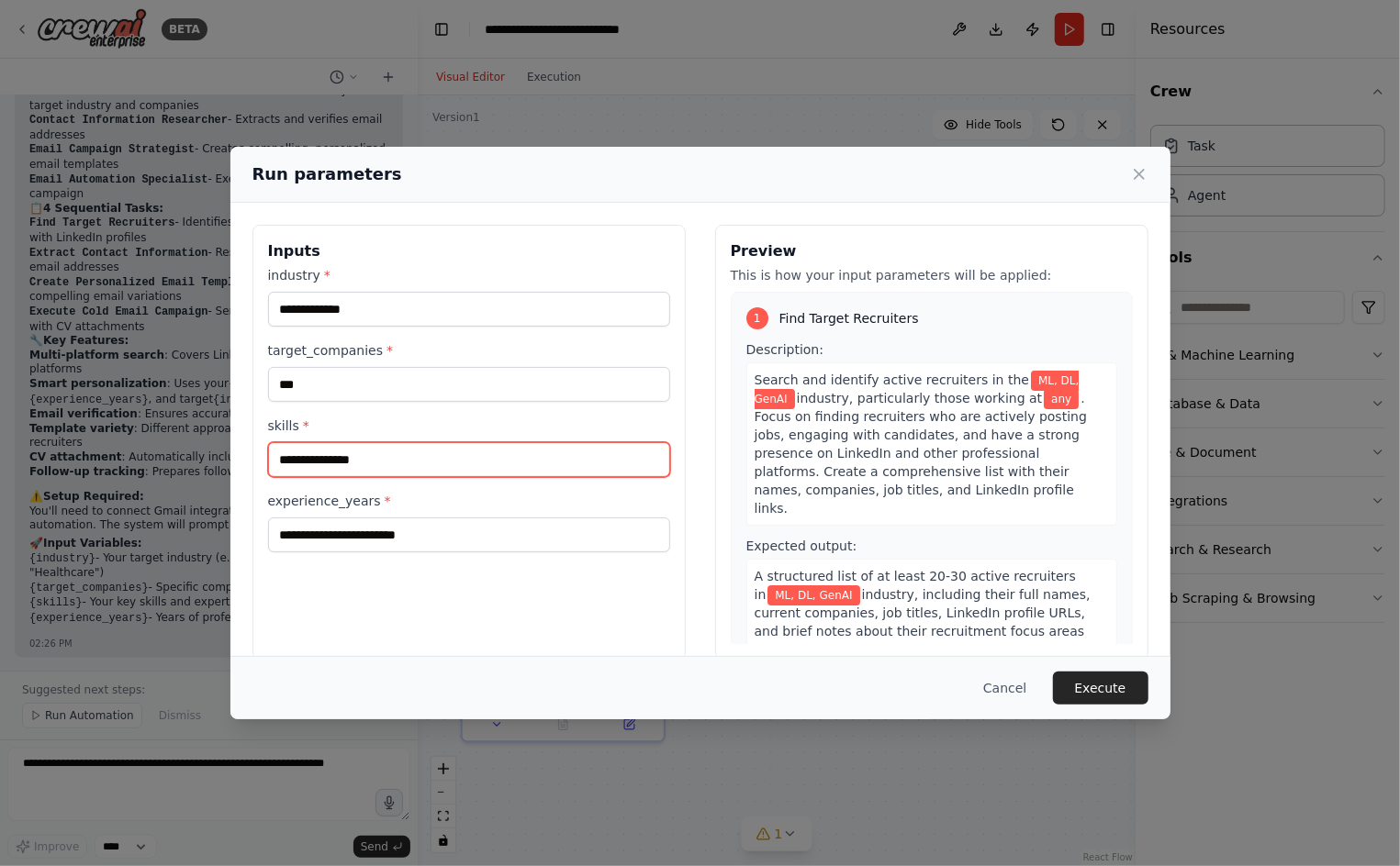
click at [386, 456] on input "**********" at bounding box center [469, 459] width 402 height 35
type input "**********"
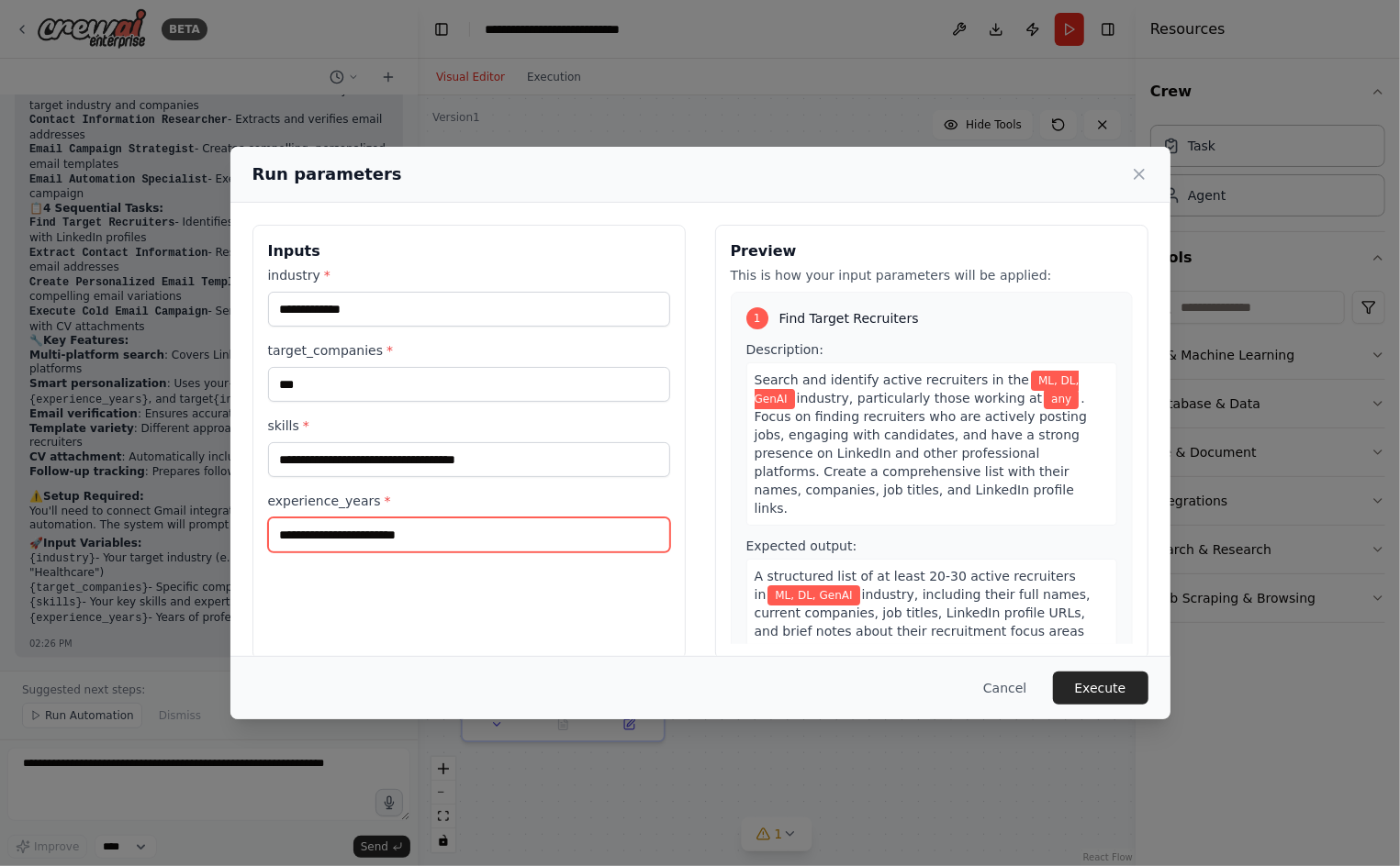
click at [331, 540] on input "experience_years *" at bounding box center [469, 534] width 402 height 35
type input "*"
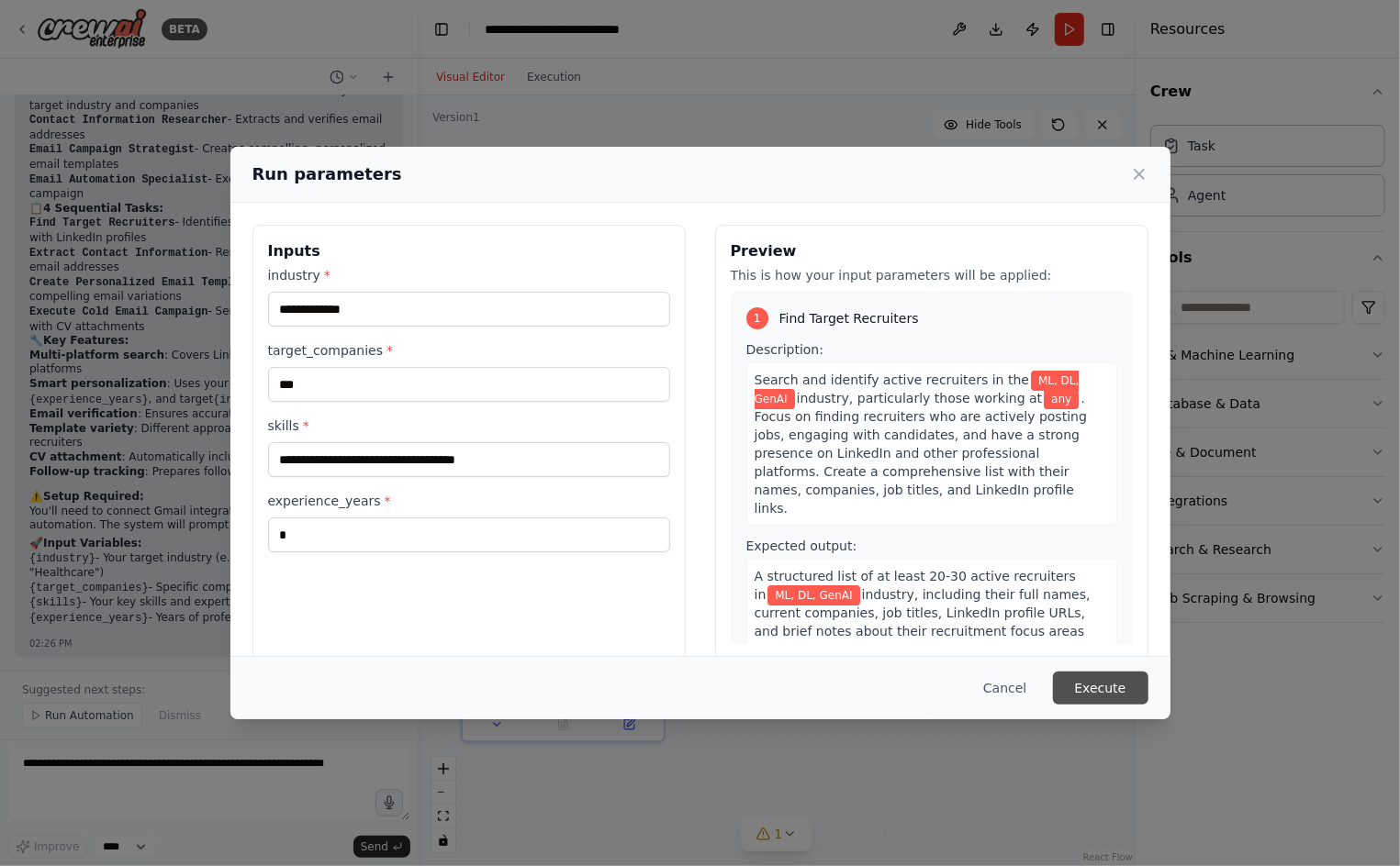
click at [1117, 681] on button "Execute" at bounding box center [1100, 688] width 95 height 33
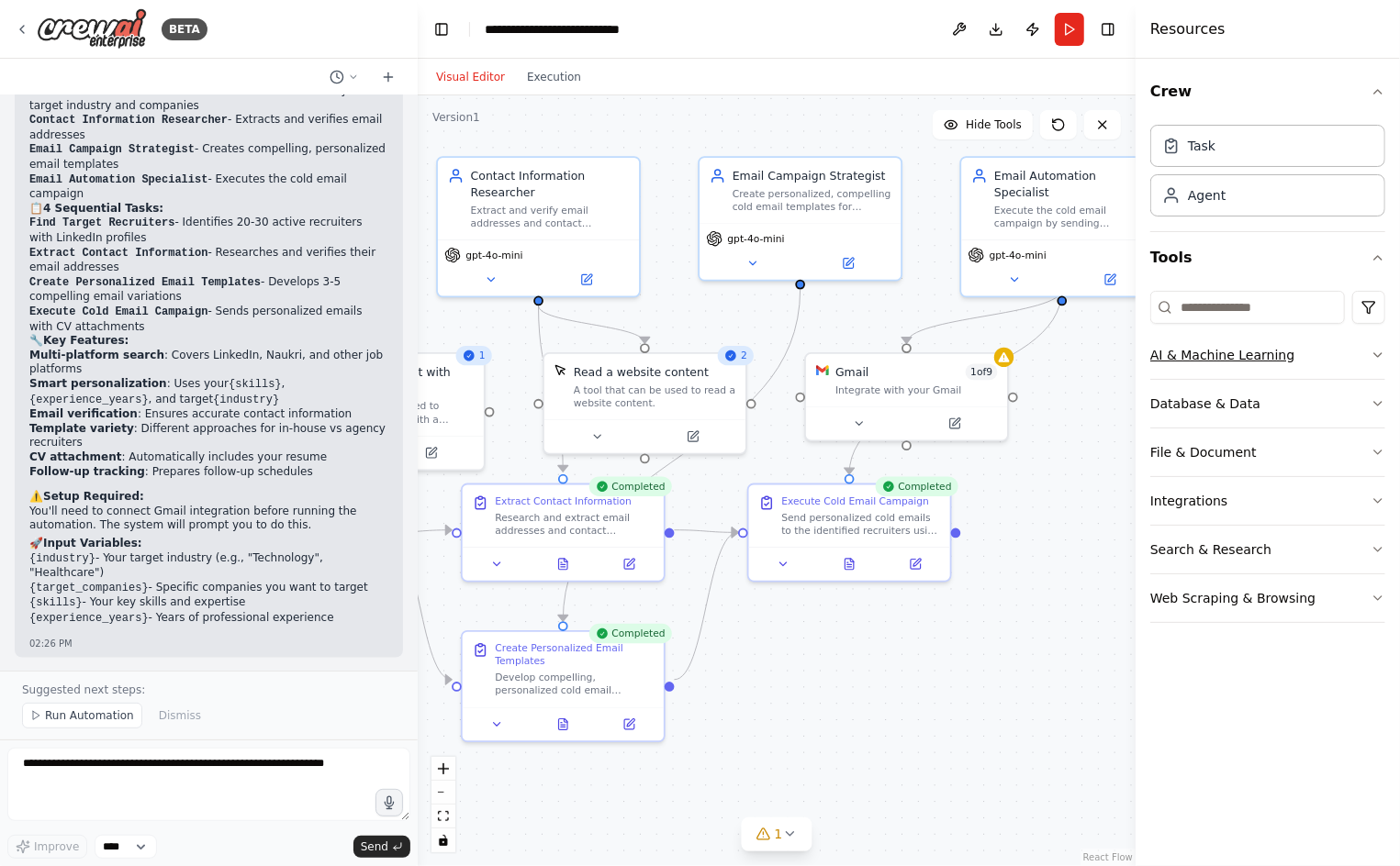
click at [1370, 355] on icon "button" at bounding box center [1378, 355] width 15 height 15
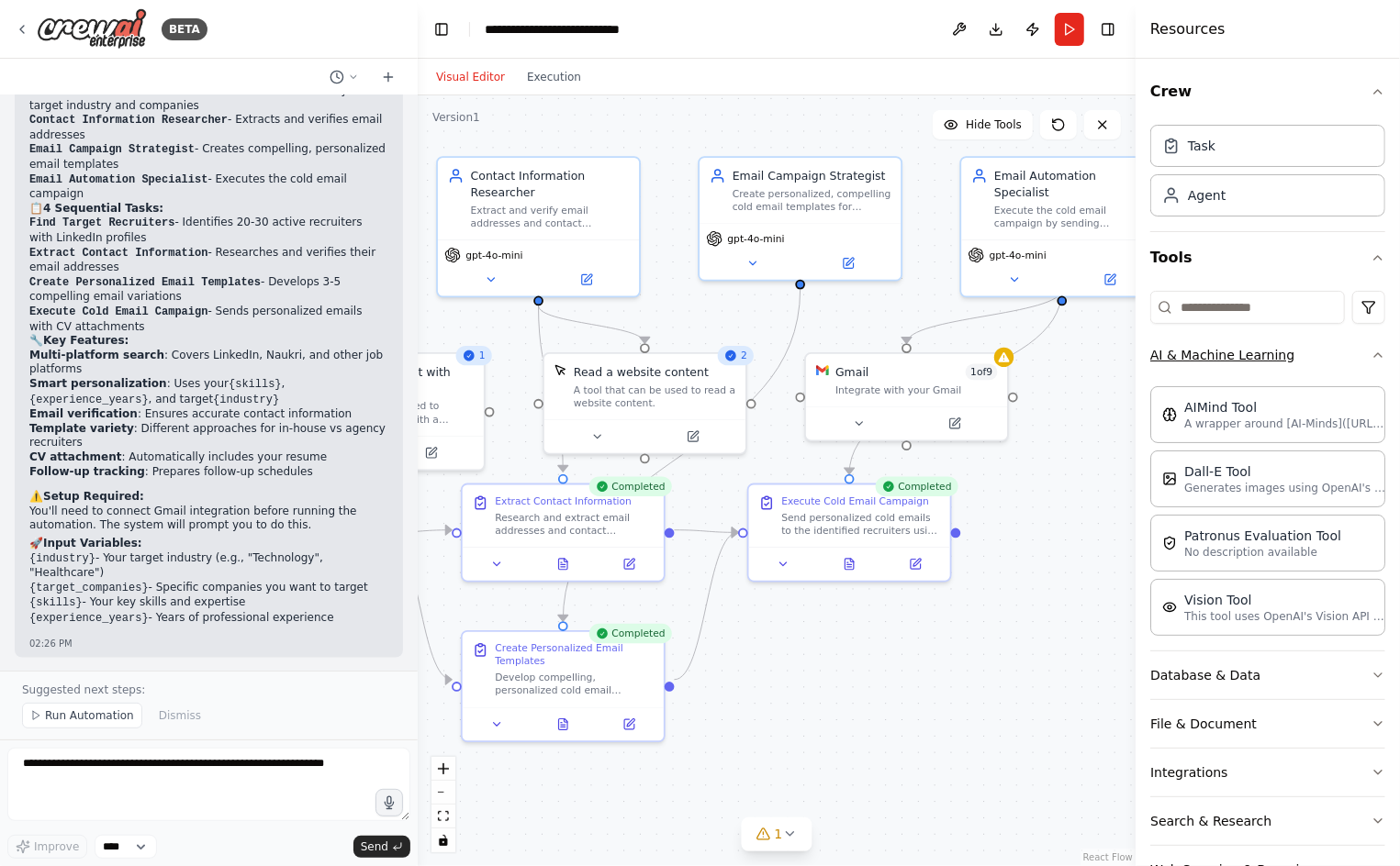
click at [1370, 355] on button "AI & Machine Learning" at bounding box center [1267, 355] width 235 height 48
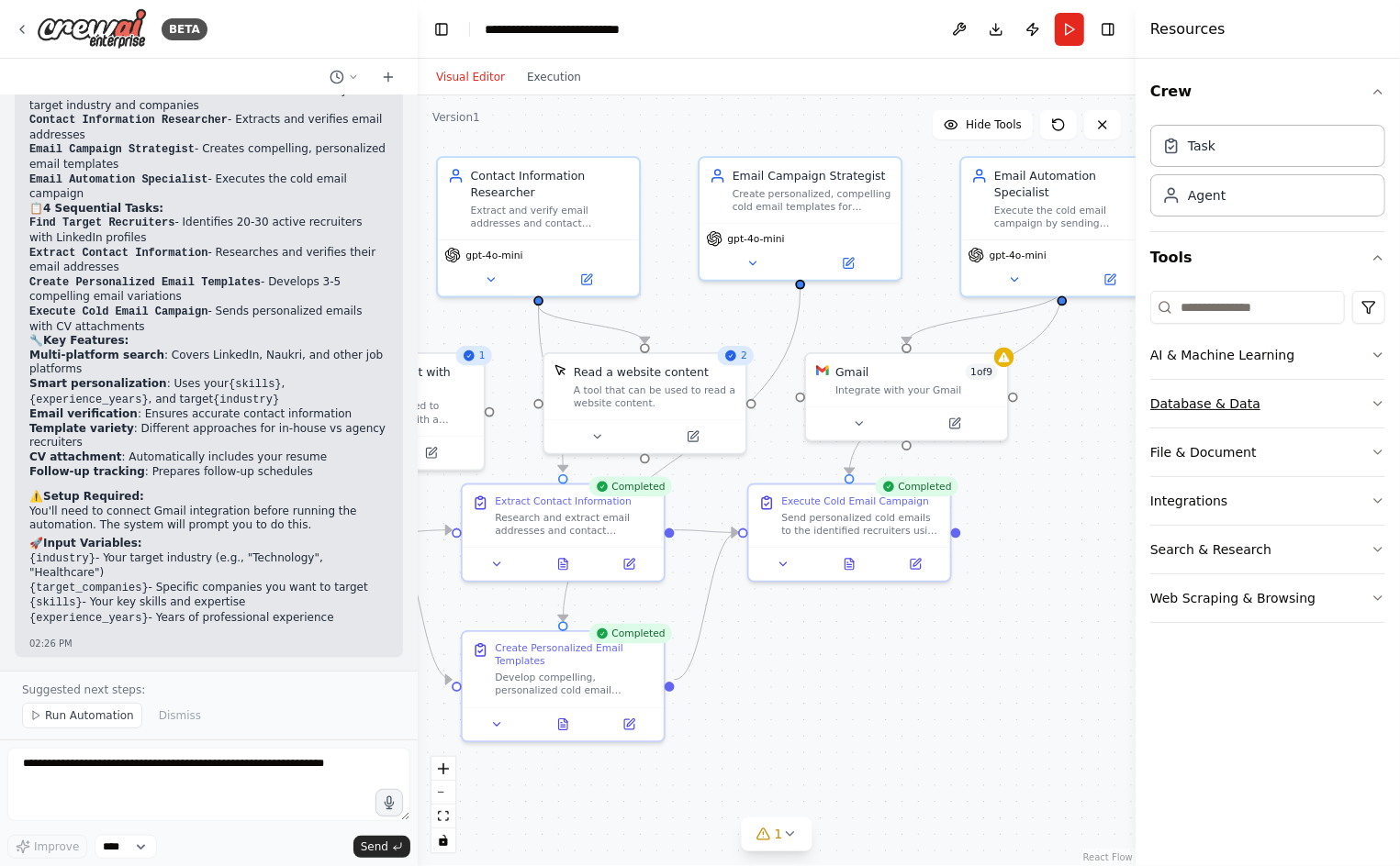
click at [1371, 410] on button "Database & Data" at bounding box center [1267, 404] width 235 height 48
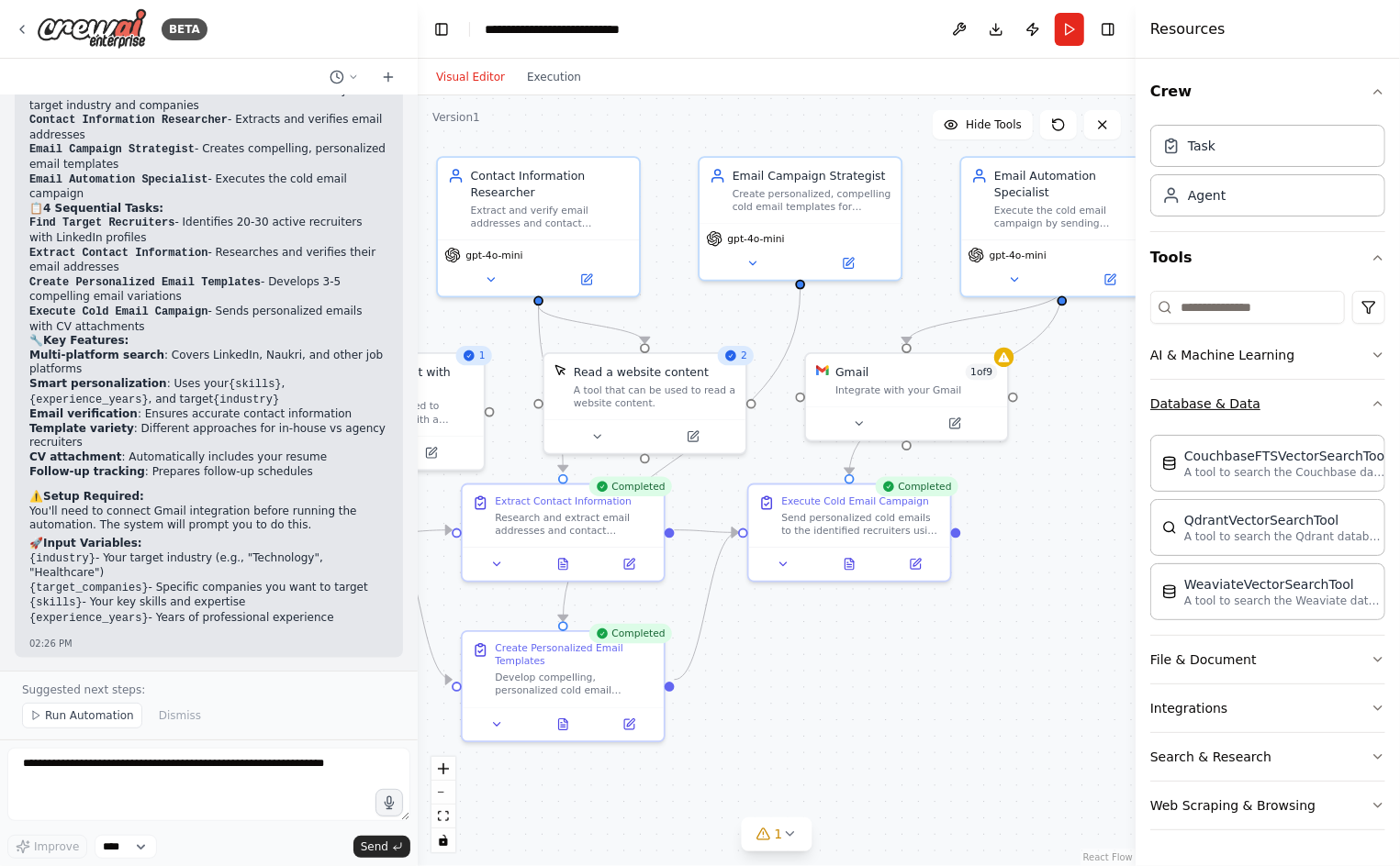
click at [1371, 410] on button "Database & Data" at bounding box center [1267, 404] width 235 height 48
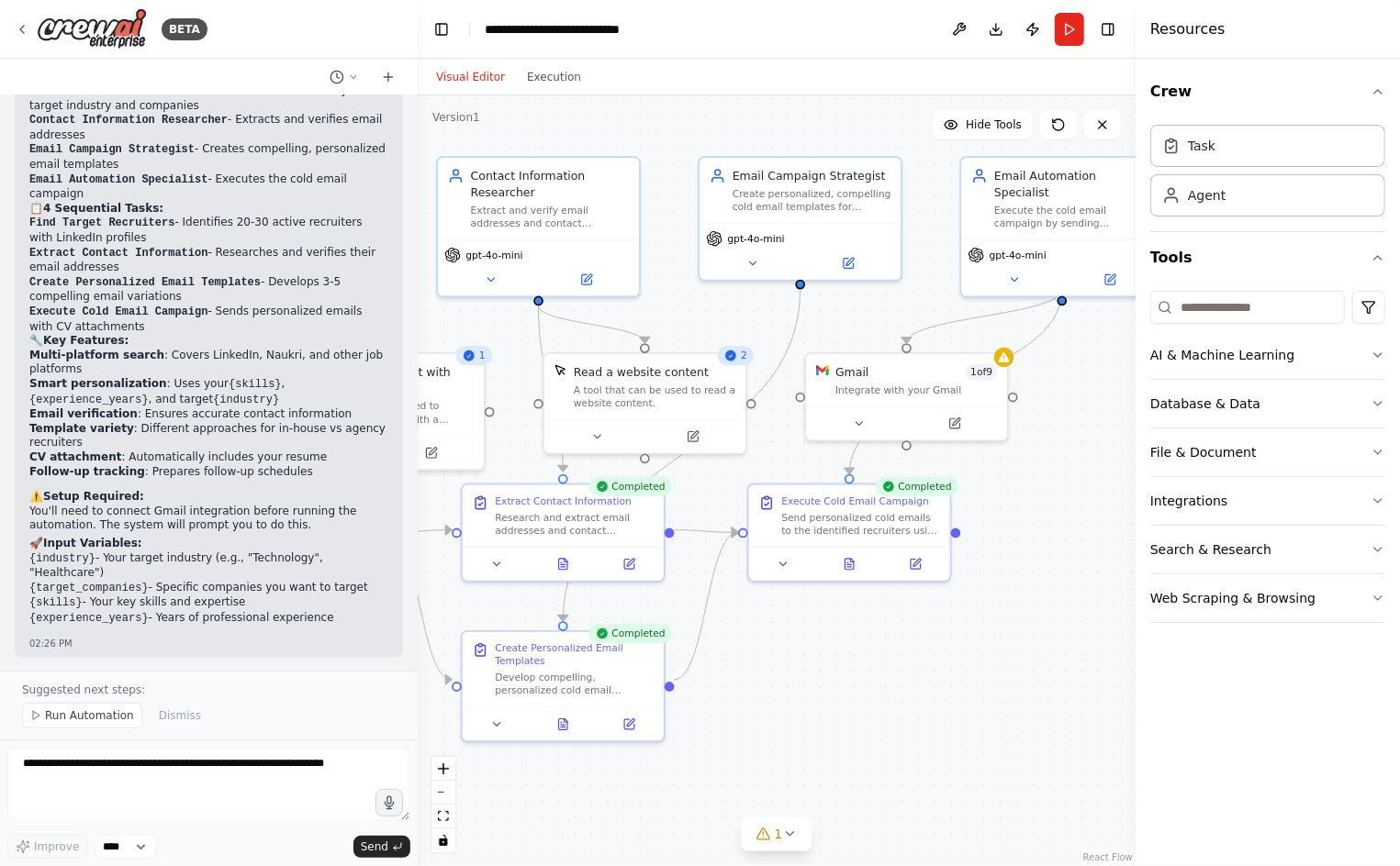
click at [1030, 588] on div ".deletable-edge-delete-btn { width: 20px; height: 20px; border: 0px solid #ffff…" at bounding box center [777, 480] width 718 height 771
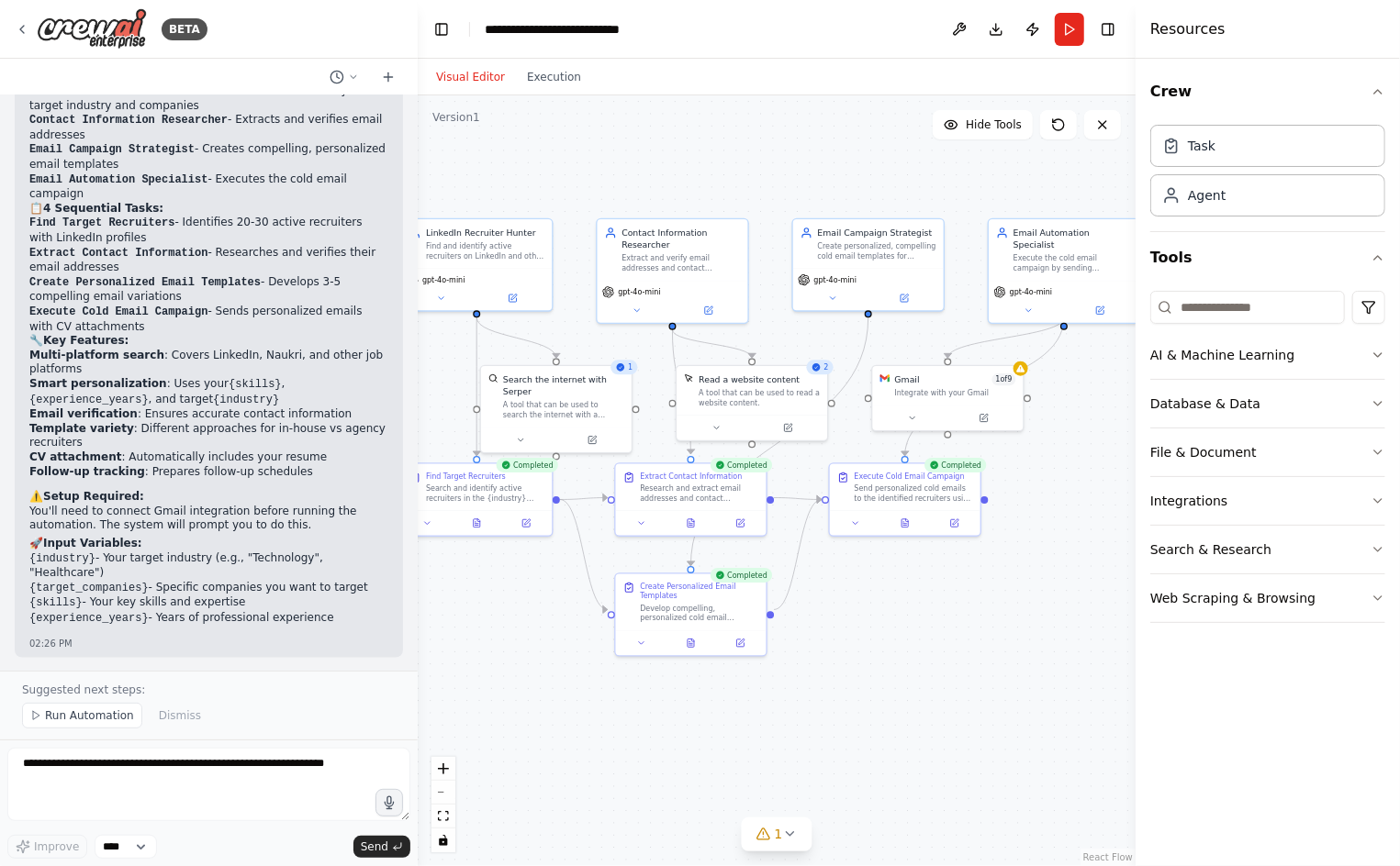
drag, startPoint x: 829, startPoint y: 670, endPoint x: 866, endPoint y: 612, distance: 68.8
click at [866, 612] on div ".deletable-edge-delete-btn { width: 20px; height: 20px; border: 0px solid #ffff…" at bounding box center [777, 480] width 718 height 771
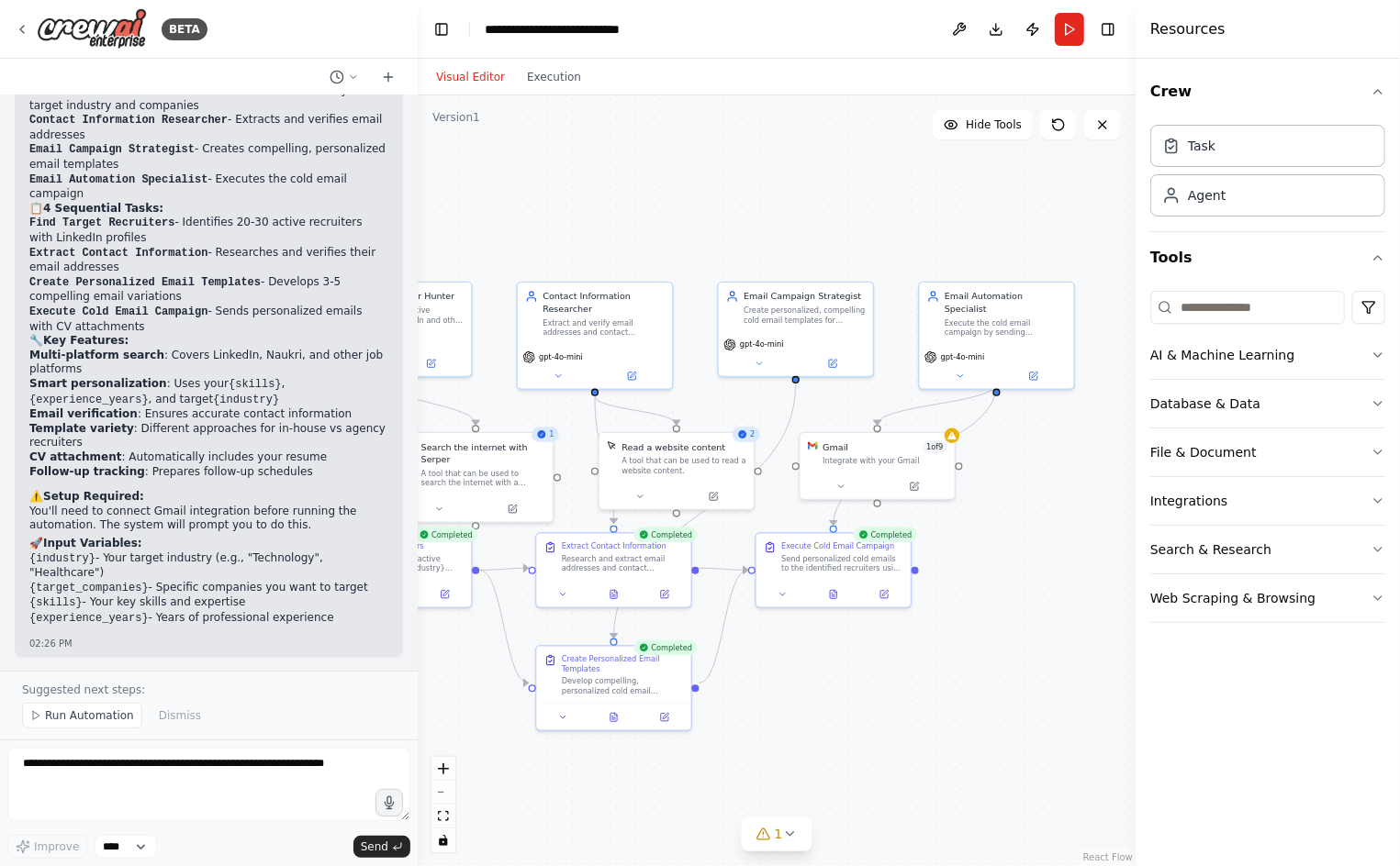
drag, startPoint x: 1042, startPoint y: 557, endPoint x: 970, endPoint y: 632, distance: 104.0
click at [970, 632] on div ".deletable-edge-delete-btn { width: 20px; height: 20px; border: 0px solid #ffff…" at bounding box center [777, 480] width 718 height 771
drag, startPoint x: 972, startPoint y: 301, endPoint x: 941, endPoint y: 305, distance: 31.3
click at [941, 305] on div "Email Automation Specialist Execute the cold email campaign by sending personal…" at bounding box center [966, 313] width 122 height 48
drag, startPoint x: 767, startPoint y: 305, endPoint x: 736, endPoint y: 316, distance: 32.9
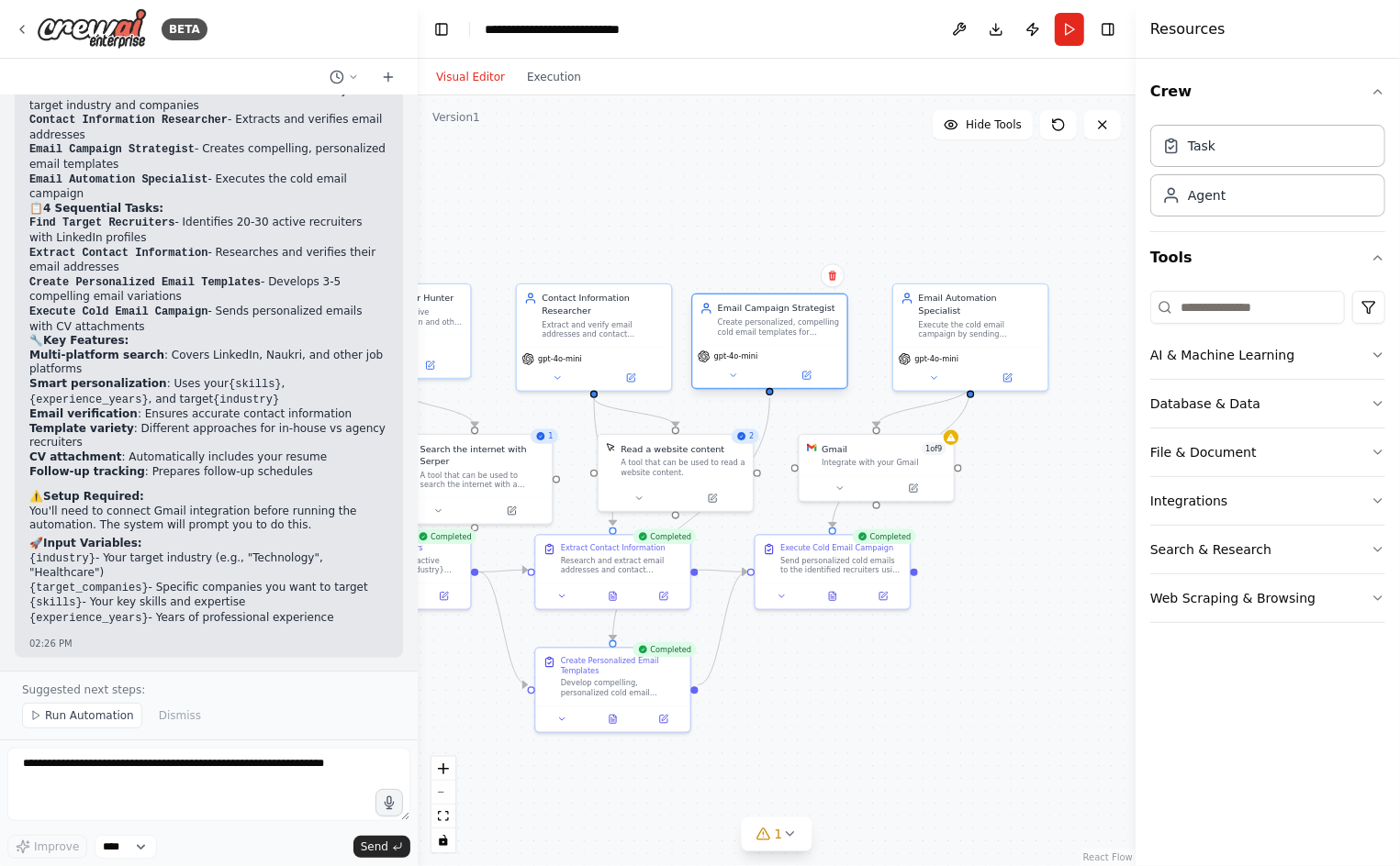
click at [736, 316] on div "Email Campaign Strategist Create personalized, compelling cold email templates …" at bounding box center [779, 319] width 122 height 35
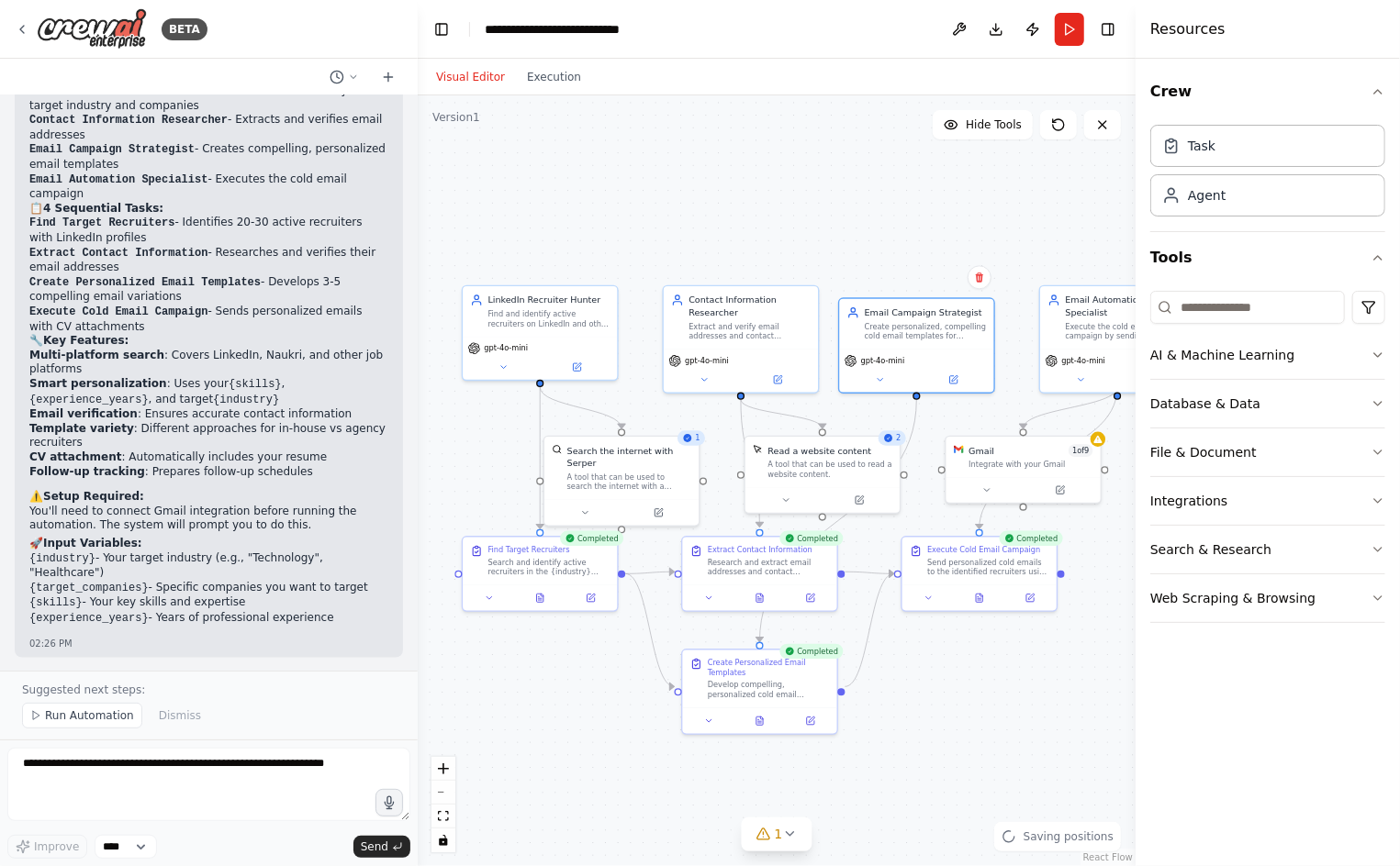
drag, startPoint x: 610, startPoint y: 244, endPoint x: 783, endPoint y: 241, distance: 173.0
click at [783, 241] on div ".deletable-edge-delete-btn { width: 20px; height: 20px; border: 0px solid #ffff…" at bounding box center [777, 480] width 718 height 771
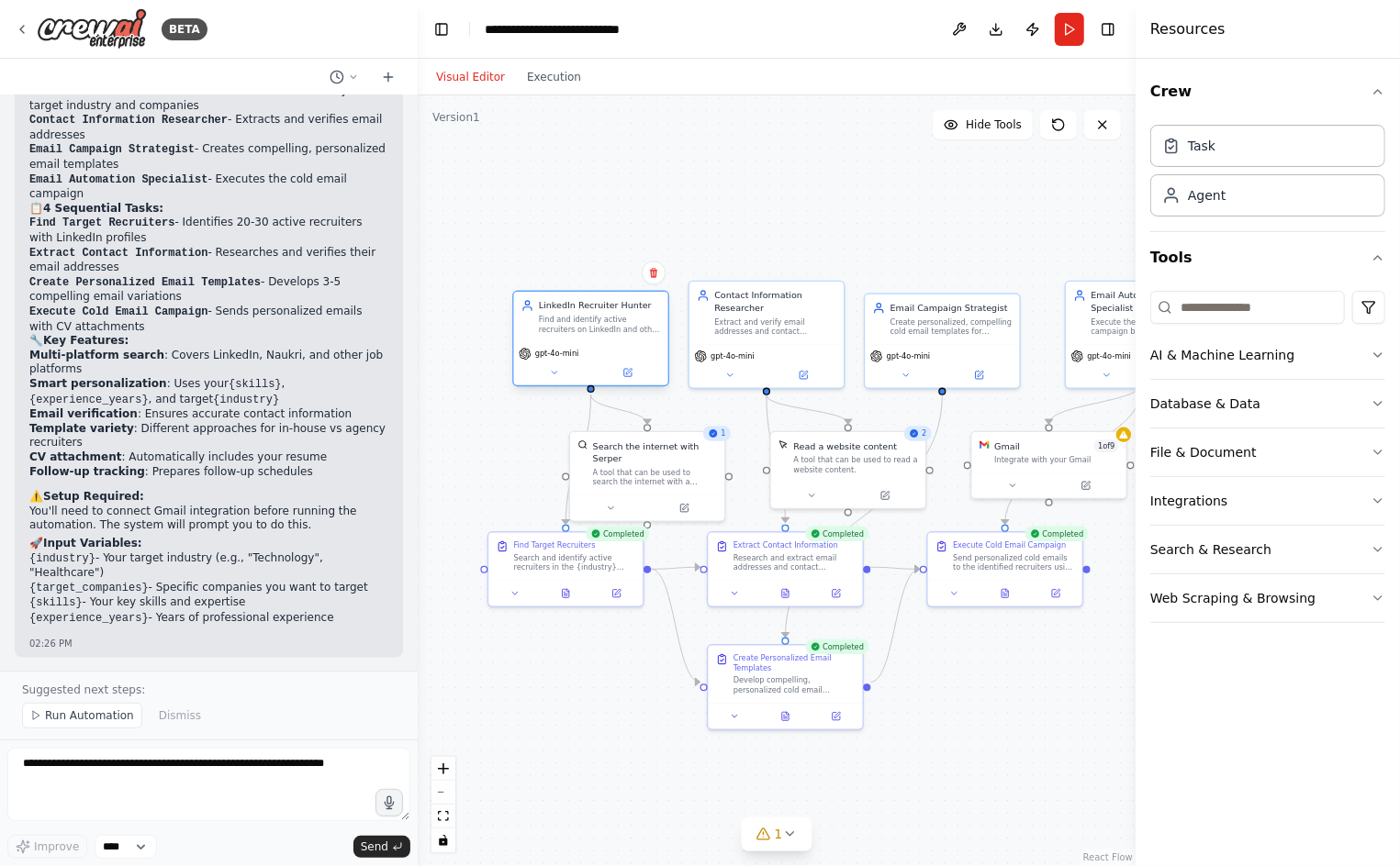
drag, startPoint x: 620, startPoint y: 299, endPoint x: 641, endPoint y: 313, distance: 25.2
click at [641, 313] on div "LinkedIn Recruiter Hunter Find and identify active recruiters on LinkedIn and o…" at bounding box center [599, 316] width 122 height 35
drag, startPoint x: 664, startPoint y: 444, endPoint x: 669, endPoint y: 431, distance: 13.9
click at [669, 431] on div "Search the internet with Serper" at bounding box center [661, 437] width 124 height 25
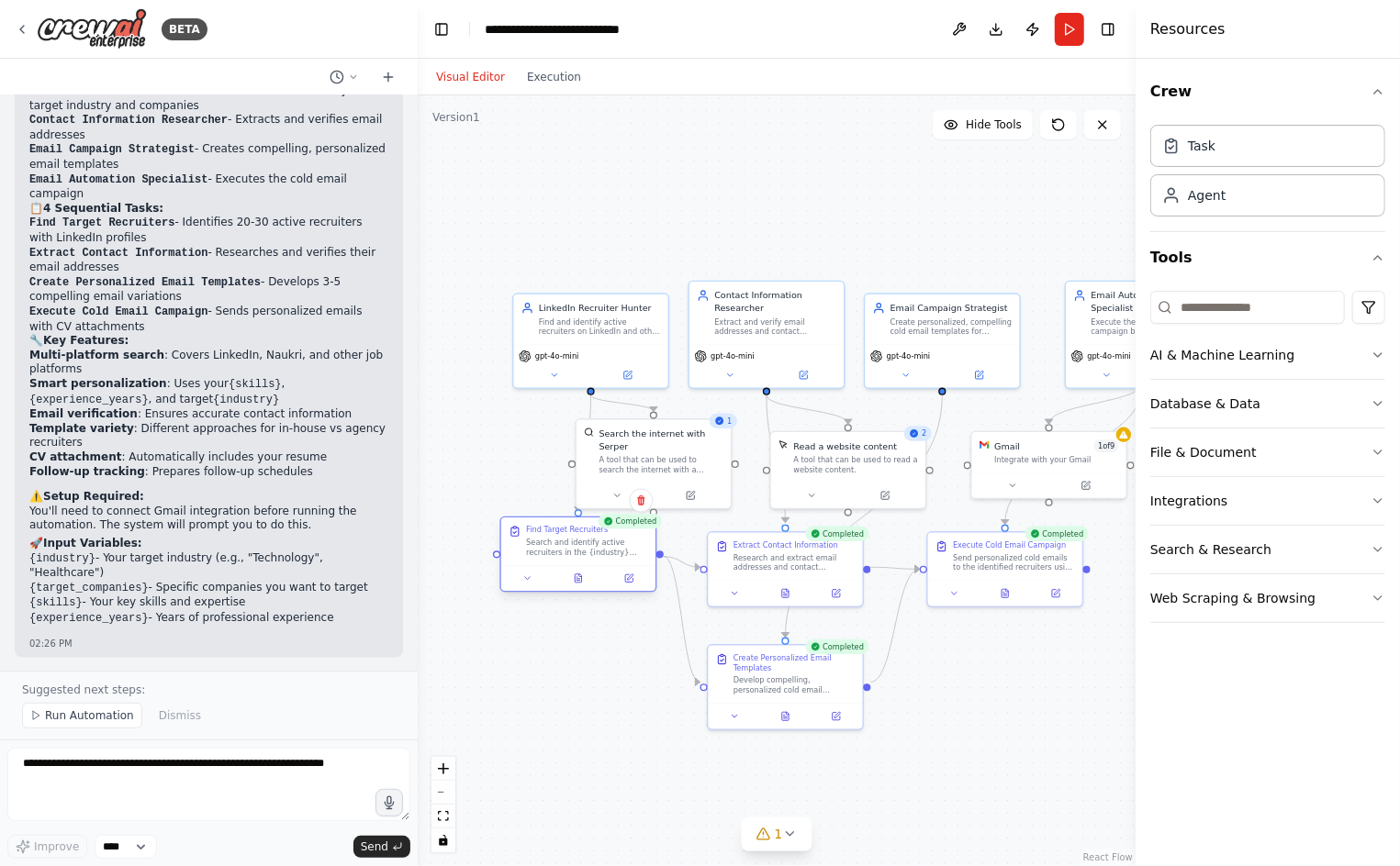
click at [596, 546] on div "Search and identify active recruiters in the {industry} industry, particularly …" at bounding box center [587, 547] width 122 height 21
drag, startPoint x: 737, startPoint y: 554, endPoint x: 708, endPoint y: 546, distance: 30.1
click at [708, 546] on div "Research and extract email addresses and contact information for the identified…" at bounding box center [763, 547] width 122 height 21
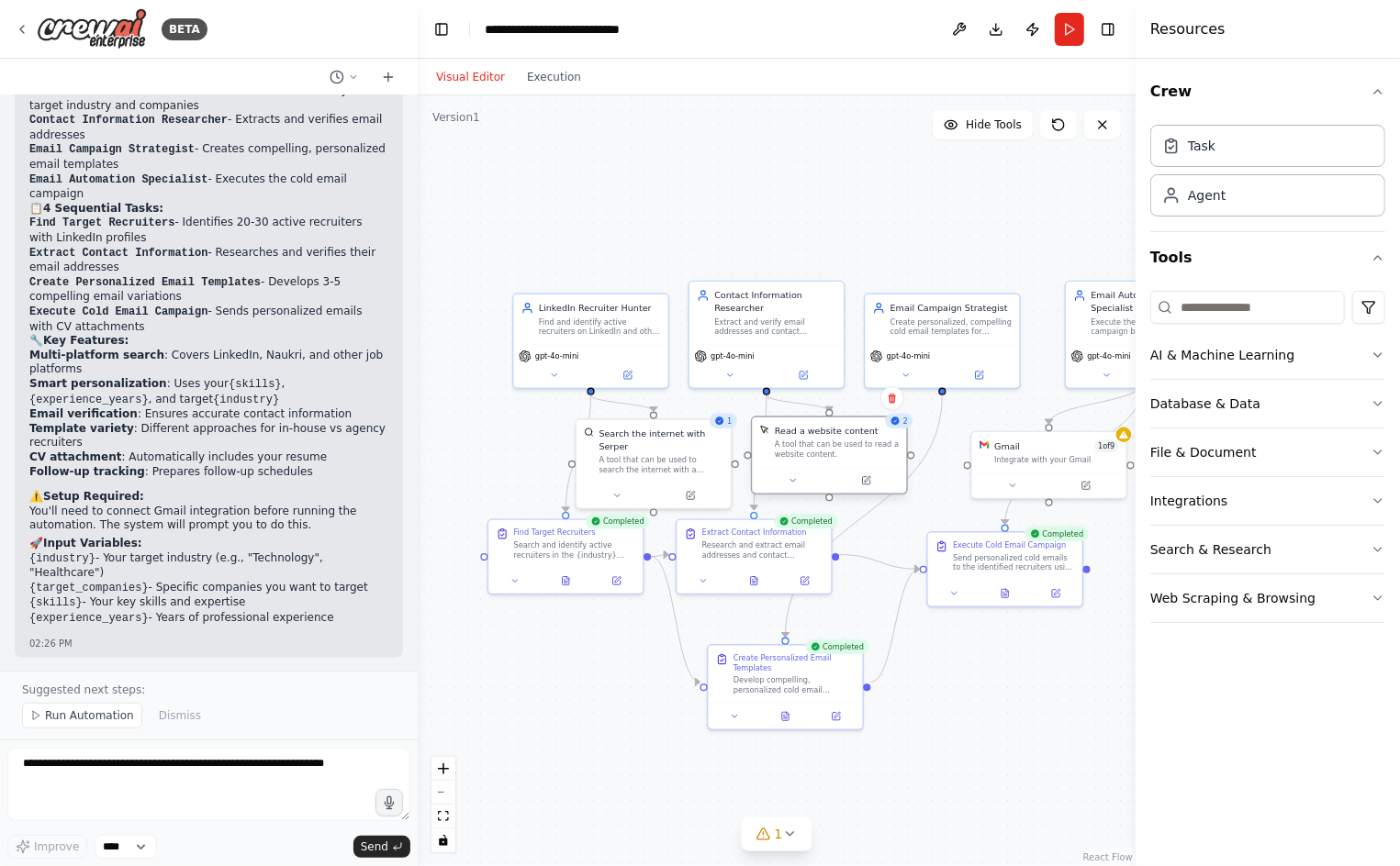
drag, startPoint x: 867, startPoint y: 454, endPoint x: 849, endPoint y: 443, distance: 21.1
click at [849, 443] on div "A tool that can be used to read a website content." at bounding box center [836, 449] width 124 height 21
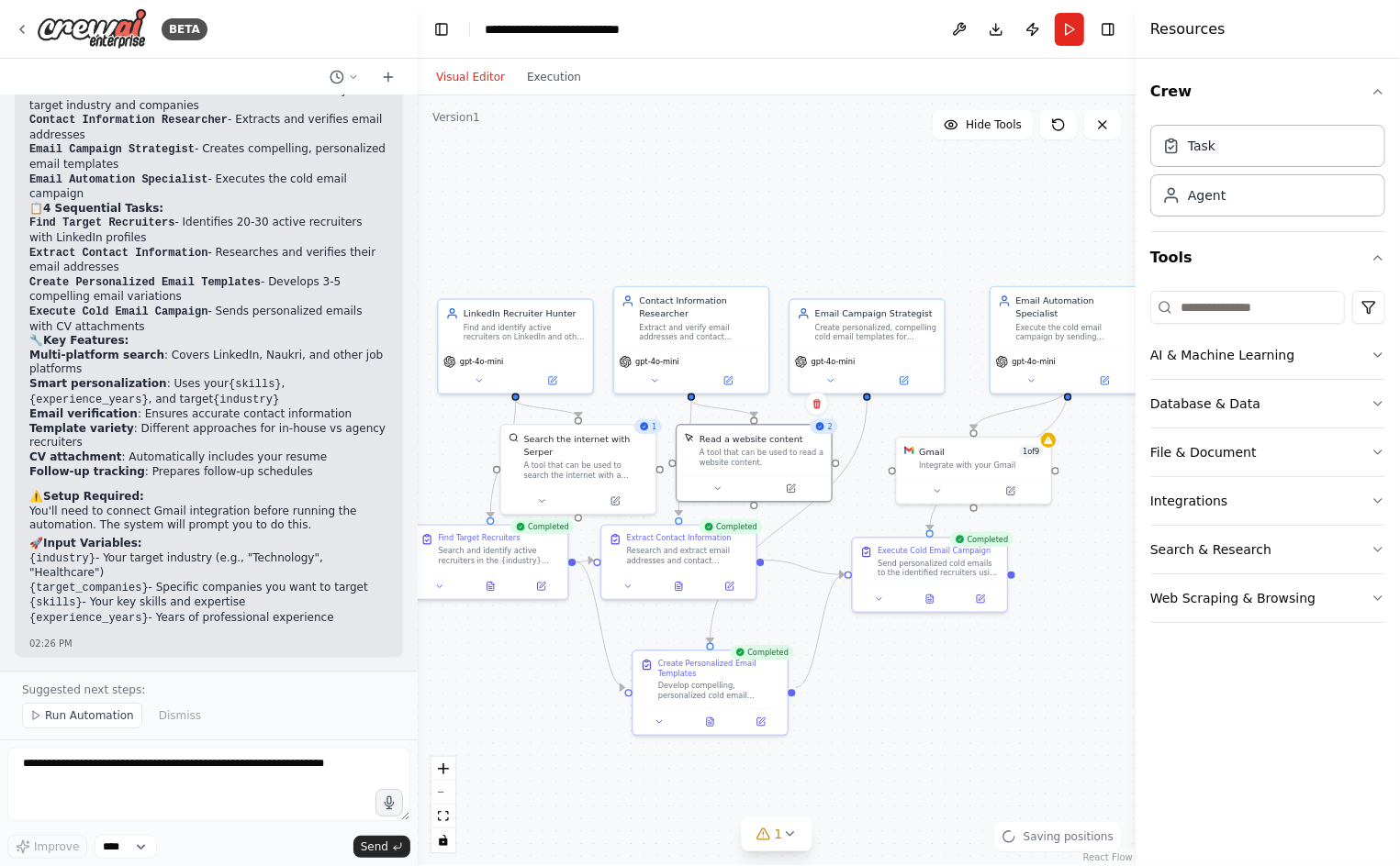
drag, startPoint x: 981, startPoint y: 680, endPoint x: 880, endPoint y: 694, distance: 102.0
click at [880, 694] on div ".deletable-edge-delete-btn { width: 20px; height: 20px; border: 0px solid #ffff…" at bounding box center [777, 480] width 718 height 771
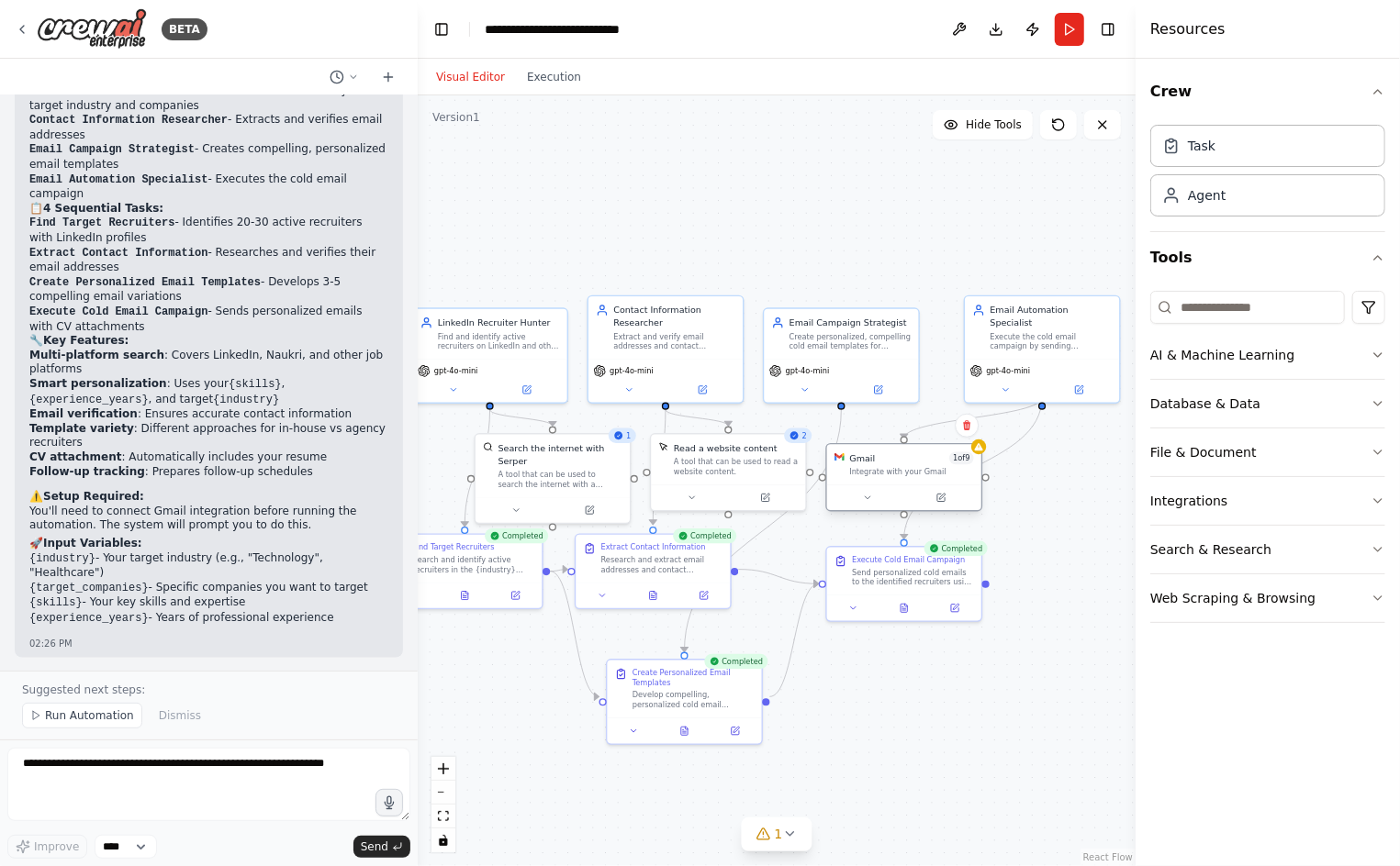
drag, startPoint x: 944, startPoint y: 466, endPoint x: 904, endPoint y: 462, distance: 40.2
click at [904, 462] on div "Gmail 1 of 9 Integrate with your Gmail" at bounding box center [910, 464] width 124 height 25
drag, startPoint x: 1026, startPoint y: 333, endPoint x: 993, endPoint y: 348, distance: 36.2
click at [993, 348] on div "Execute the cold email campaign by sending personalized emails to recruiters wi…" at bounding box center [1025, 351] width 122 height 21
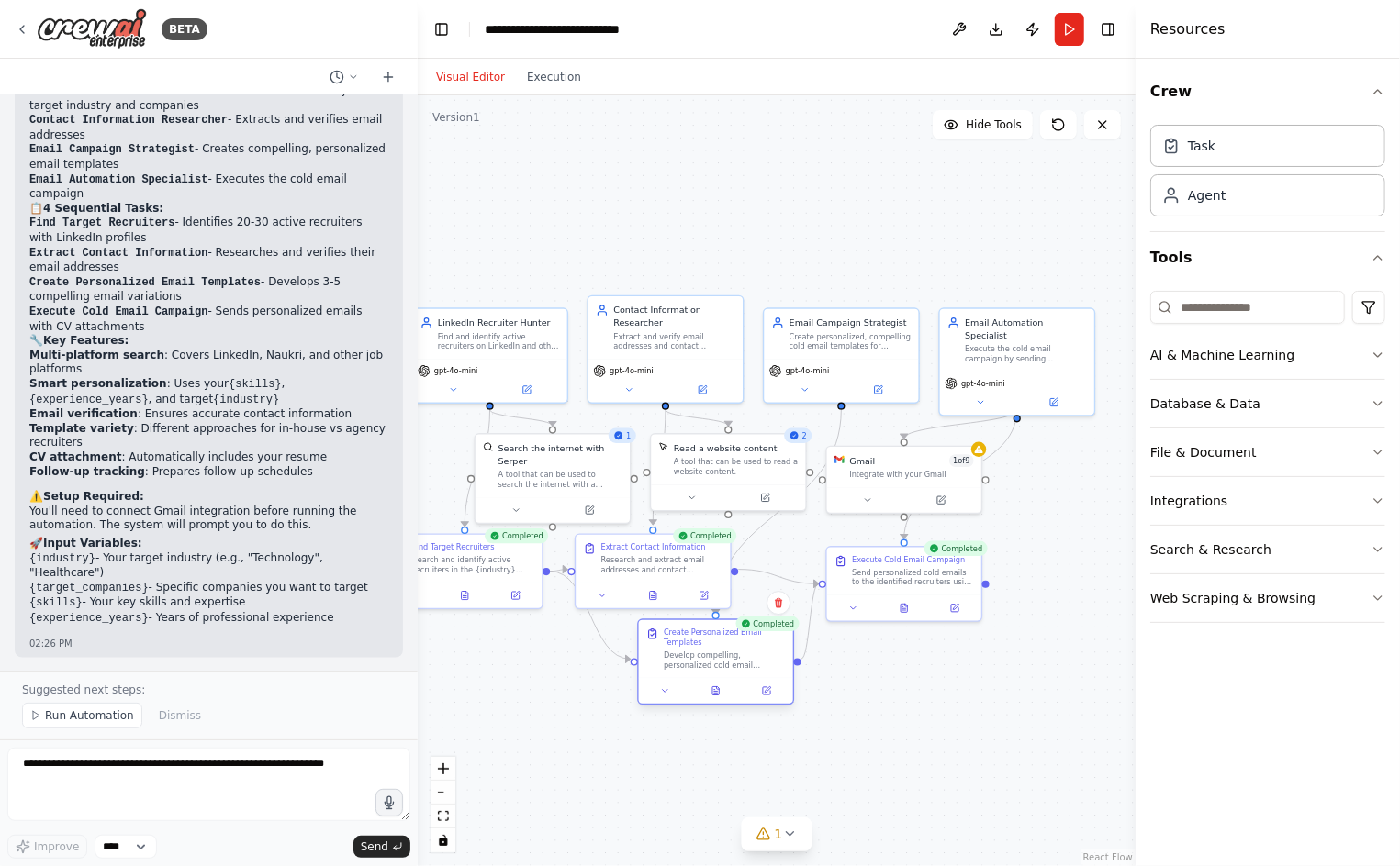
drag, startPoint x: 695, startPoint y: 677, endPoint x: 722, endPoint y: 643, distance: 43.4
click at [722, 643] on div "Create Personalized Email Templates Develop compelling, personalized cold email…" at bounding box center [724, 648] width 122 height 42
drag, startPoint x: 867, startPoint y: 569, endPoint x: 832, endPoint y: 552, distance: 38.9
click at [832, 552] on div "Execute Cold Email Campaign Send personalized cold emails to the identified rec…" at bounding box center [875, 555] width 122 height 33
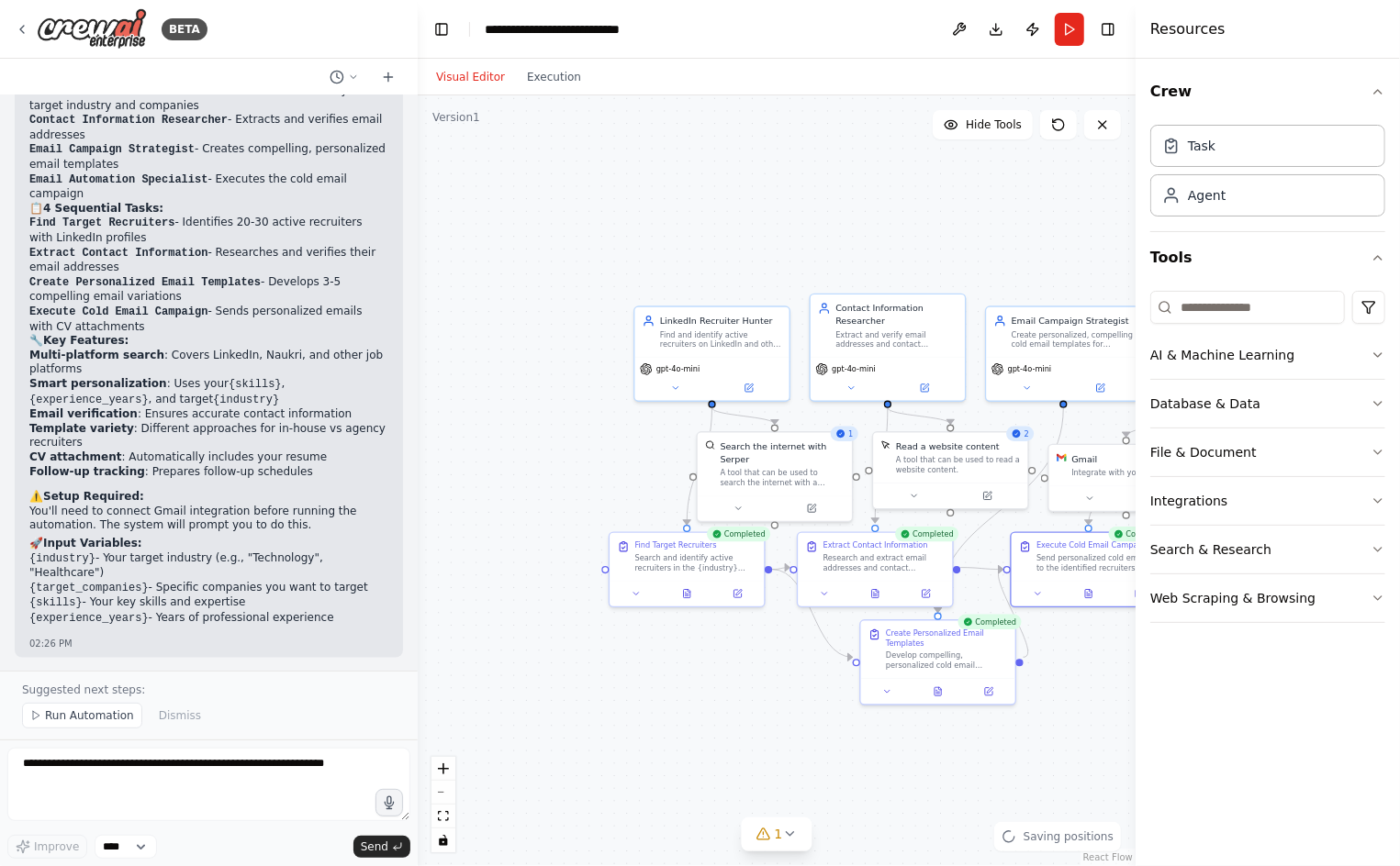
drag, startPoint x: 894, startPoint y: 623, endPoint x: 1117, endPoint y: 619, distance: 223.0
click at [1117, 619] on div ".deletable-edge-delete-btn { width: 20px; height: 20px; border: 0px solid #ffff…" at bounding box center [777, 480] width 718 height 771
drag, startPoint x: 699, startPoint y: 550, endPoint x: 710, endPoint y: 547, distance: 11.4
click at [710, 547] on div "Find Target Recruiters Search and identify active recruiters in the {industry} …" at bounding box center [707, 552] width 122 height 33
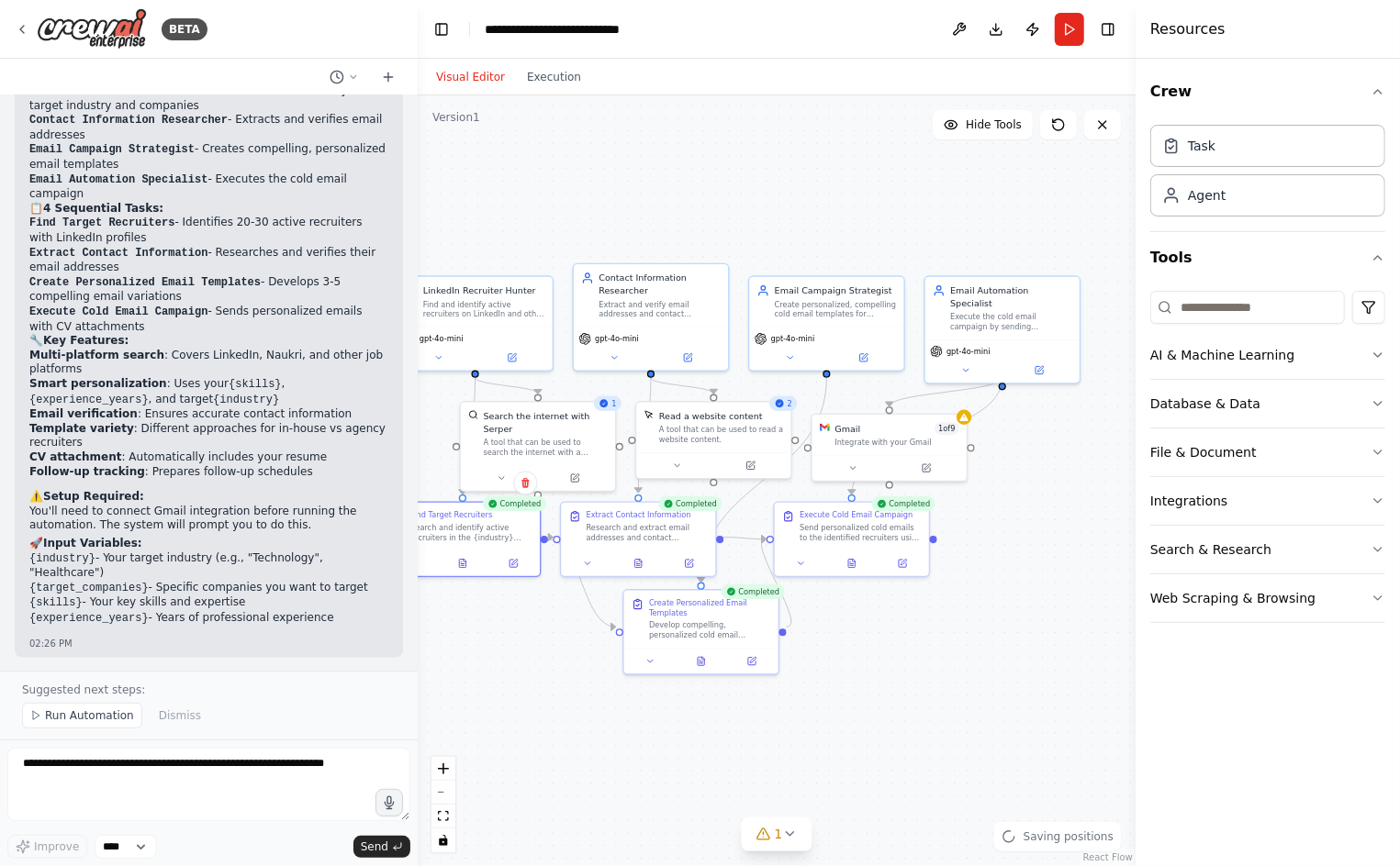
drag, startPoint x: 747, startPoint y: 649, endPoint x: 501, endPoint y: 629, distance: 246.8
click at [501, 629] on div ".deletable-edge-delete-btn { width: 20px; height: 20px; border: 0px solid #ffff…" at bounding box center [777, 480] width 718 height 771
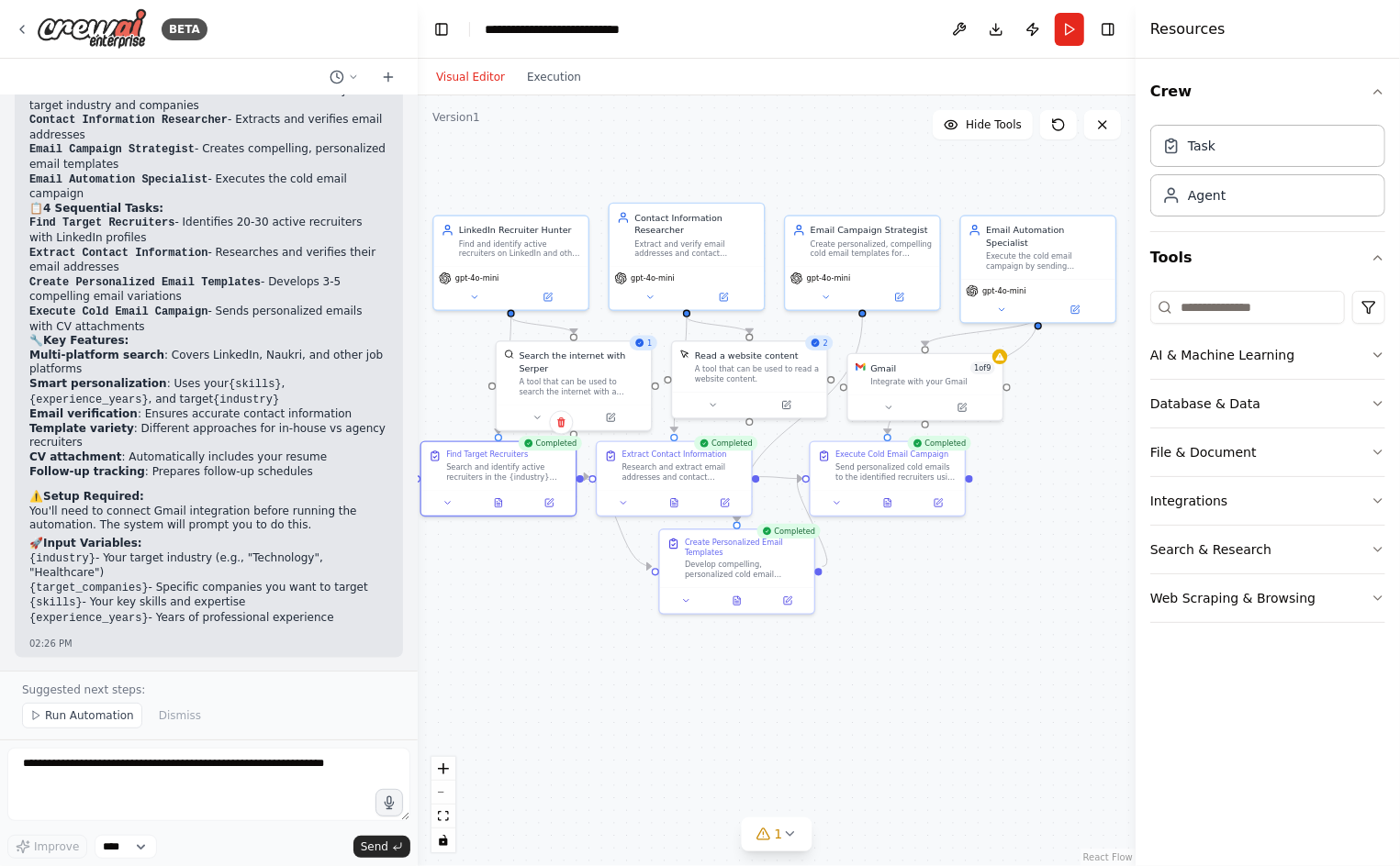
drag, startPoint x: 1049, startPoint y: 433, endPoint x: 1094, endPoint y: 364, distance: 82.4
click at [1094, 364] on div ".deletable-edge-delete-btn { width: 20px; height: 20px; border: 0px solid #ffff…" at bounding box center [777, 480] width 718 height 771
click at [1071, 34] on button "Run" at bounding box center [1068, 29] width 29 height 33
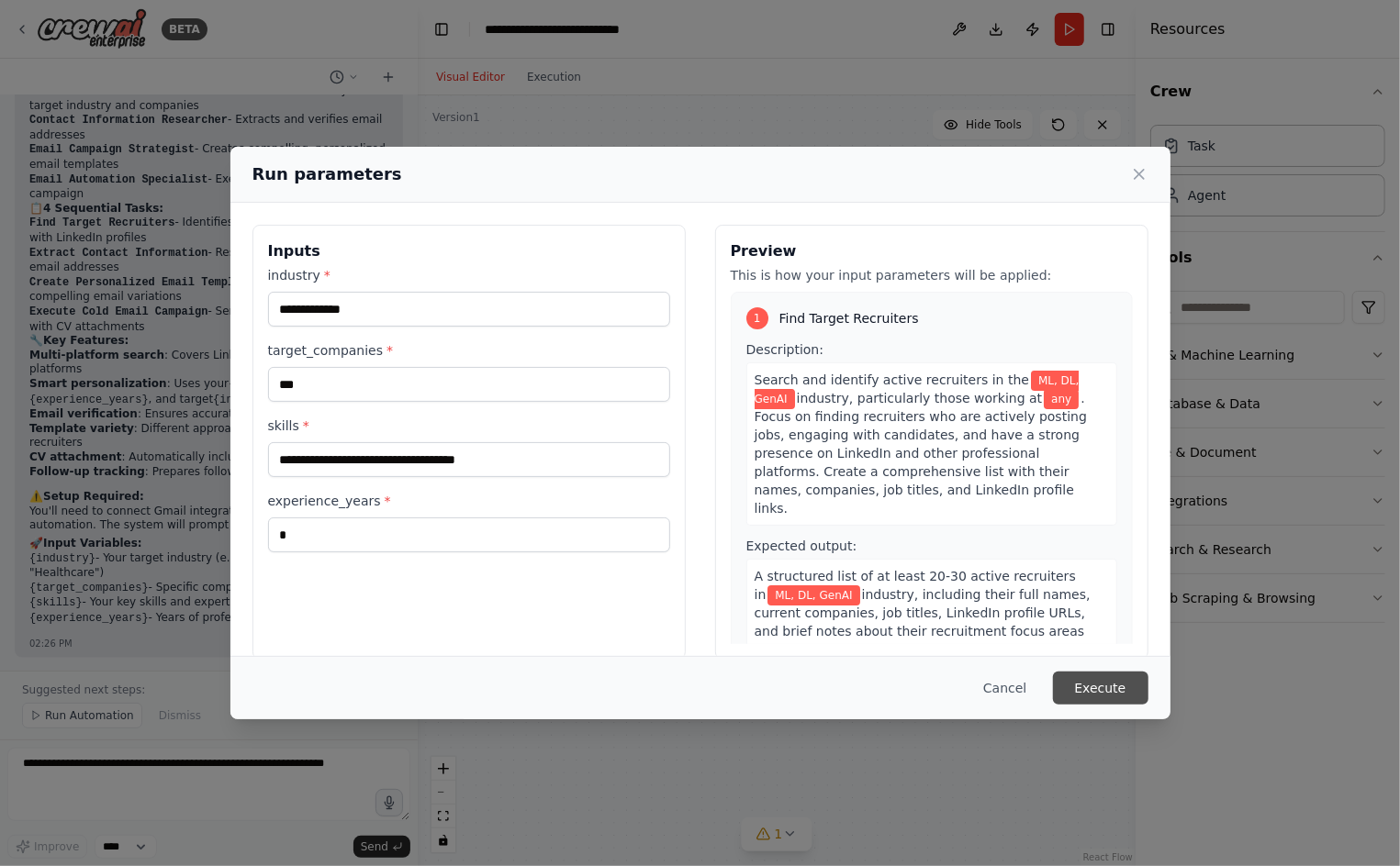
click at [1092, 696] on button "Execute" at bounding box center [1100, 688] width 95 height 33
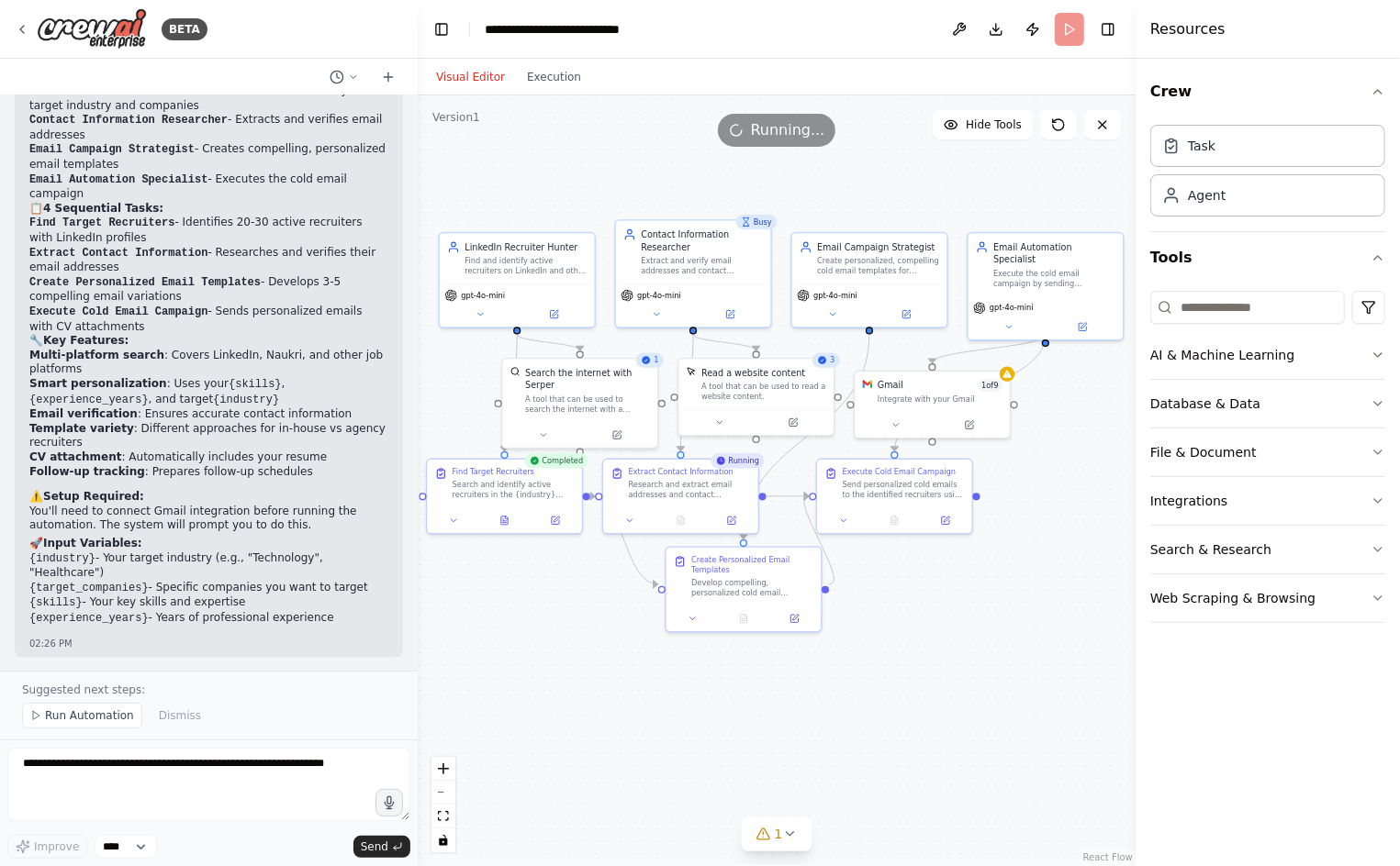
drag, startPoint x: 1050, startPoint y: 490, endPoint x: 1058, endPoint y: 506, distance: 17.9
click at [1058, 506] on div ".deletable-edge-delete-btn { width: 20px; height: 20px; border: 0px solid #ffff…" at bounding box center [777, 480] width 718 height 771
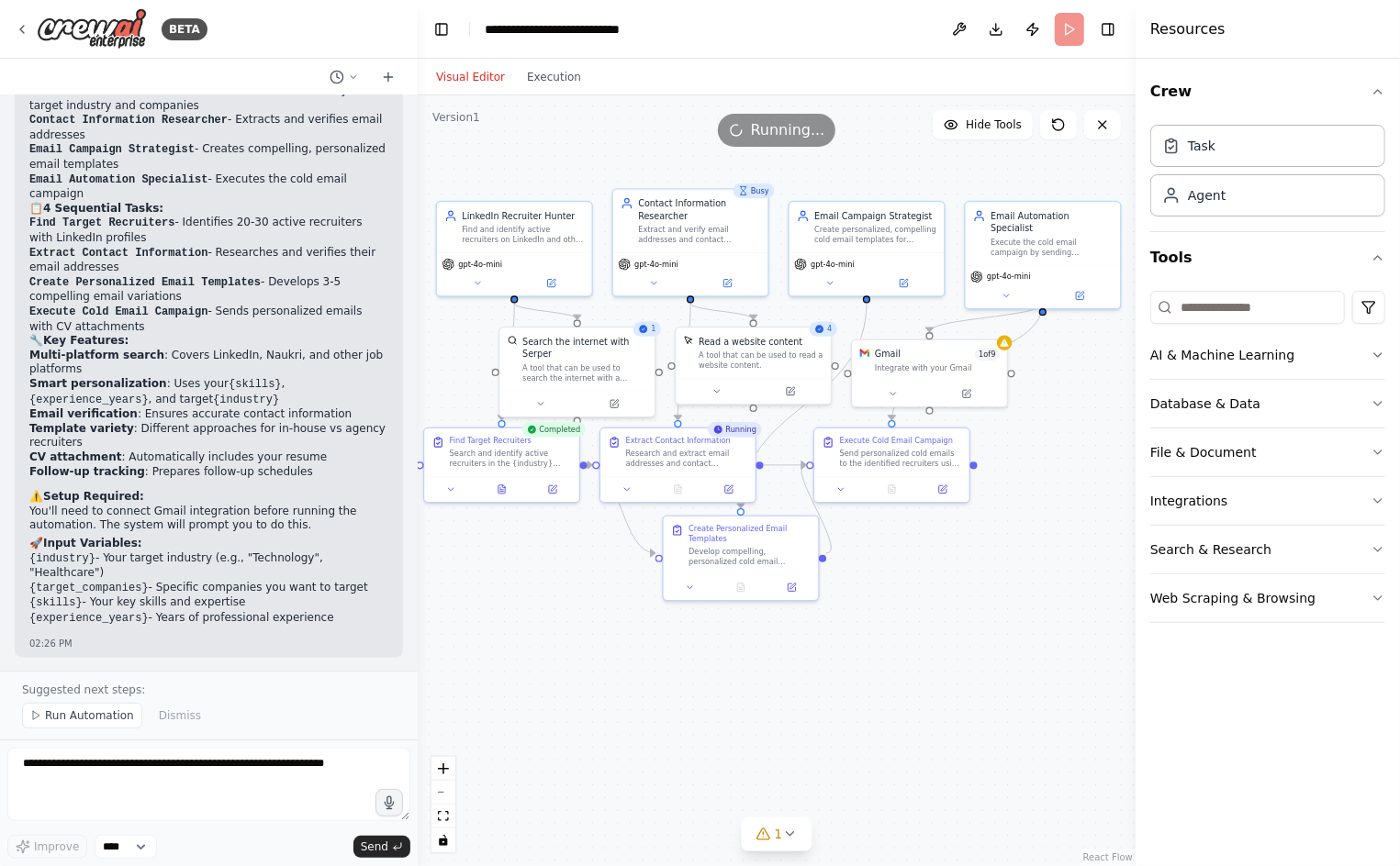
drag, startPoint x: 1058, startPoint y: 506, endPoint x: 1057, endPoint y: 487, distance: 19.0
click at [1057, 487] on div ".deletable-edge-delete-btn { width: 20px; height: 20px; border: 0px solid #ffff…" at bounding box center [777, 480] width 718 height 771
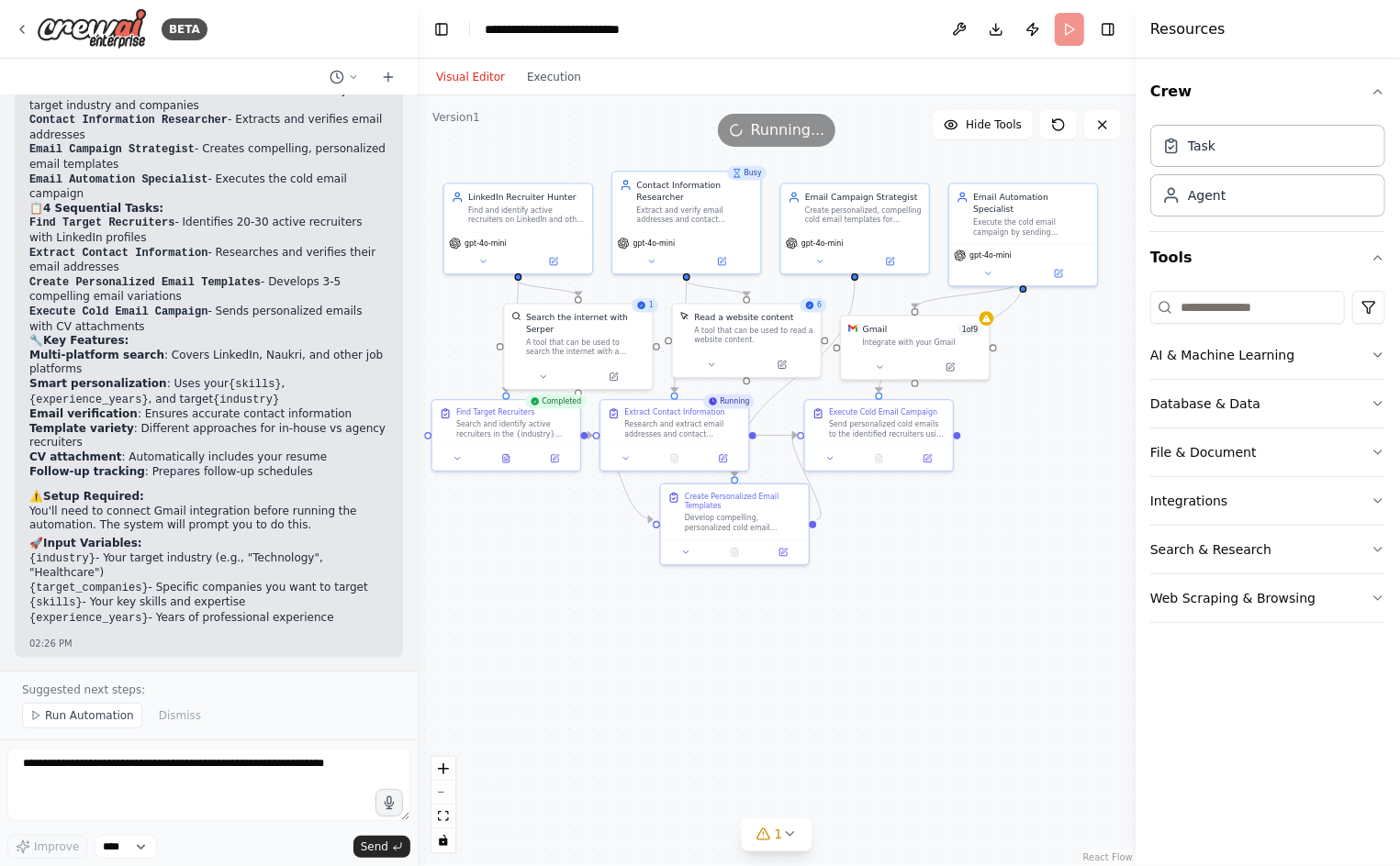
drag, startPoint x: 1119, startPoint y: 519, endPoint x: 1096, endPoint y: 479, distance: 46.1
click at [1096, 479] on div ".deletable-edge-delete-btn { width: 20px; height: 20px; border: 0px solid #ffff…" at bounding box center [777, 480] width 718 height 771
drag, startPoint x: 724, startPoint y: 186, endPoint x: 723, endPoint y: 197, distance: 11.0
click at [723, 197] on div "Contact Information Researcher" at bounding box center [695, 202] width 117 height 24
click at [607, 159] on div ".deletable-edge-delete-btn { width: 20px; height: 20px; border: 0px solid #ffff…" at bounding box center [777, 480] width 718 height 771
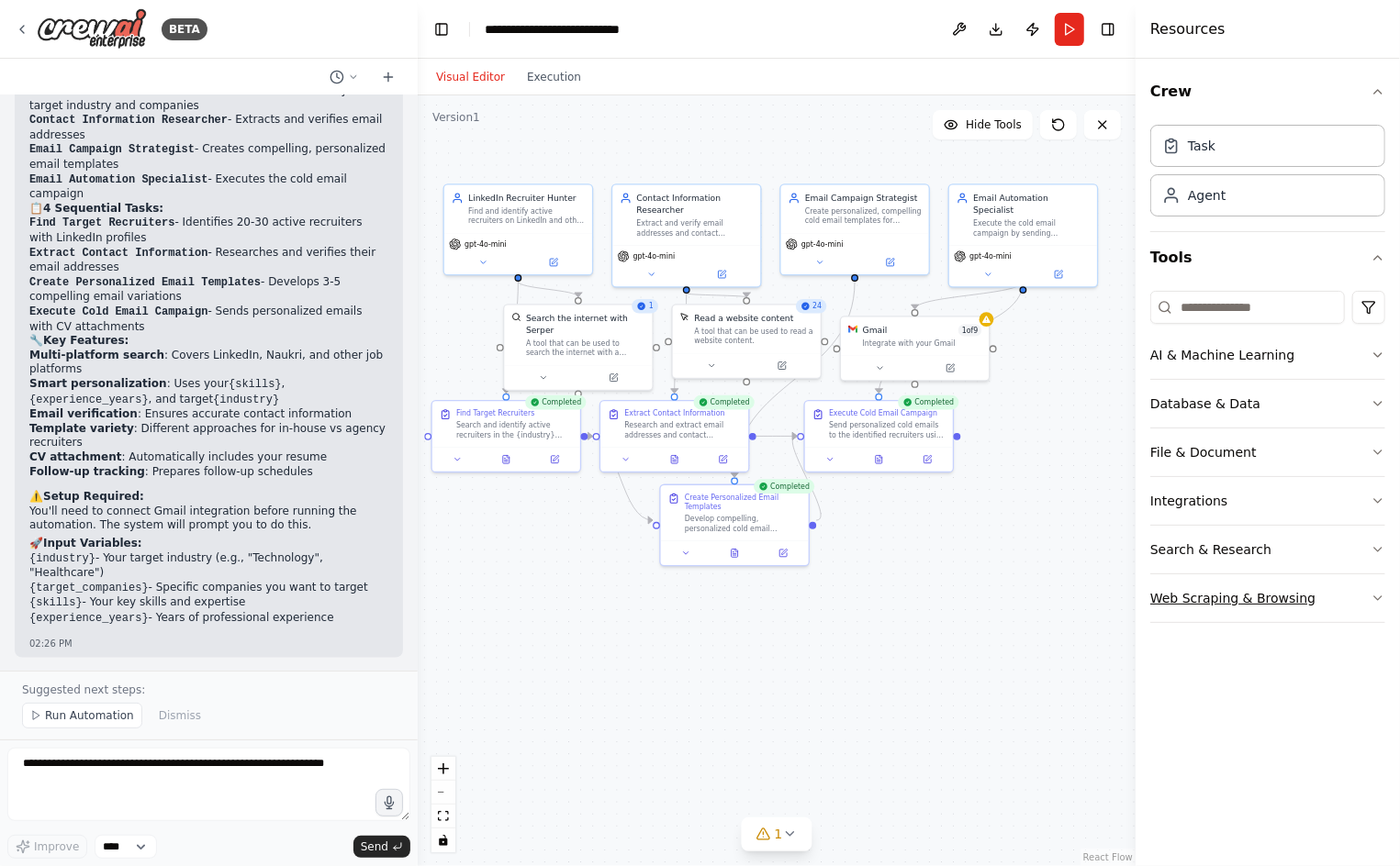
click at [1345, 595] on button "Web Scraping & Browsing" at bounding box center [1267, 598] width 235 height 48
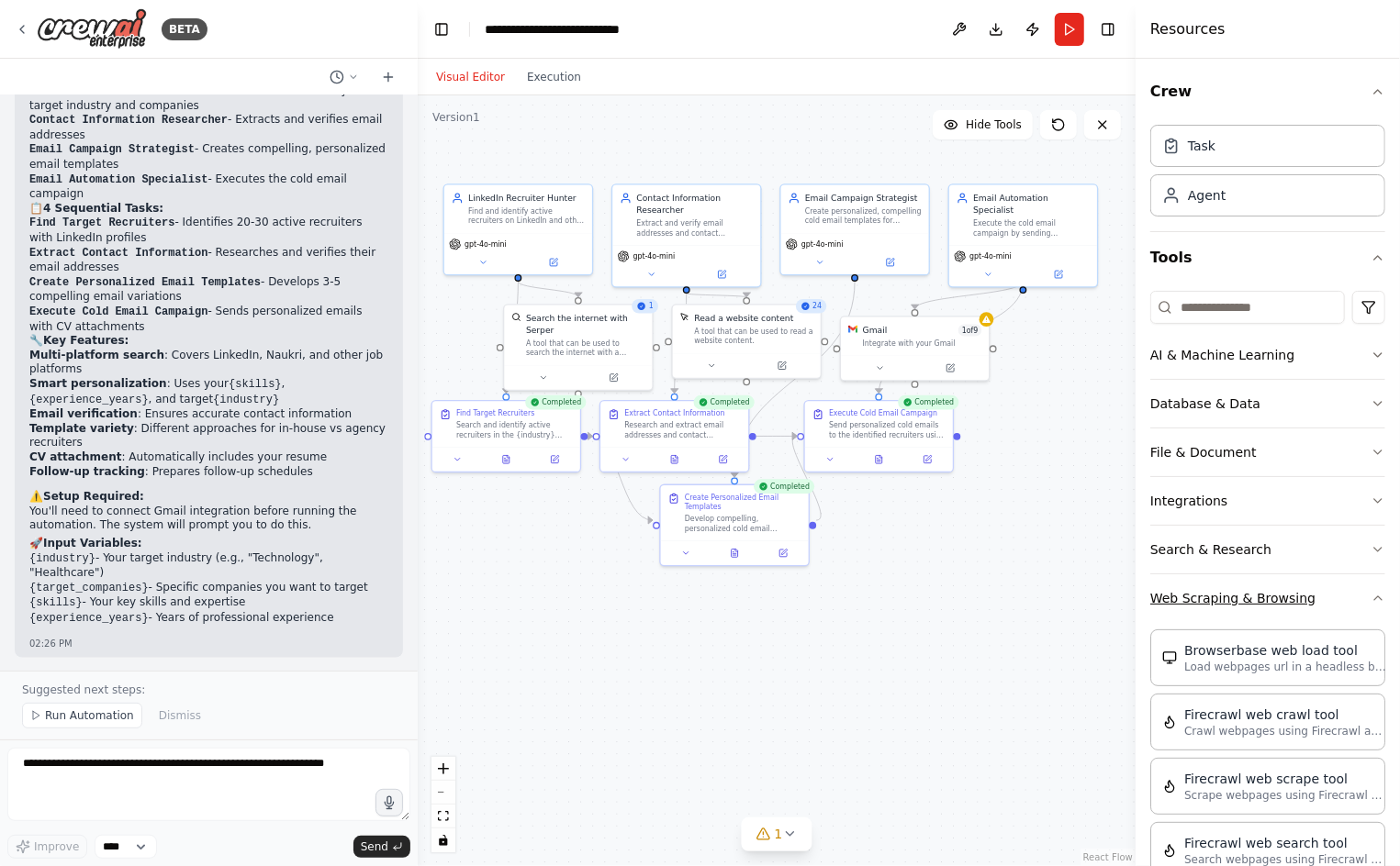
click at [1345, 595] on button "Web Scraping & Browsing" at bounding box center [1267, 598] width 235 height 48
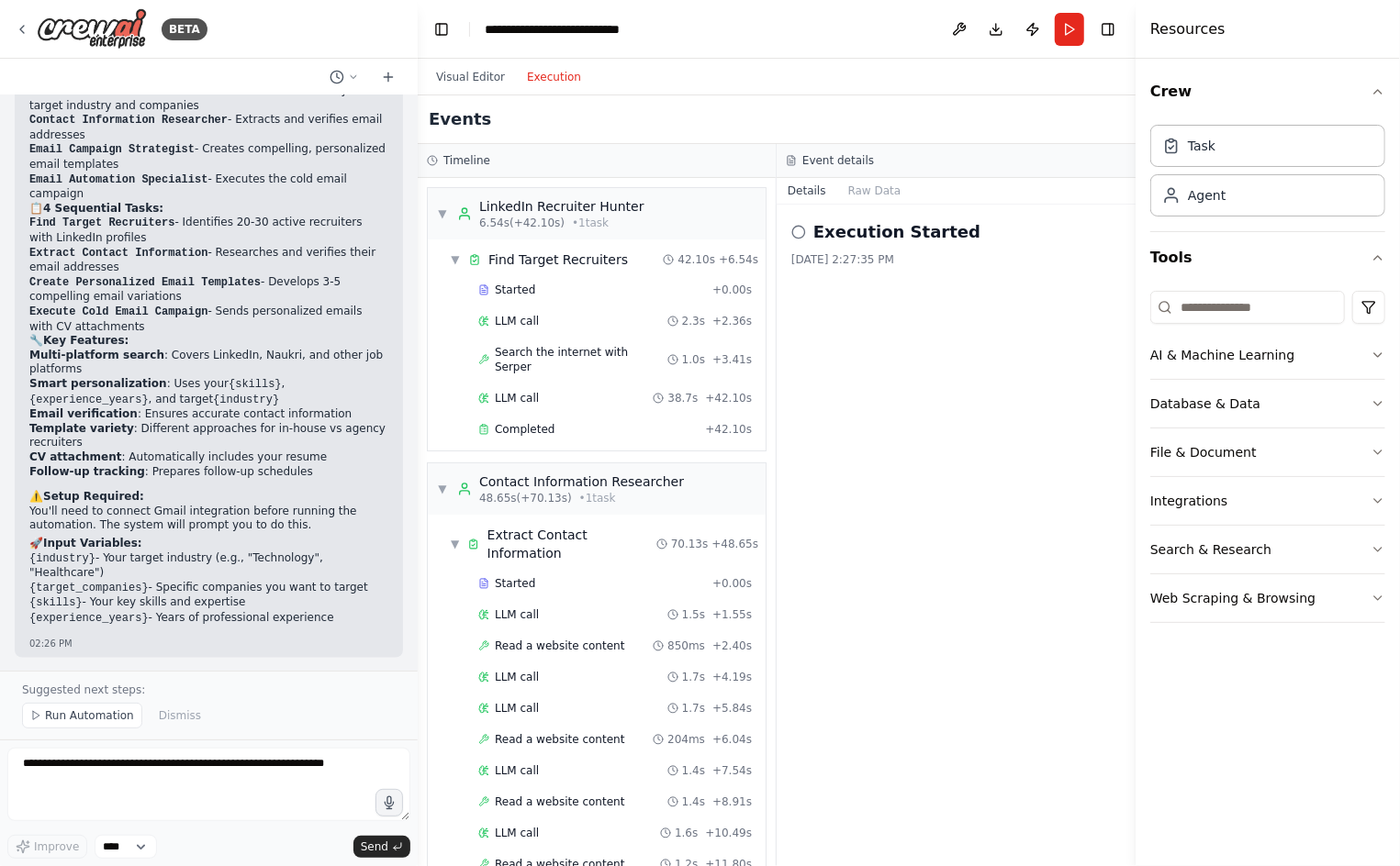
click at [537, 73] on button "Execution" at bounding box center [554, 78] width 77 height 22
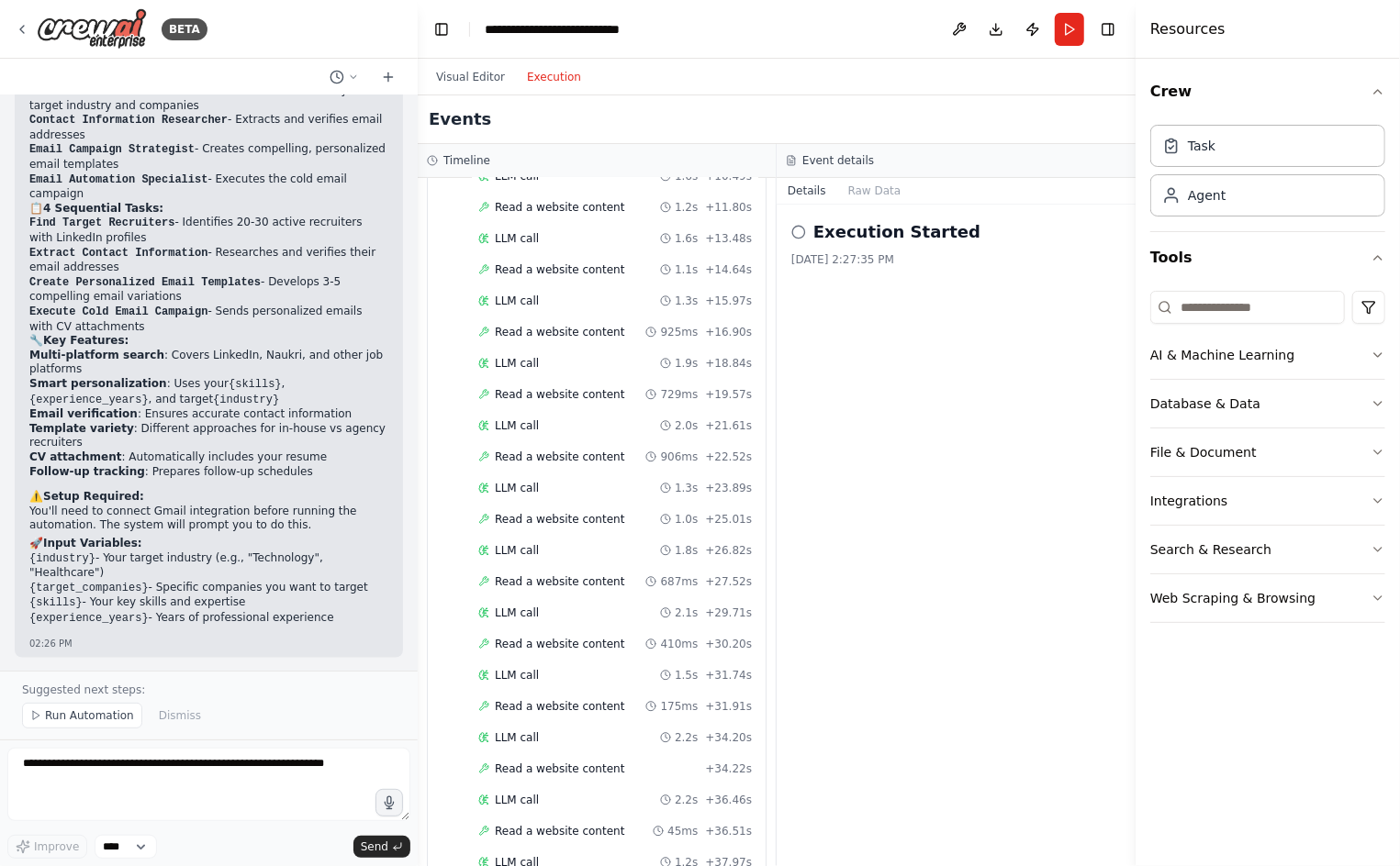
scroll to position [0, 0]
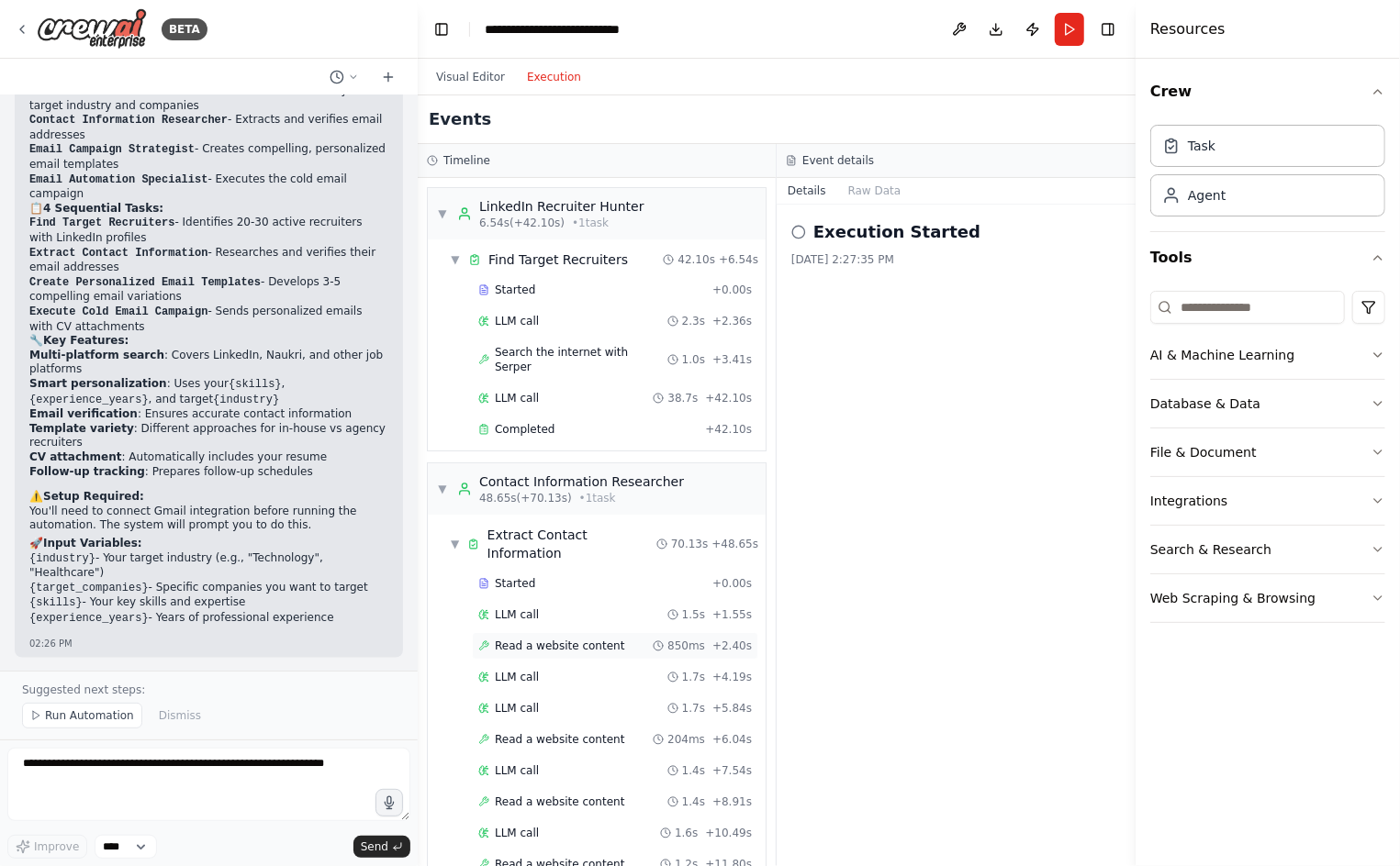
click at [523, 639] on span "Read a website content" at bounding box center [559, 646] width 129 height 15
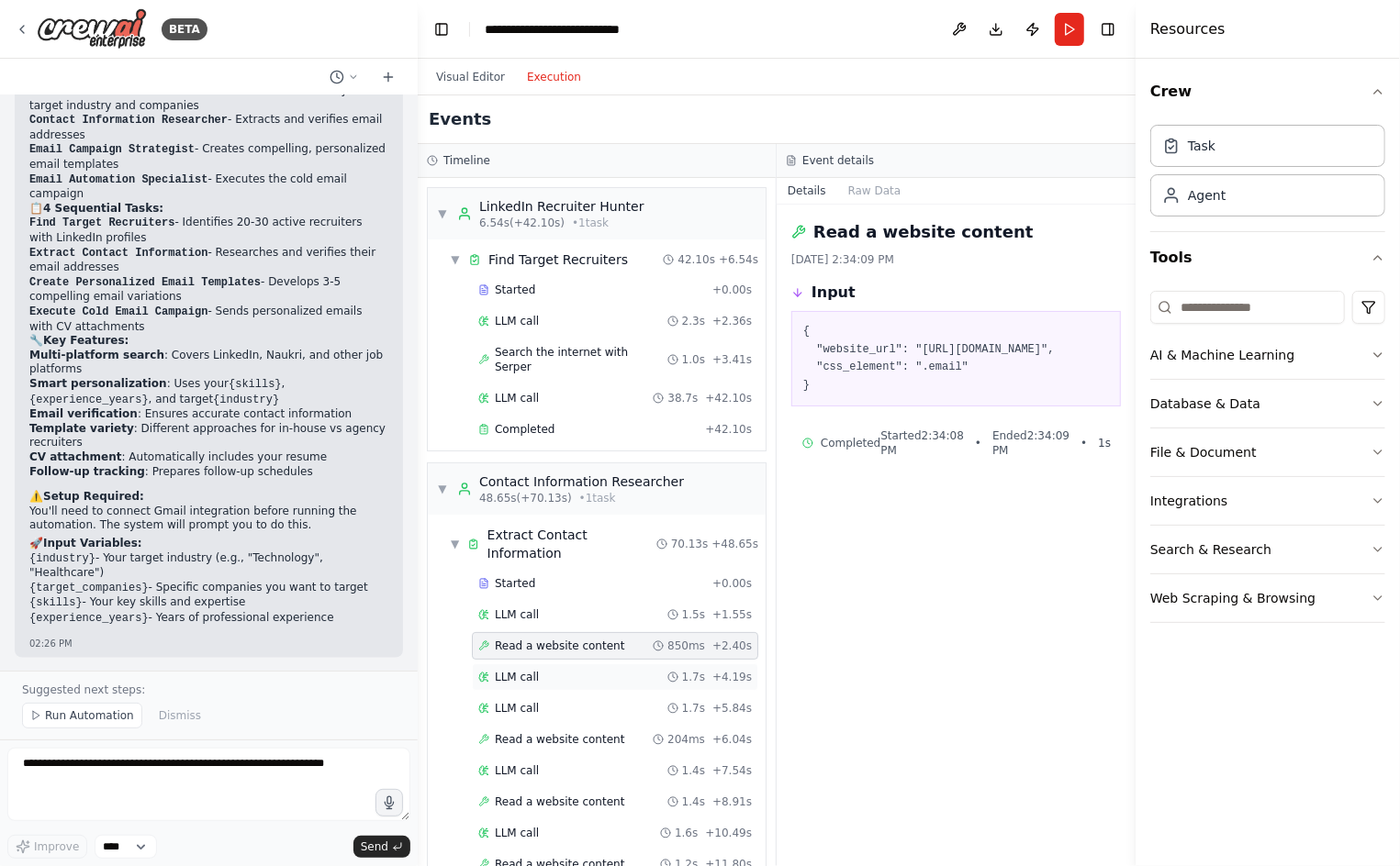
click at [541, 670] on div "LLM call 1.7s + 4.19s" at bounding box center [615, 677] width 274 height 15
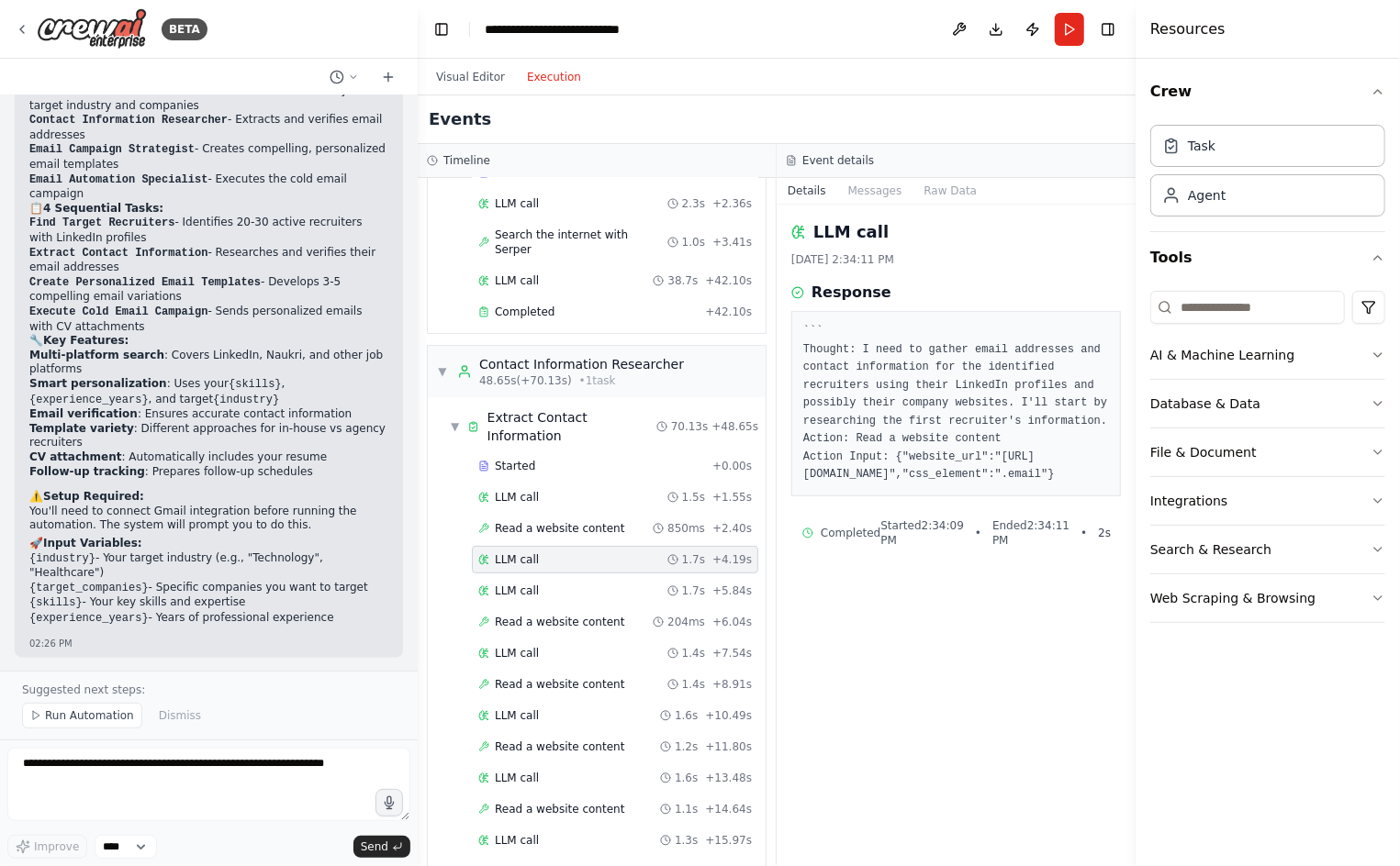
scroll to position [134, 0]
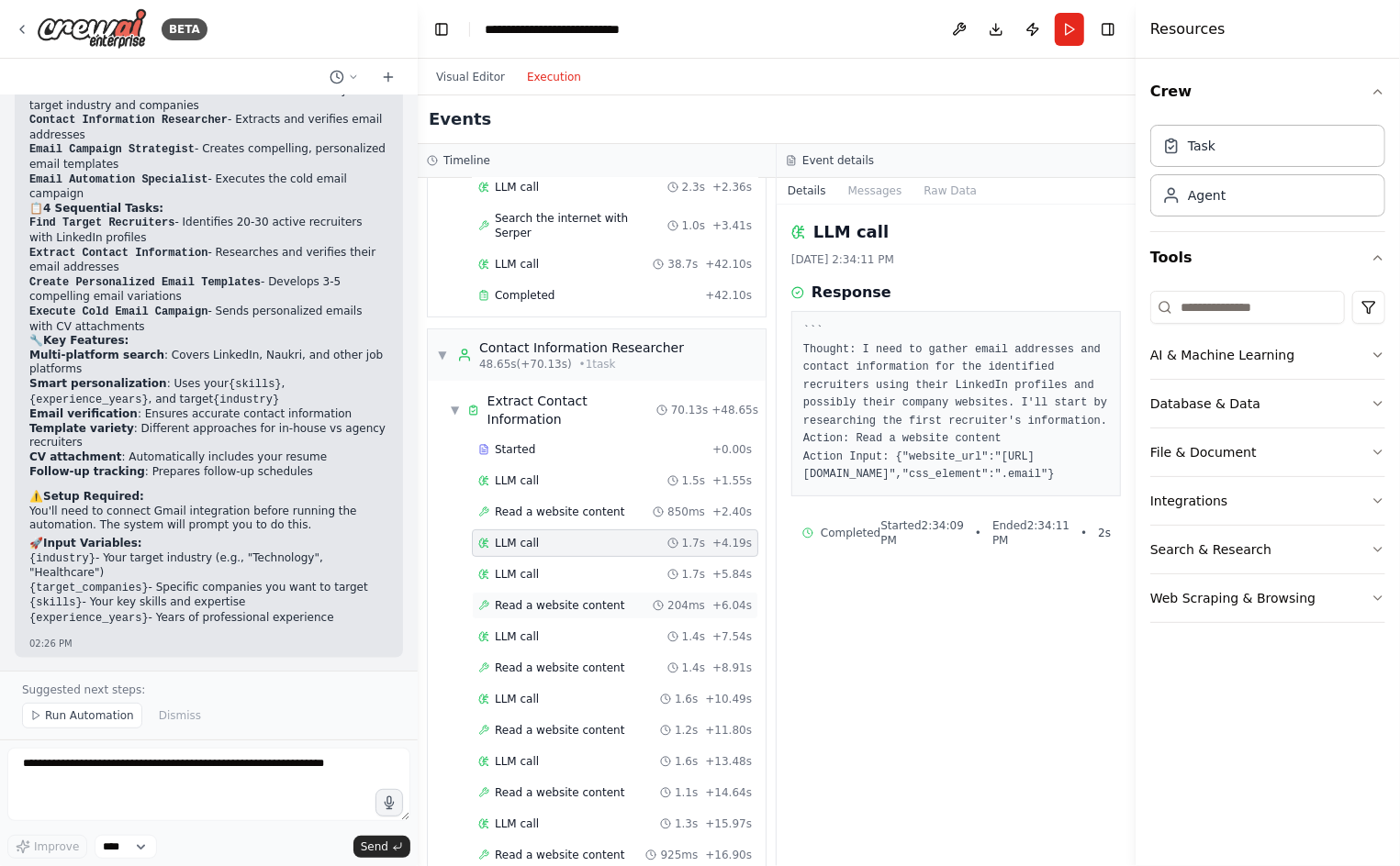
click at [578, 598] on span "Read a website content" at bounding box center [559, 605] width 129 height 15
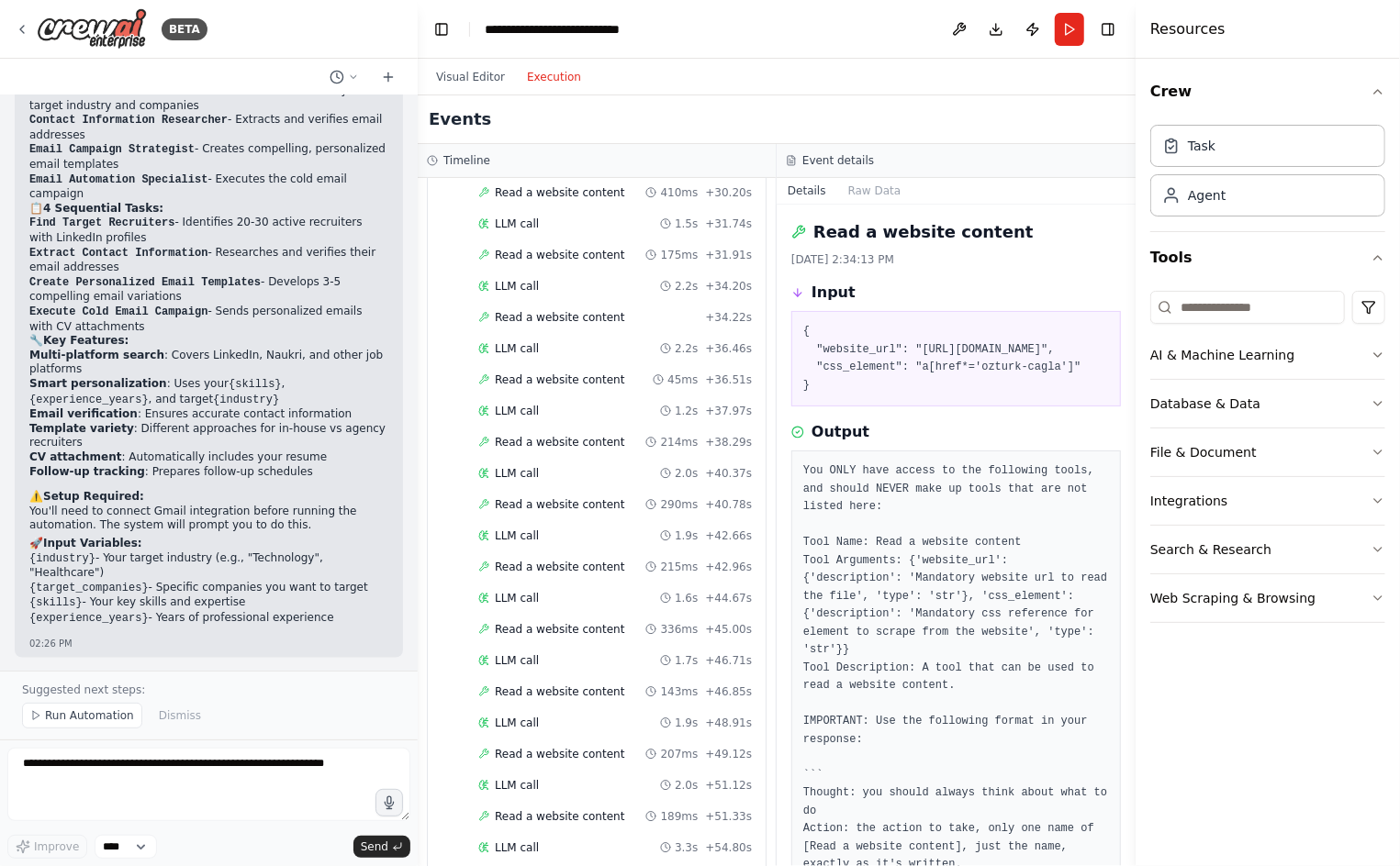
scroll to position [1739, 0]
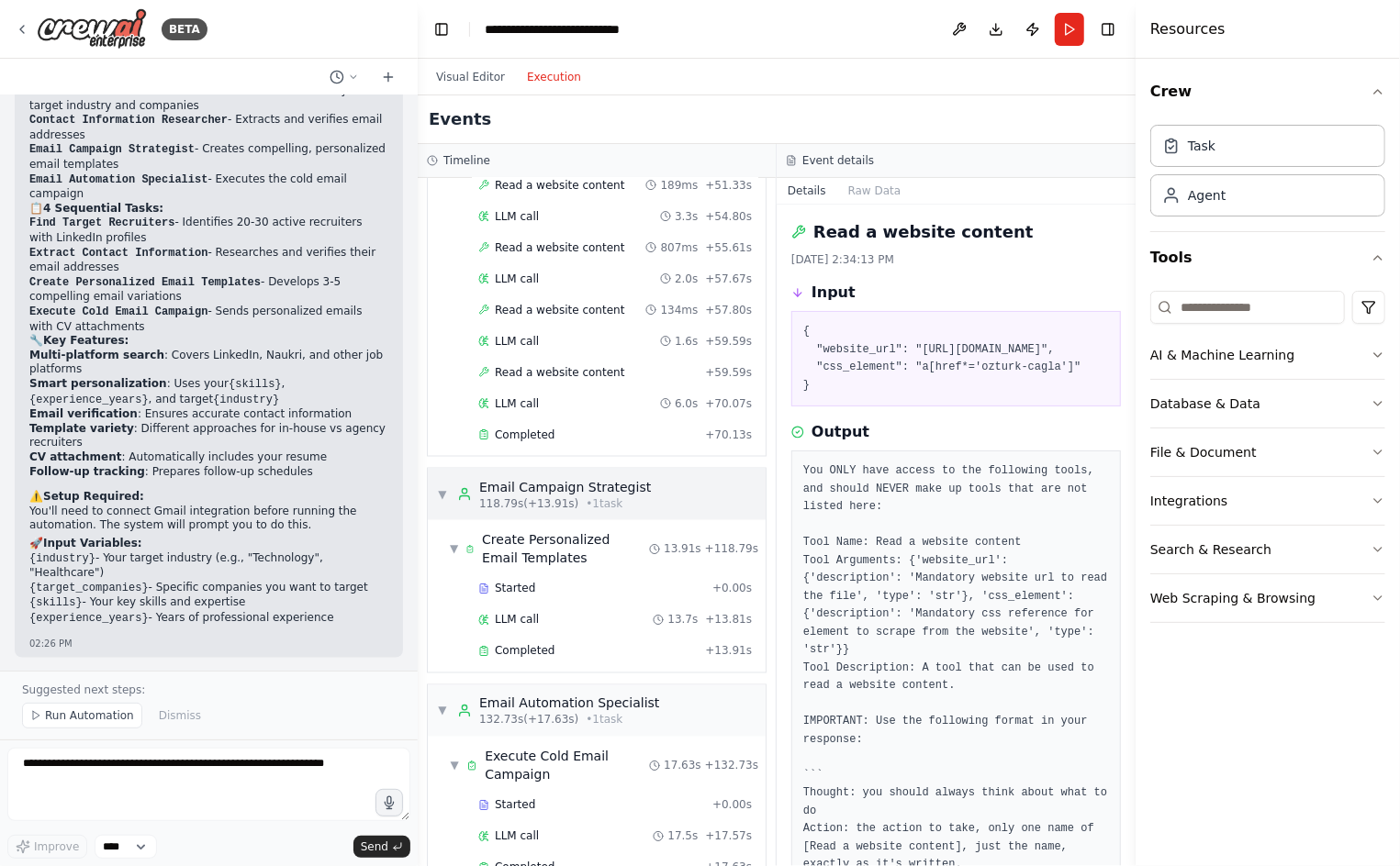
click at [448, 478] on div "▼ Email Campaign Strategist 118.79s (+13.91s) • 1 task" at bounding box center [543, 494] width 214 height 33
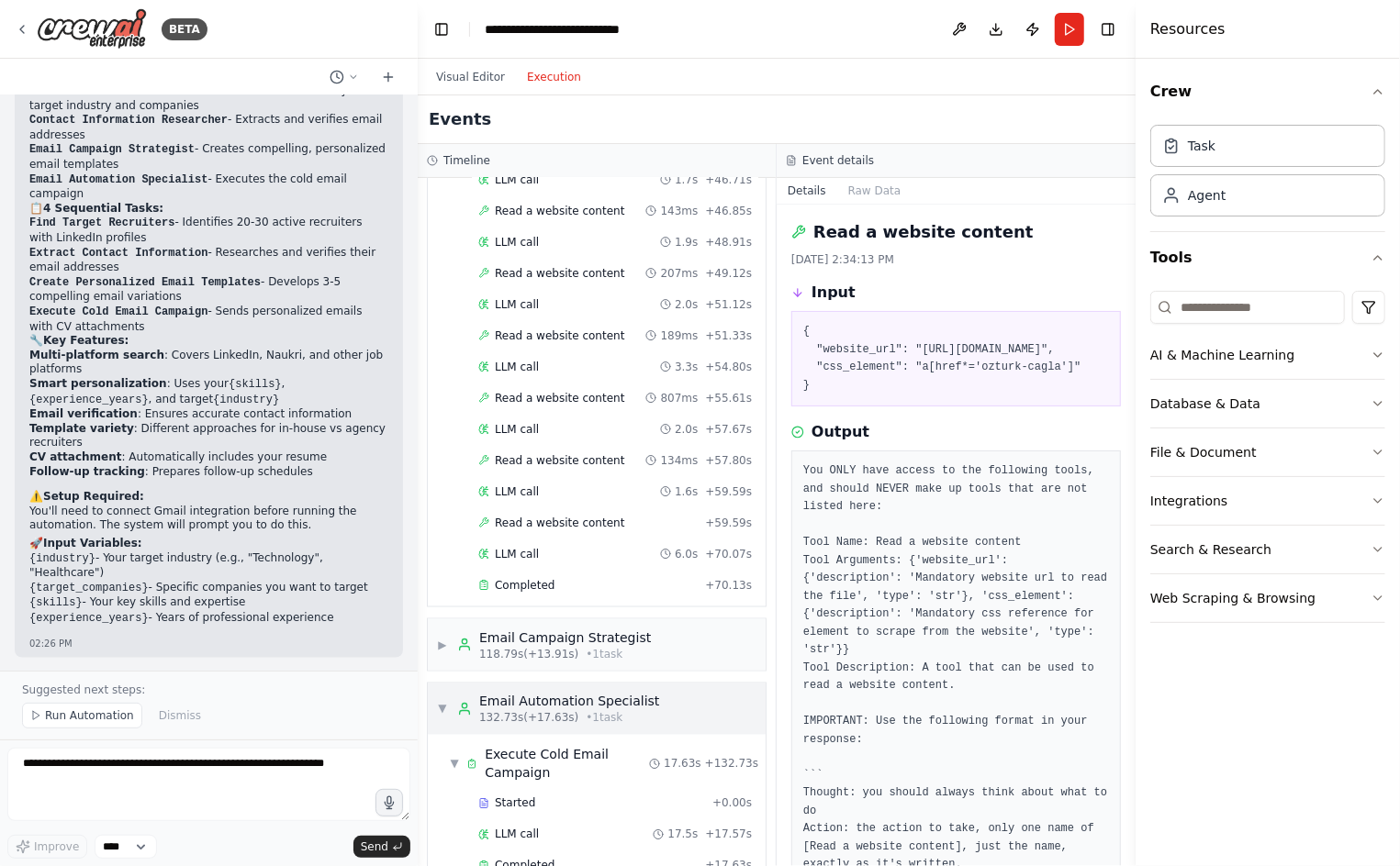
click at [438, 702] on span "▼" at bounding box center [442, 709] width 11 height 15
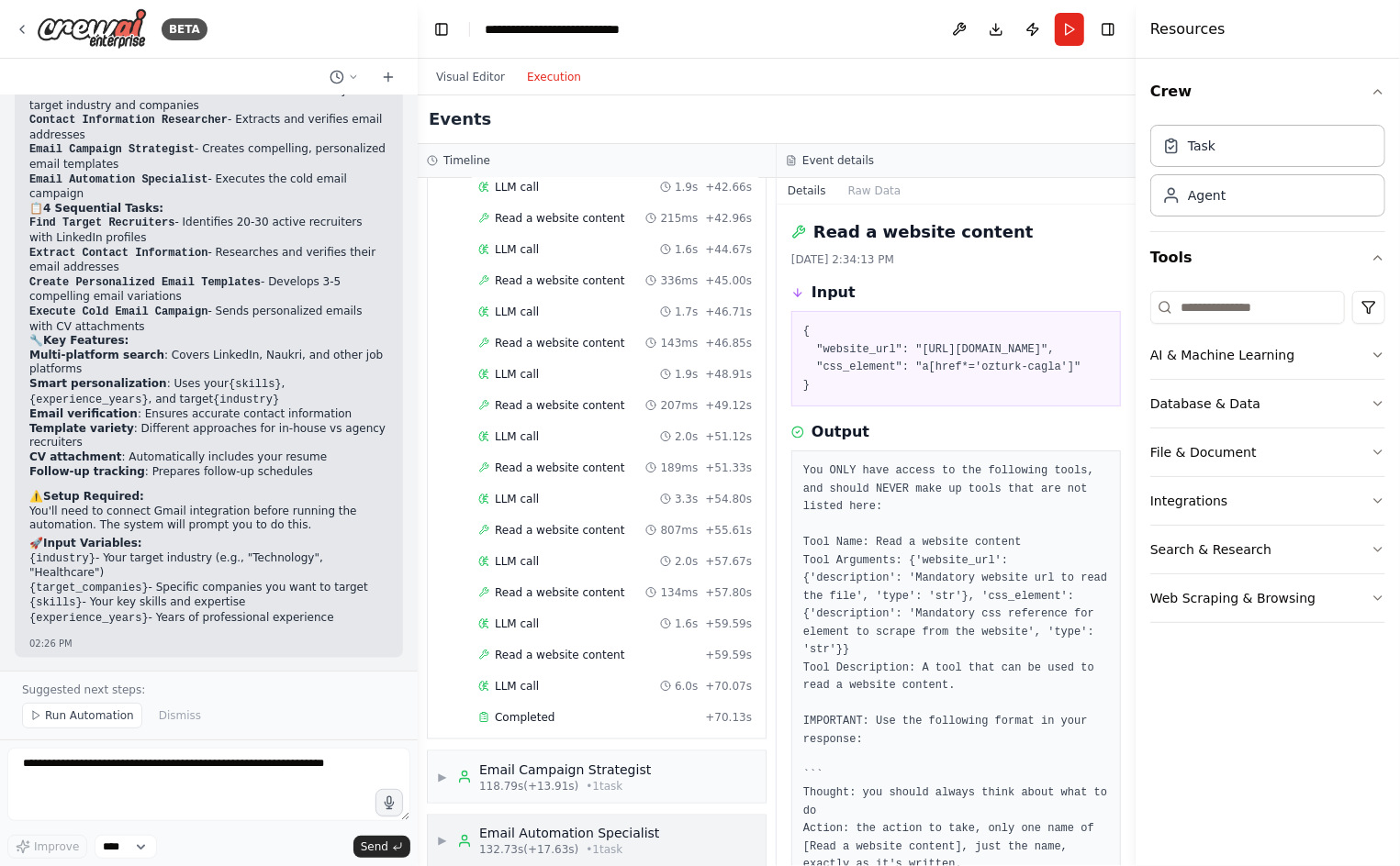
click at [448, 834] on span "▶" at bounding box center [442, 842] width 11 height 15
click at [448, 770] on span "▶" at bounding box center [442, 777] width 11 height 15
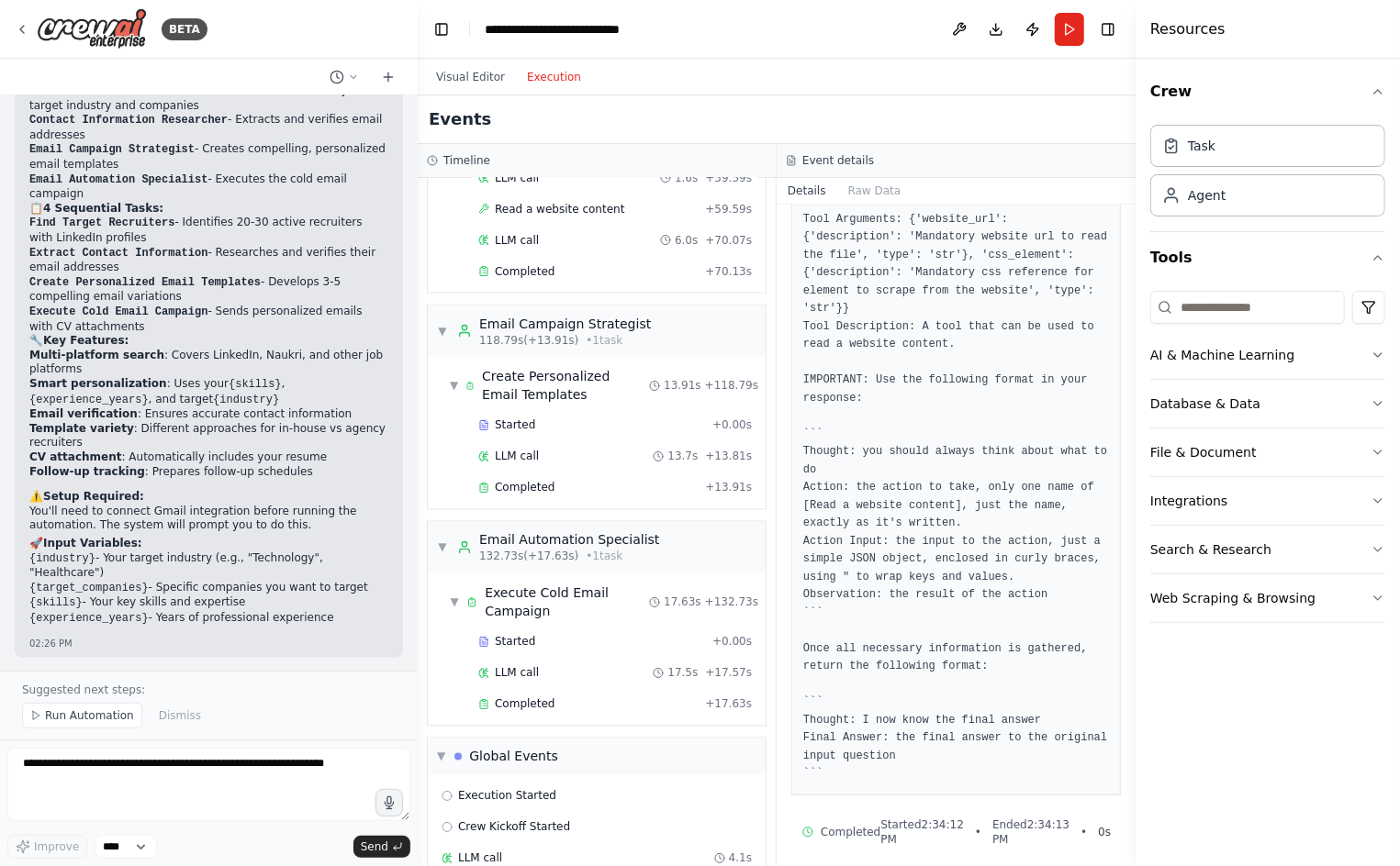
scroll to position [371, 0]
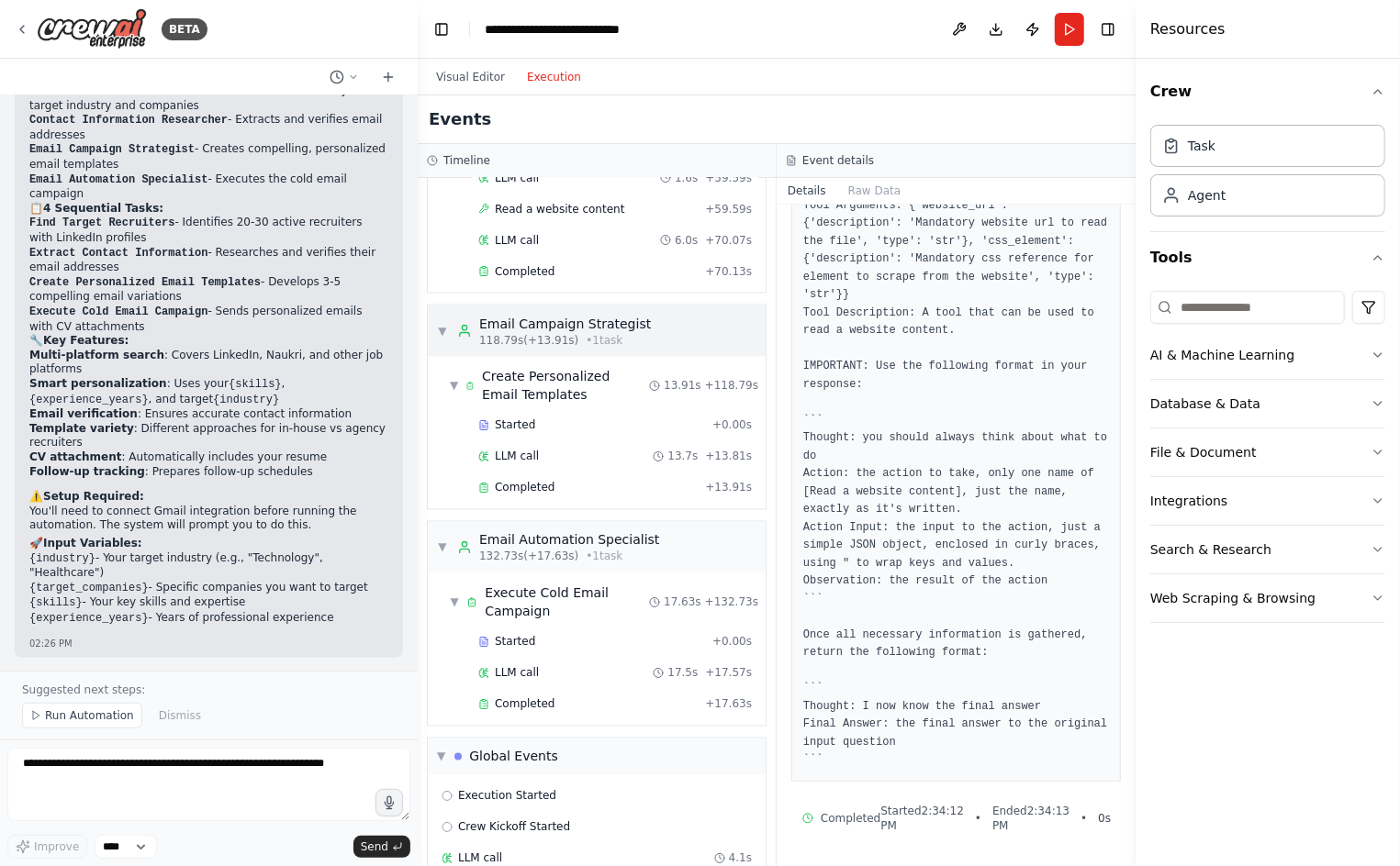
click at [437, 324] on span "▼" at bounding box center [442, 332] width 11 height 15
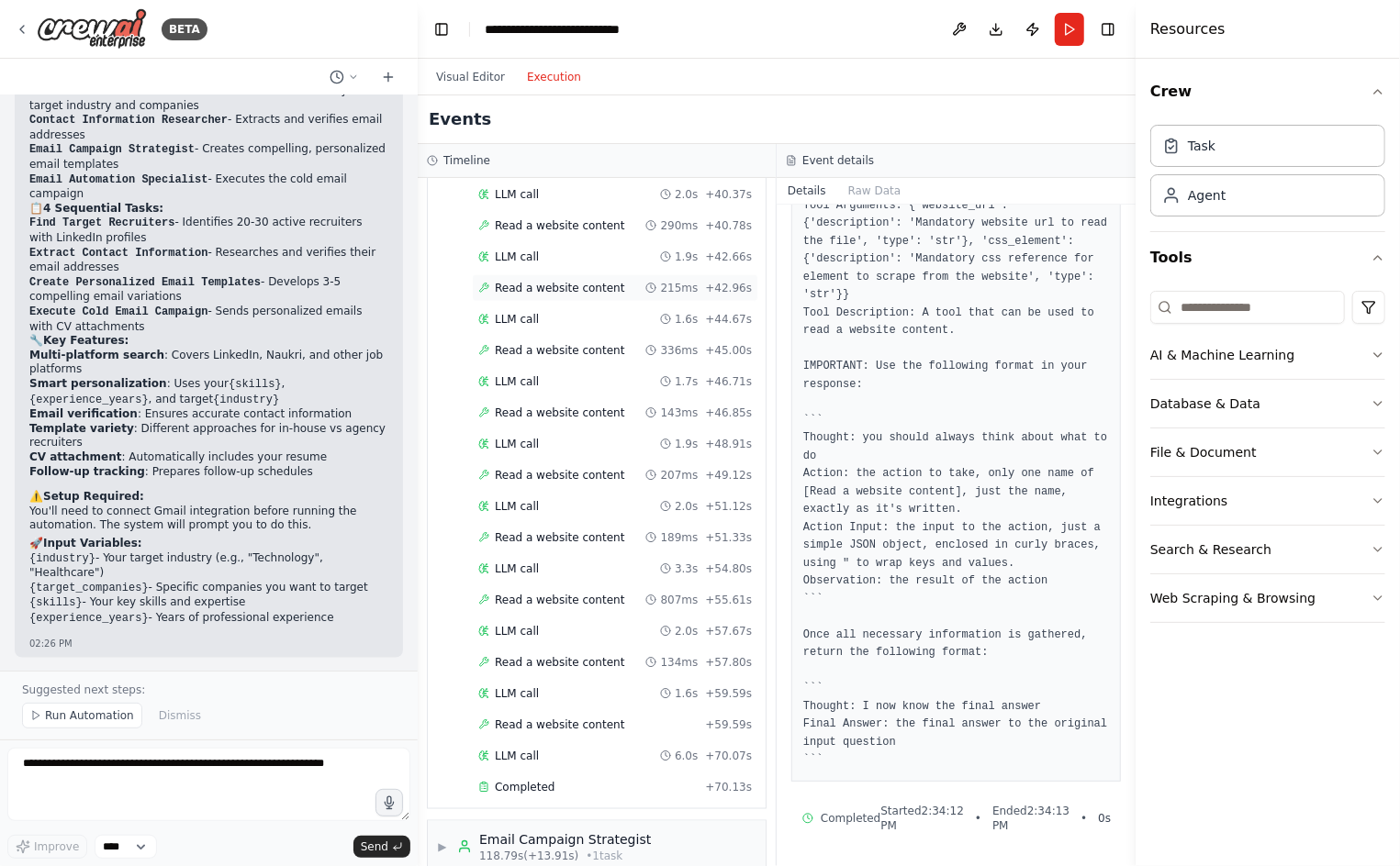
scroll to position [0, 0]
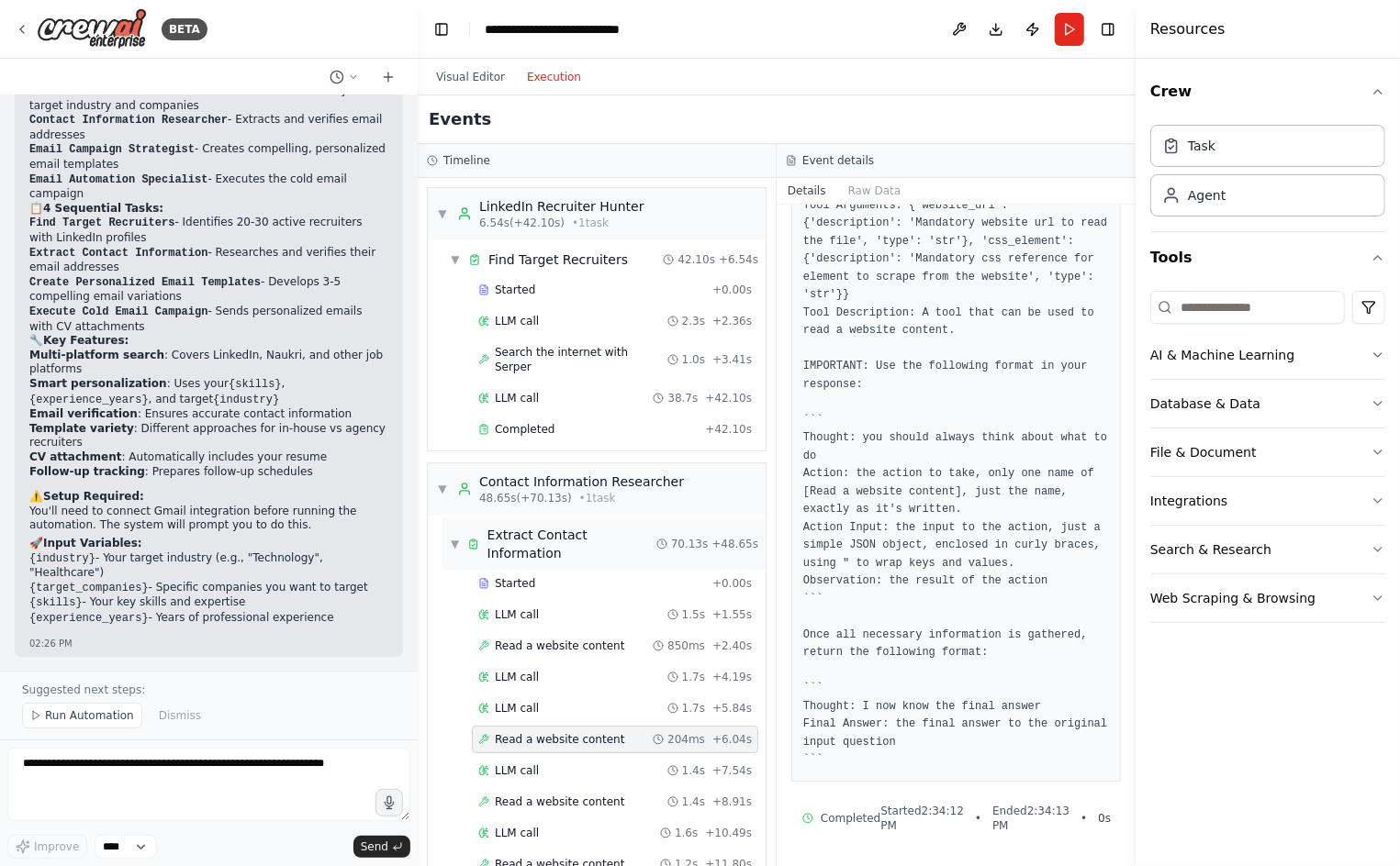
click at [454, 536] on span "▼" at bounding box center [454, 544] width 10 height 15
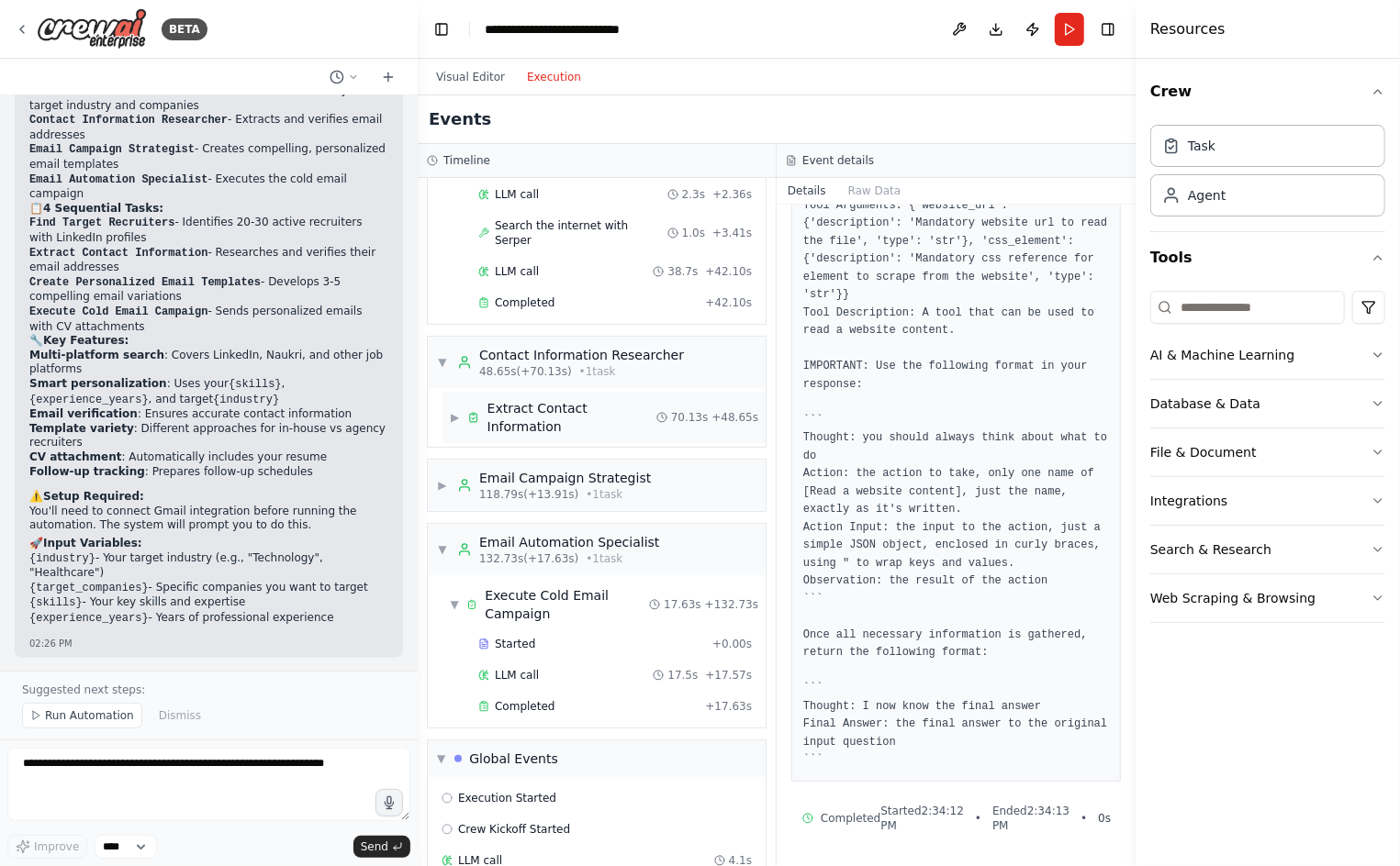
scroll to position [131, 0]
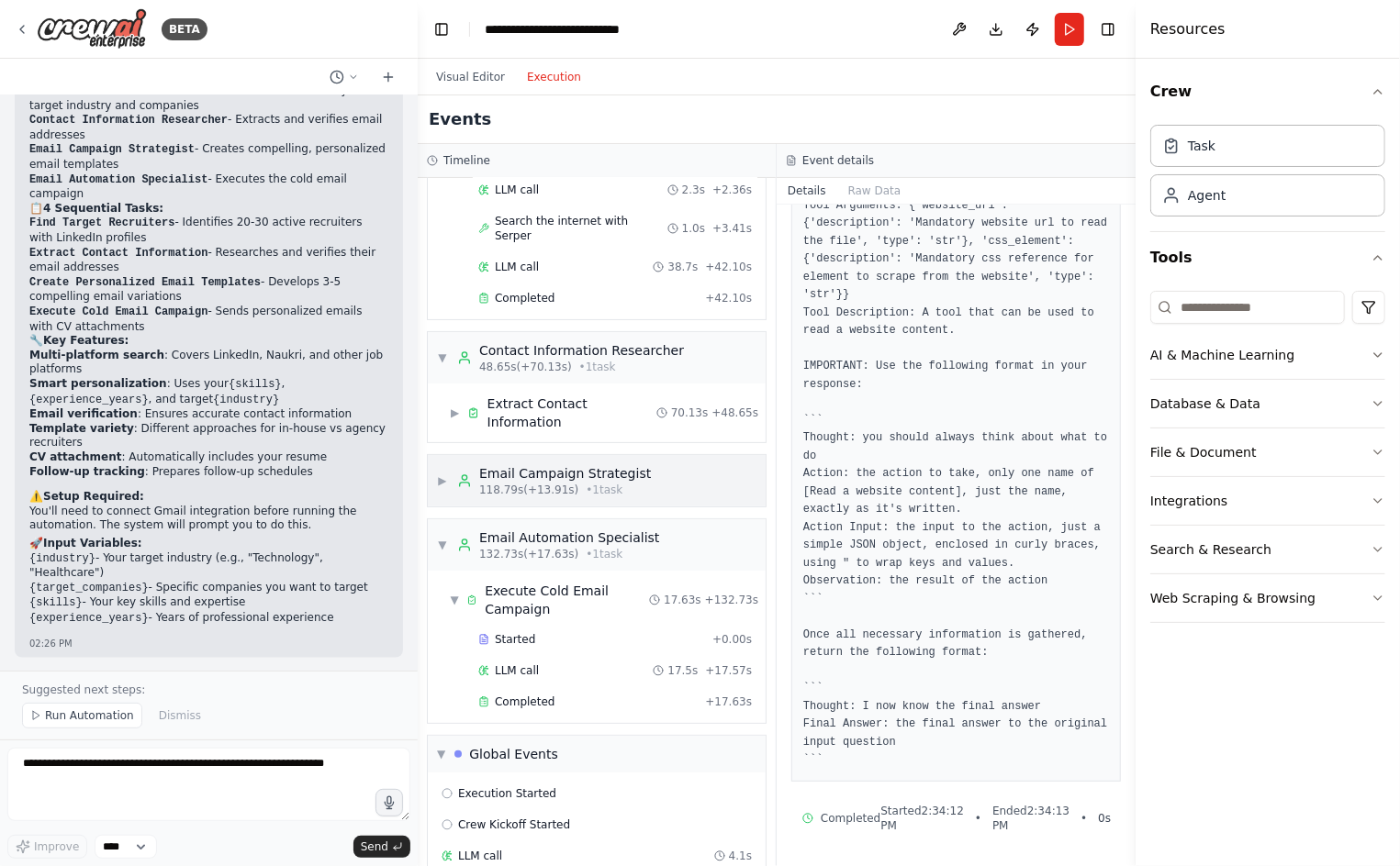
click at [445, 474] on span "▶" at bounding box center [442, 481] width 11 height 15
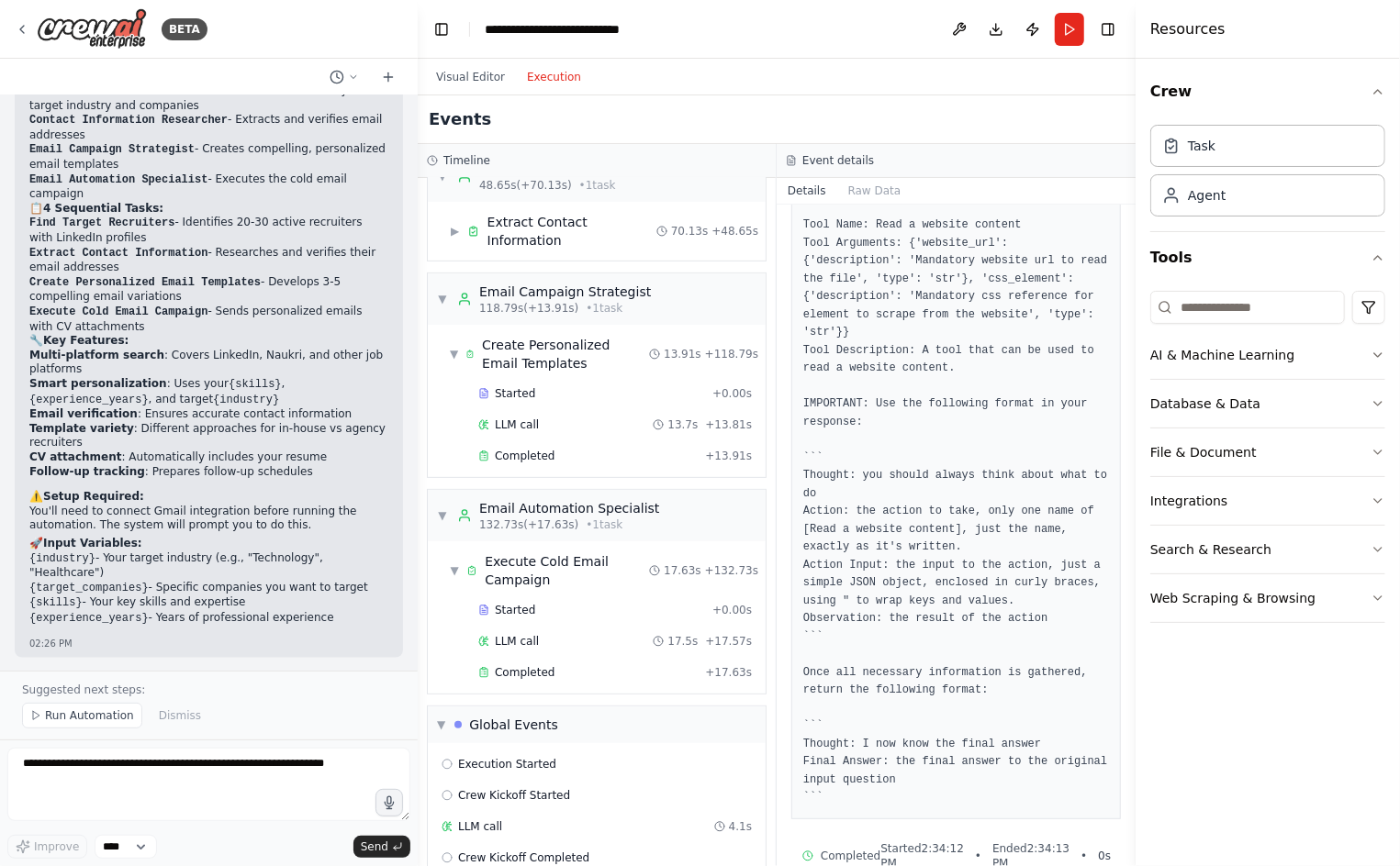
scroll to position [371, 0]
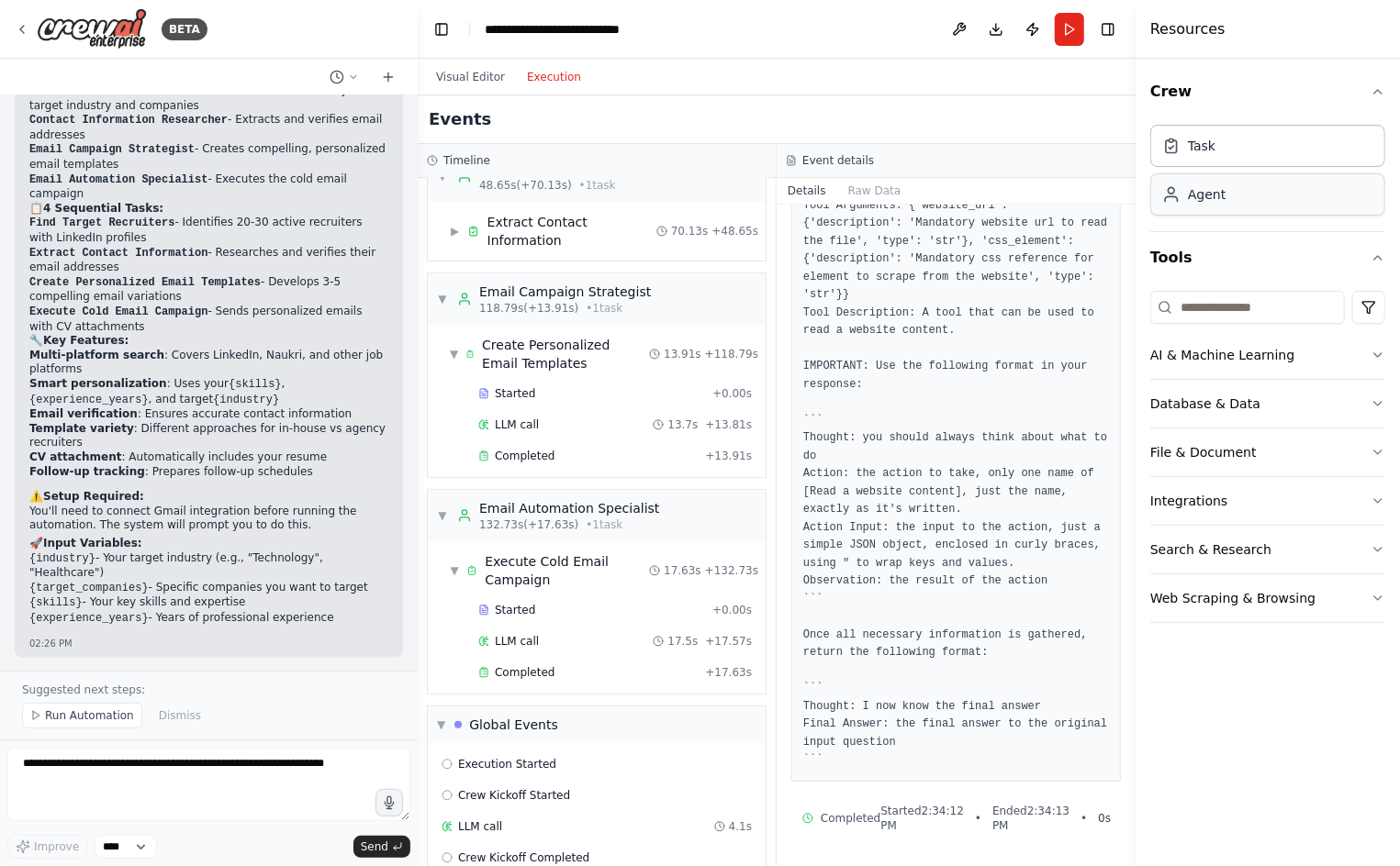
click at [1271, 202] on div "Agent" at bounding box center [1267, 194] width 235 height 42
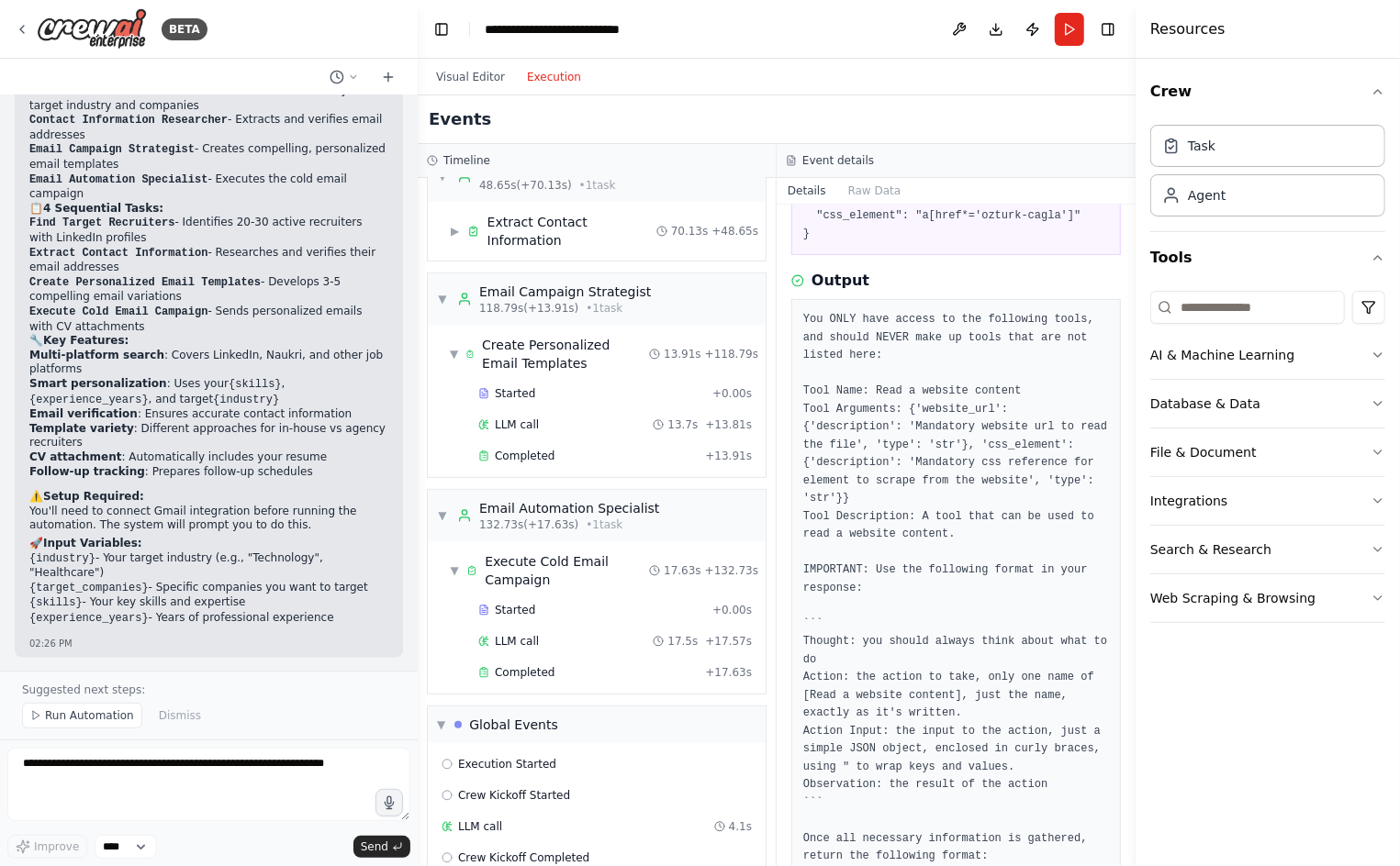
scroll to position [139, 0]
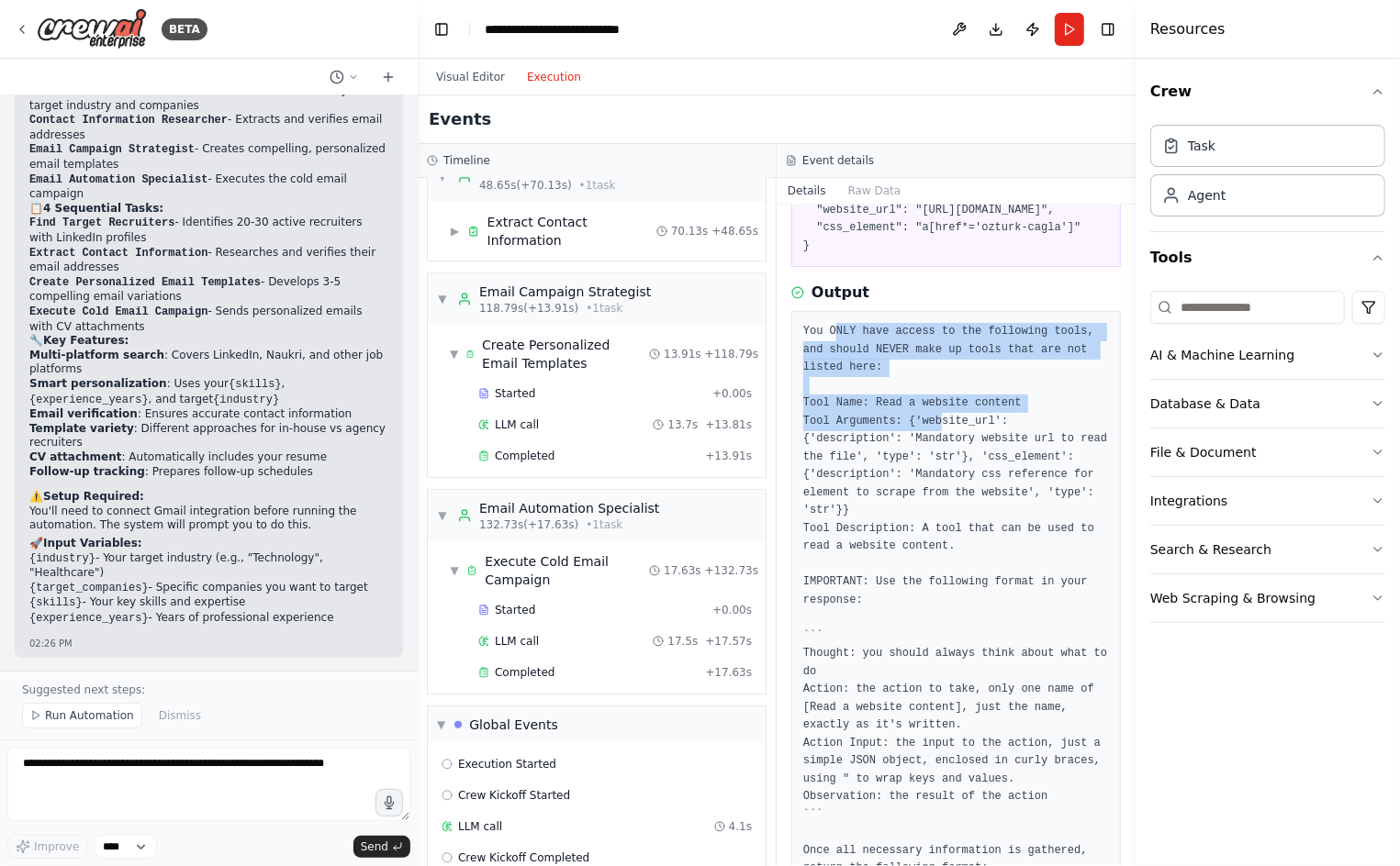
drag, startPoint x: 815, startPoint y: 390, endPoint x: 907, endPoint y: 475, distance: 125.3
click at [907, 475] on pre "You ONLY have access to the following tools, and should NEVER make up tools tha…" at bounding box center [955, 654] width 306 height 662
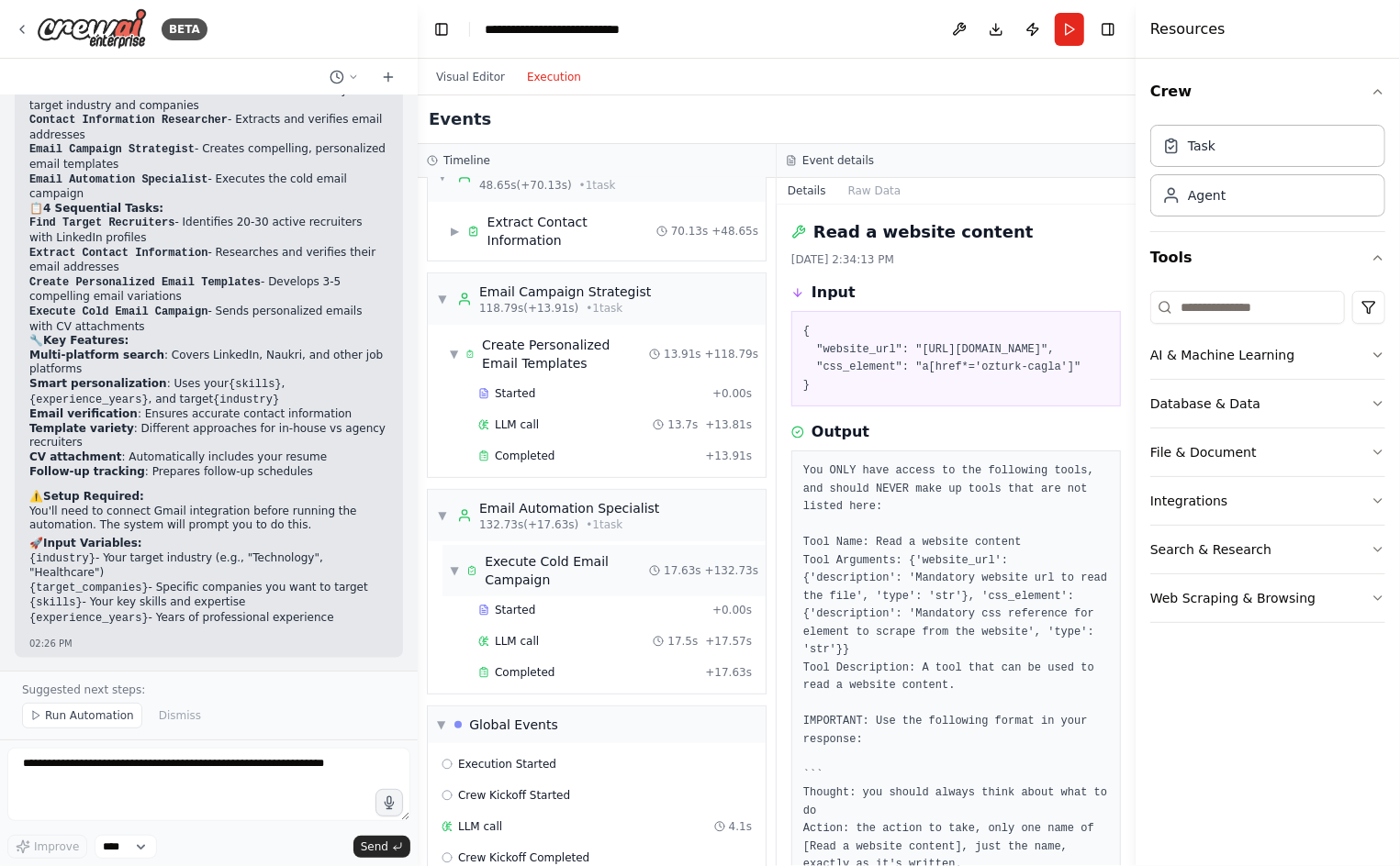
scroll to position [0, 0]
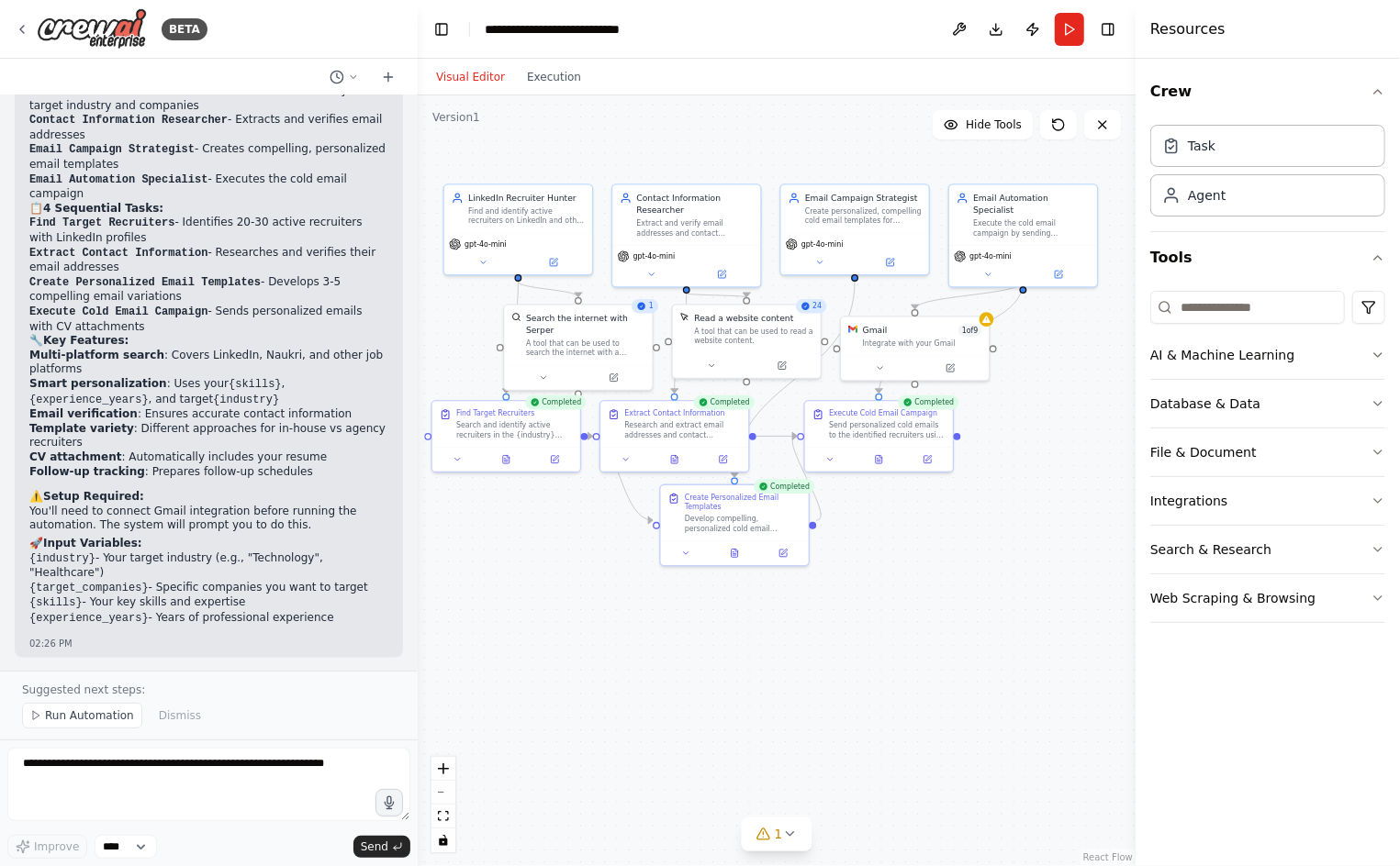
click at [466, 83] on button "Visual Editor" at bounding box center [470, 78] width 91 height 22
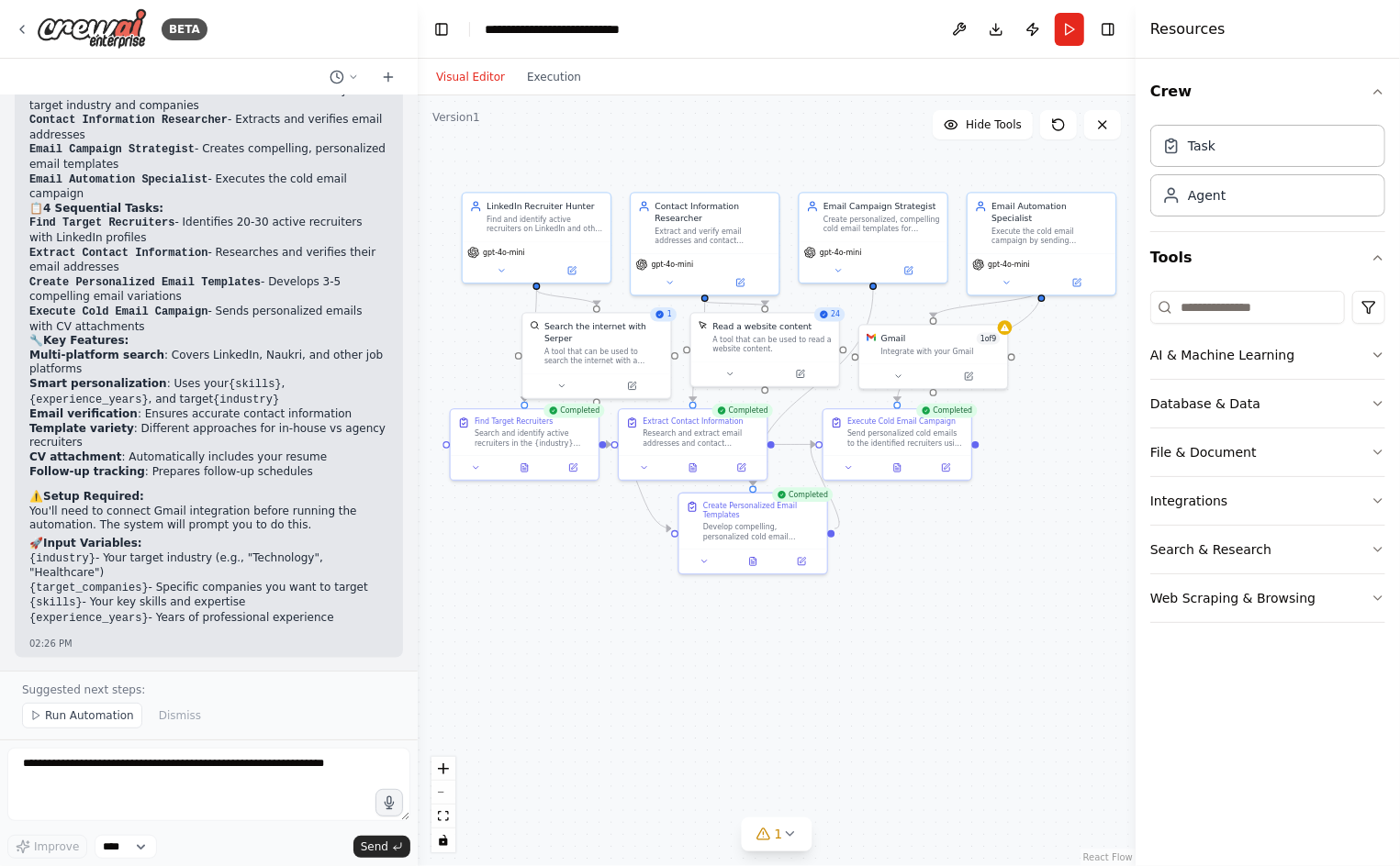
drag, startPoint x: 889, startPoint y: 517, endPoint x: 909, endPoint y: 527, distance: 22.4
click at [909, 527] on div ".deletable-edge-delete-btn { width: 20px; height: 20px; border: 0px solid #ffff…" at bounding box center [777, 480] width 718 height 771
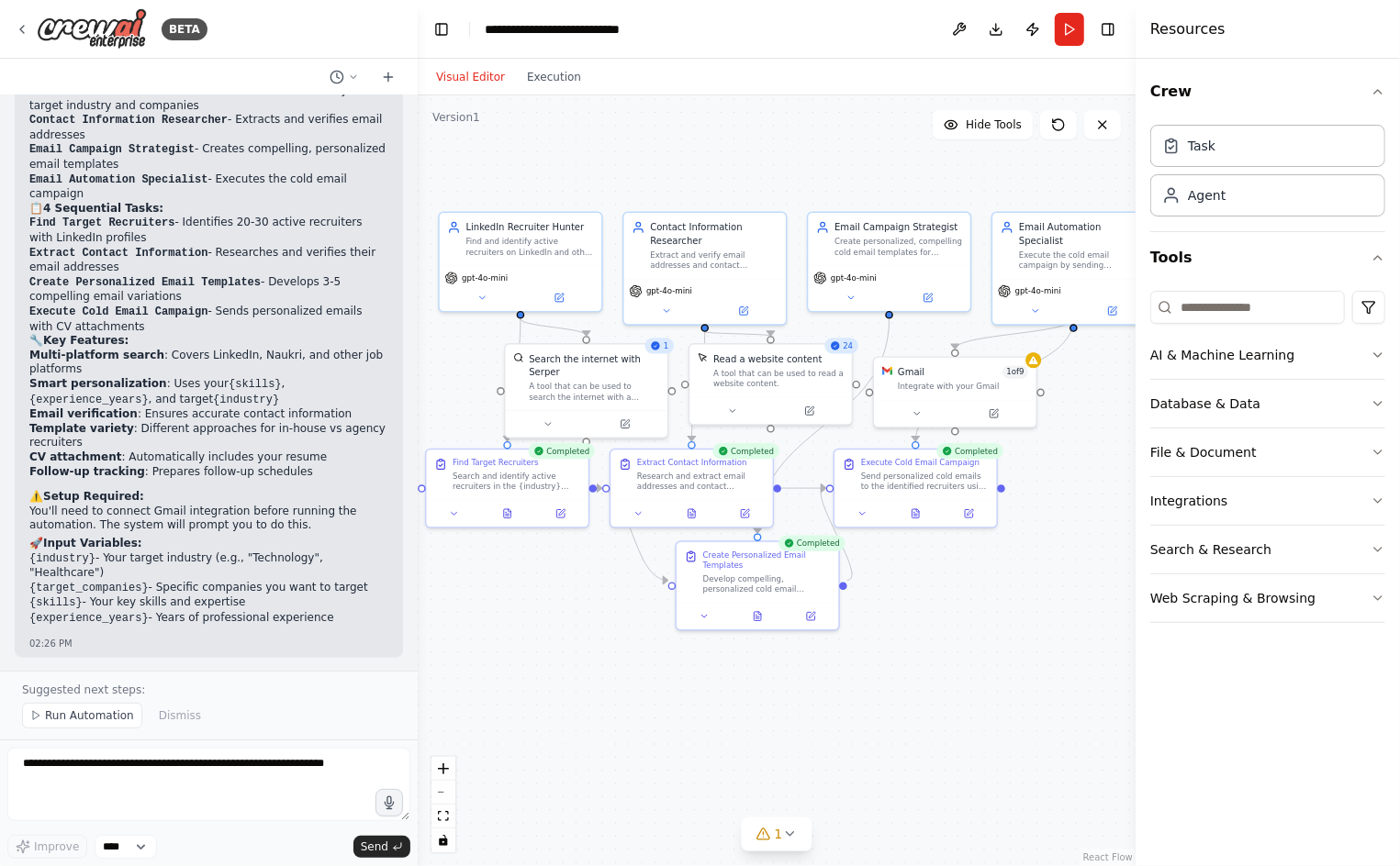
drag, startPoint x: 587, startPoint y: 563, endPoint x: 592, endPoint y: 602, distance: 39.3
click at [592, 602] on div ".deletable-edge-delete-btn { width: 20px; height: 20px; border: 0px solid #ffff…" at bounding box center [777, 480] width 718 height 771
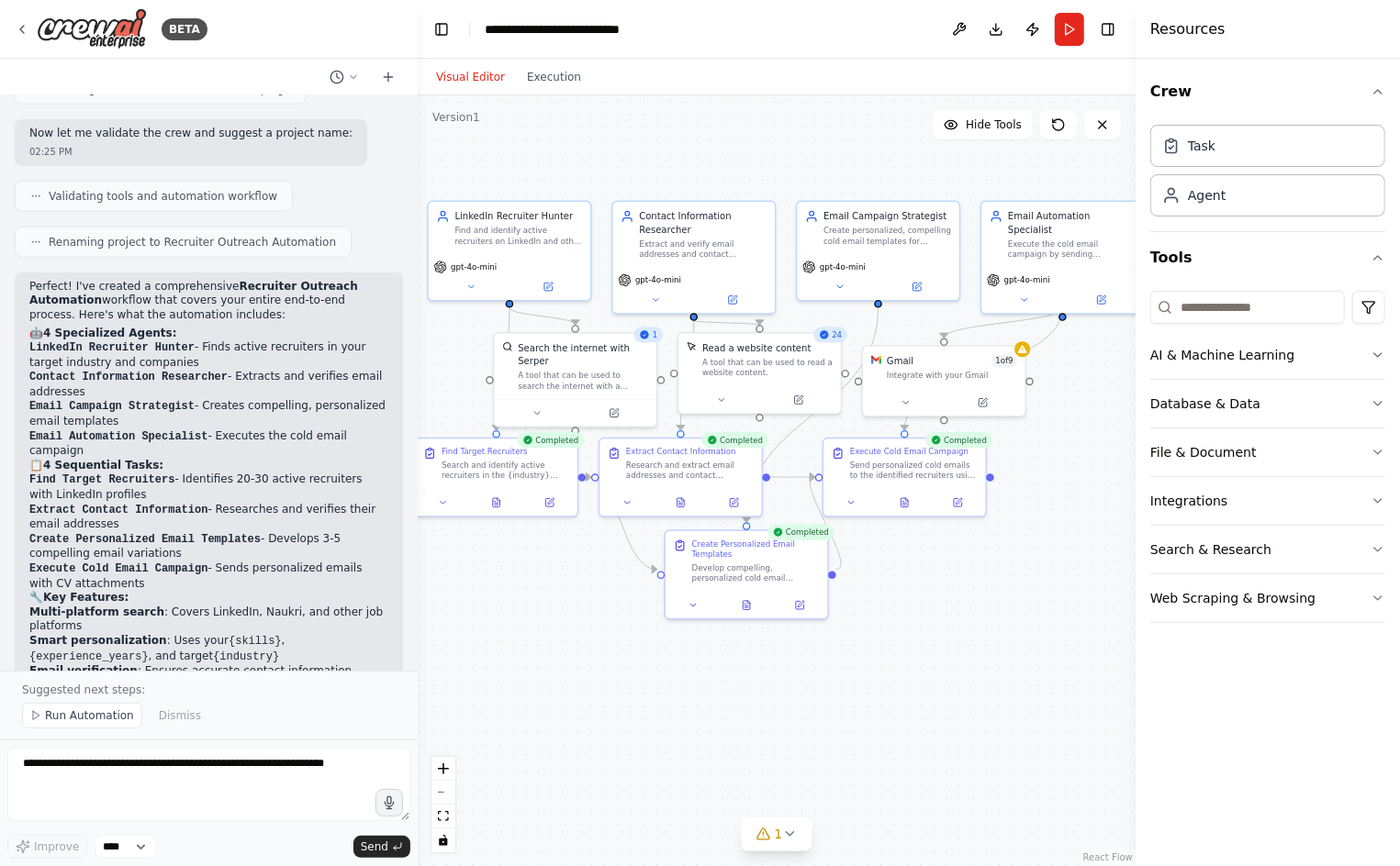
scroll to position [1047, 0]
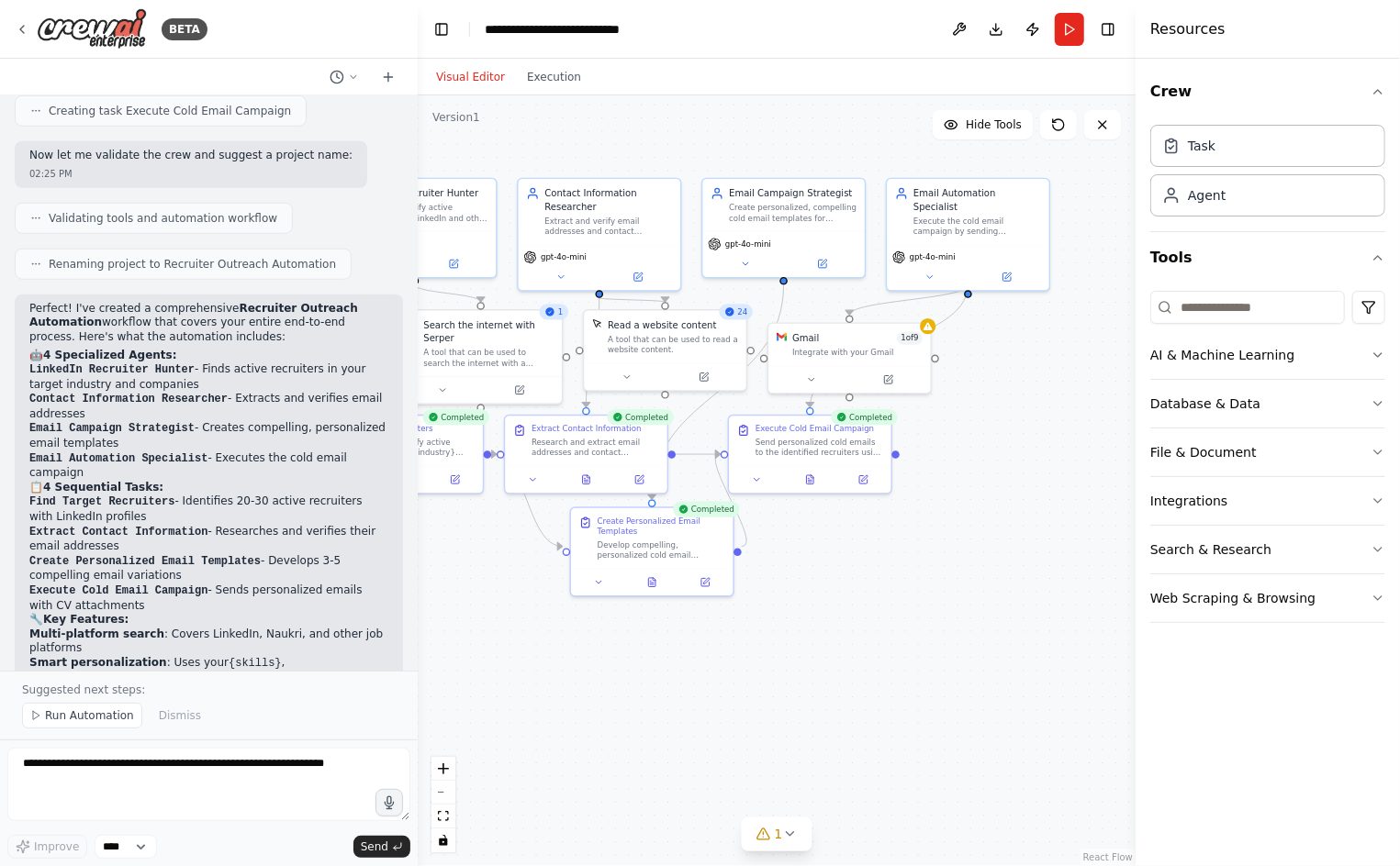
drag, startPoint x: 877, startPoint y: 585, endPoint x: 764, endPoint y: 557, distance: 116.4
click at [764, 557] on div ".deletable-edge-delete-btn { width: 20px; height: 20px; border: 0px solid #ffff…" at bounding box center [777, 480] width 718 height 771
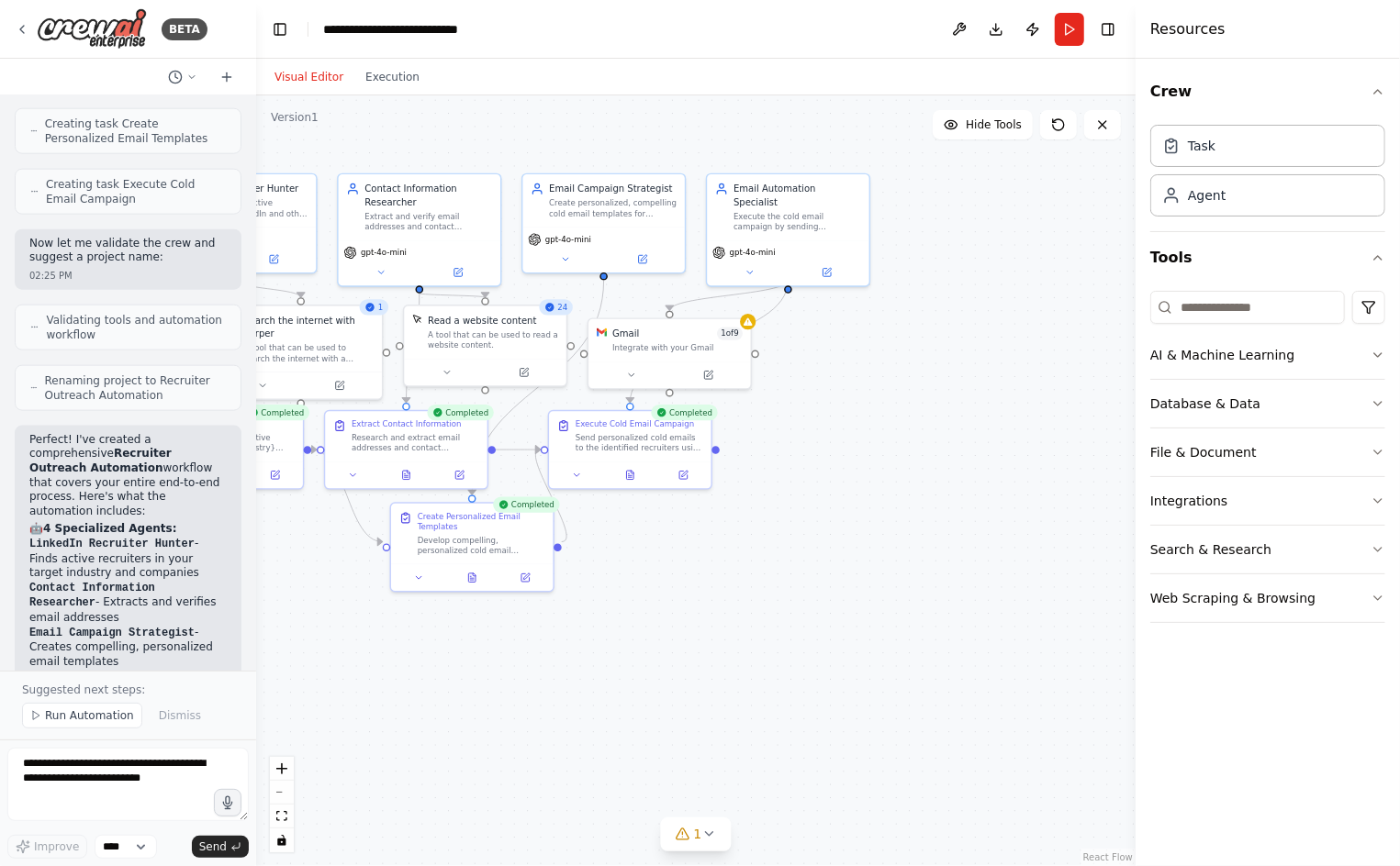
drag, startPoint x: 413, startPoint y: 413, endPoint x: 249, endPoint y: 408, distance: 164.1
click at [249, 408] on div at bounding box center [252, 433] width 7 height 866
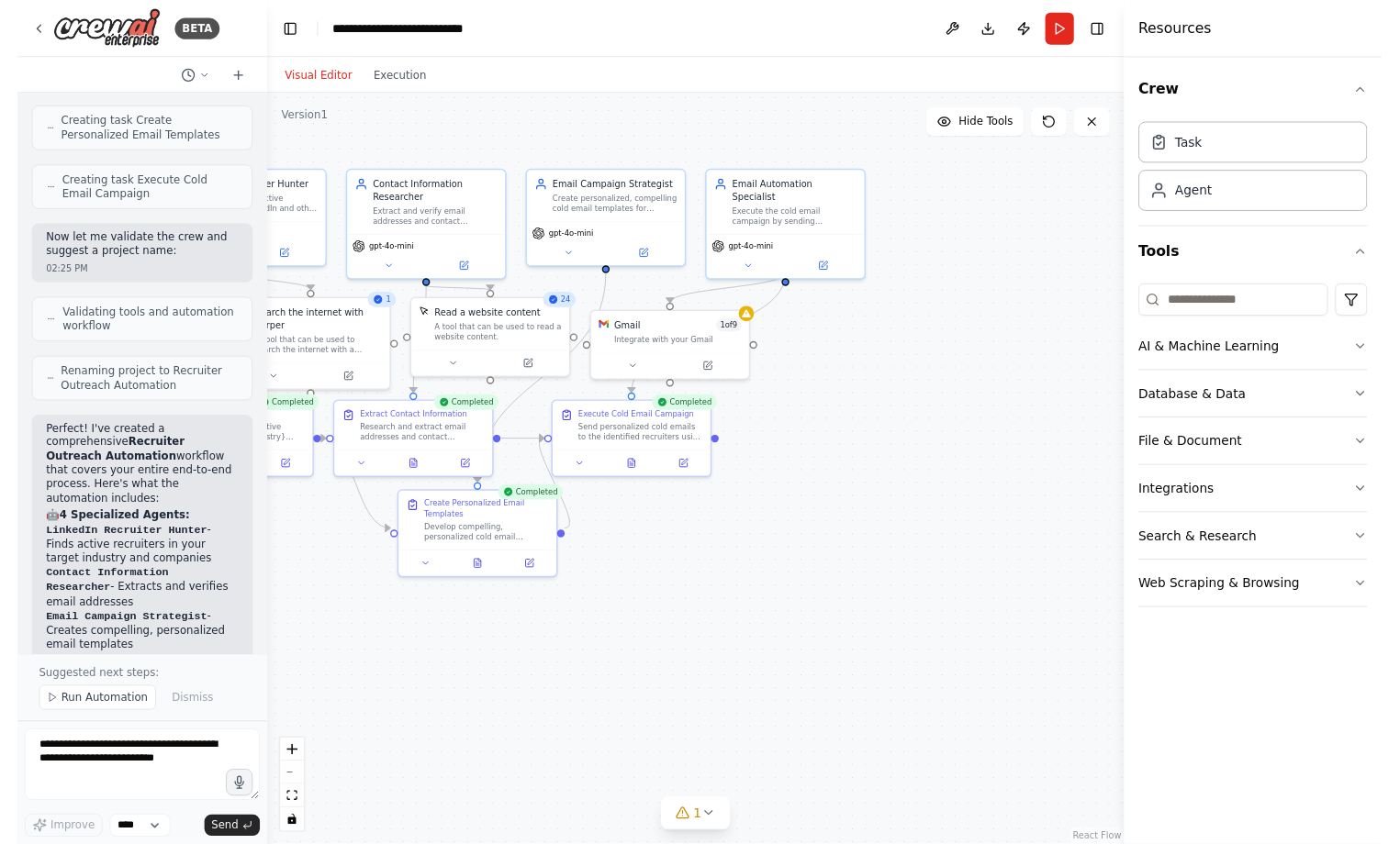
scroll to position [1295, 0]
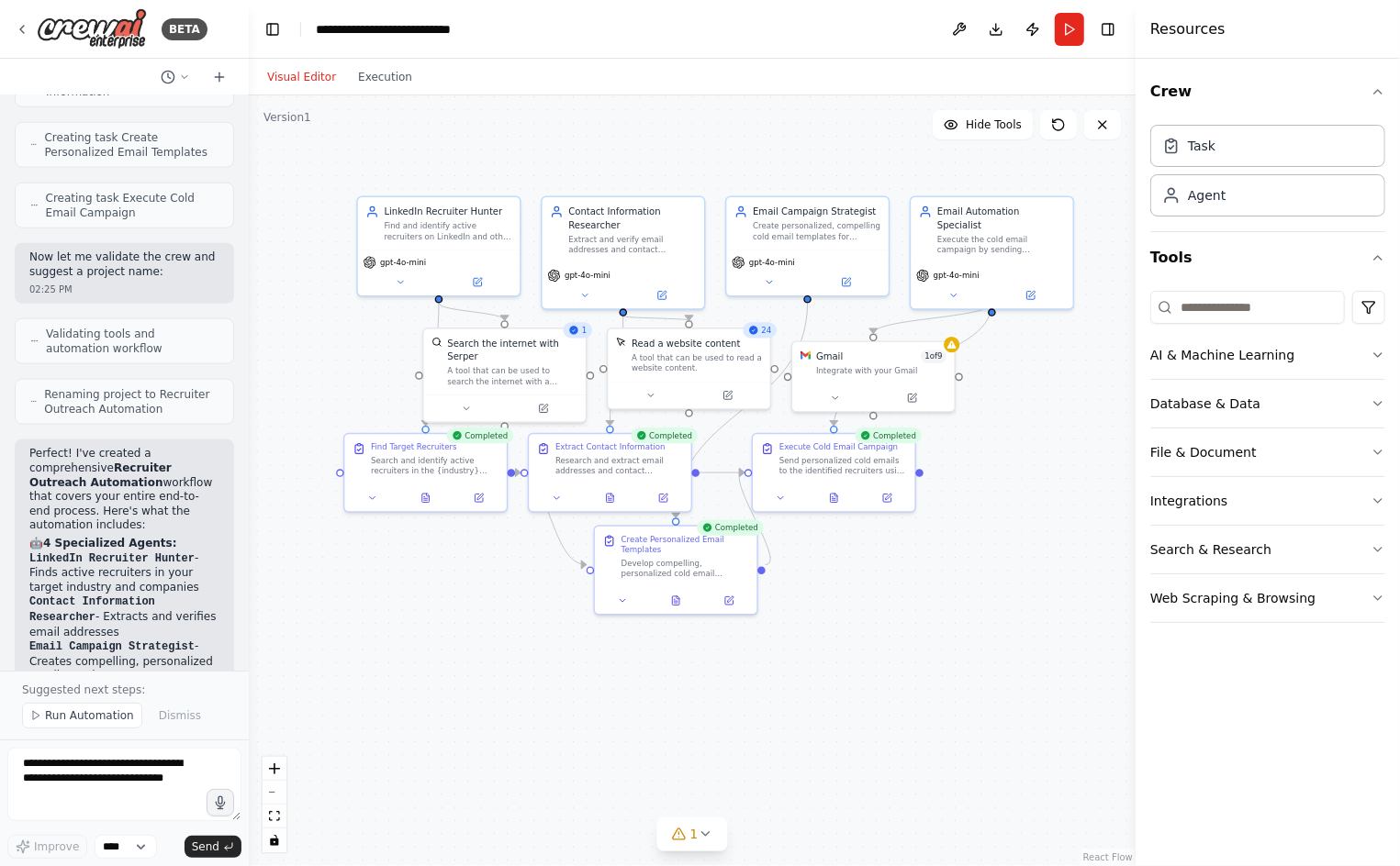
drag, startPoint x: 427, startPoint y: 633, endPoint x: 638, endPoint y: 656, distance: 212.2
click at [638, 656] on div ".deletable-edge-delete-btn { width: 20px; height: 20px; border: 0px solid #ffff…" at bounding box center [692, 480] width 887 height 771
click at [388, 80] on button "Execution" at bounding box center [385, 78] width 77 height 22
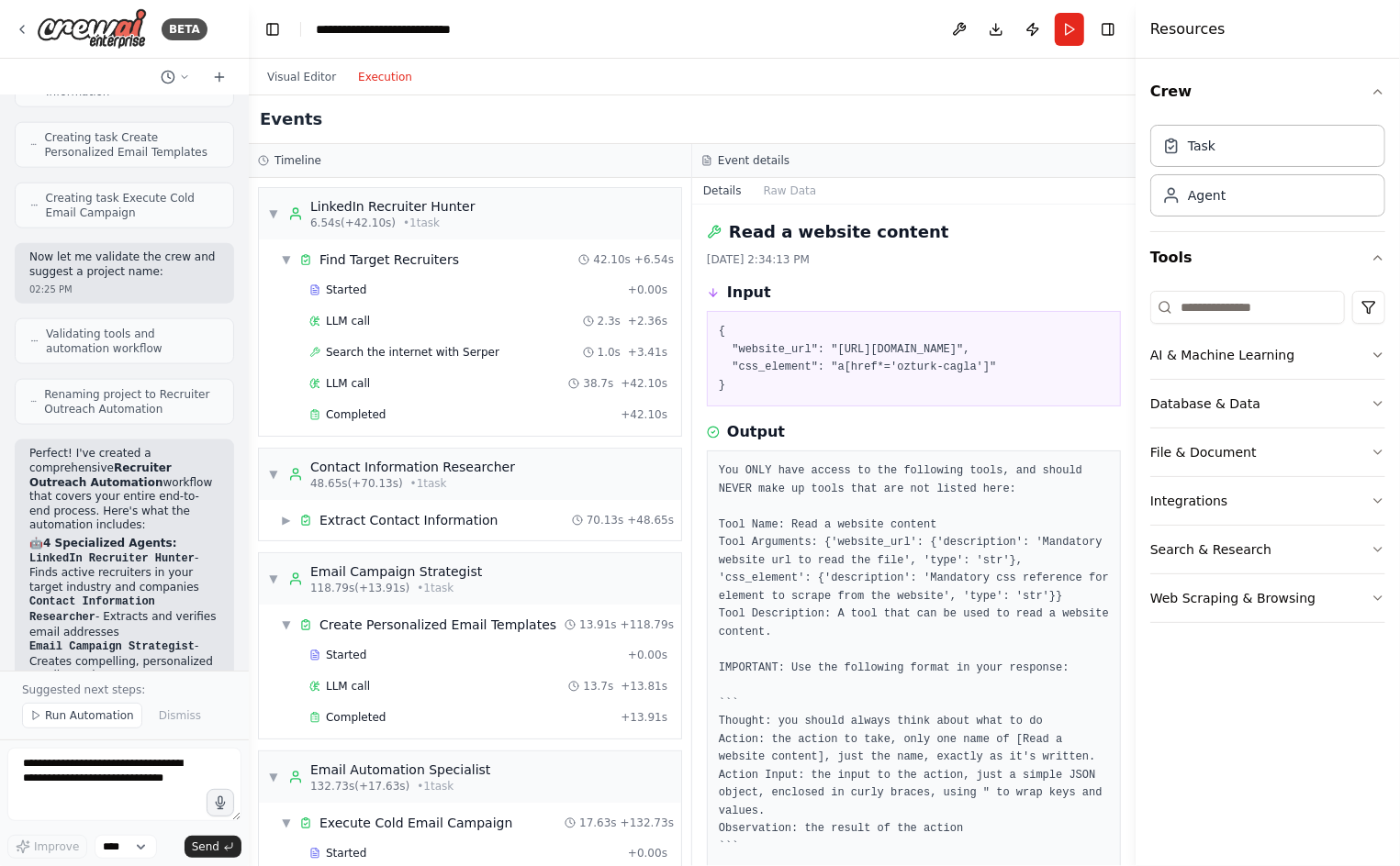
click at [1021, 258] on div "8/23/2025, 2:34:13 PM" at bounding box center [913, 260] width 414 height 15
